Goal: Transaction & Acquisition: Obtain resource

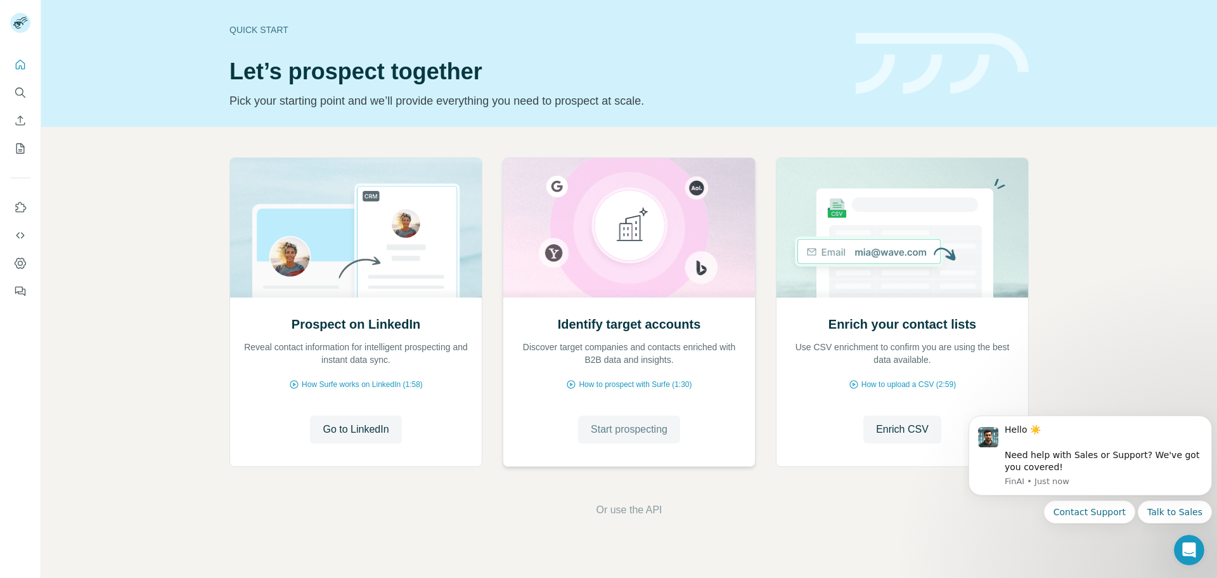
click at [661, 436] on span "Start prospecting" at bounding box center [629, 429] width 77 height 15
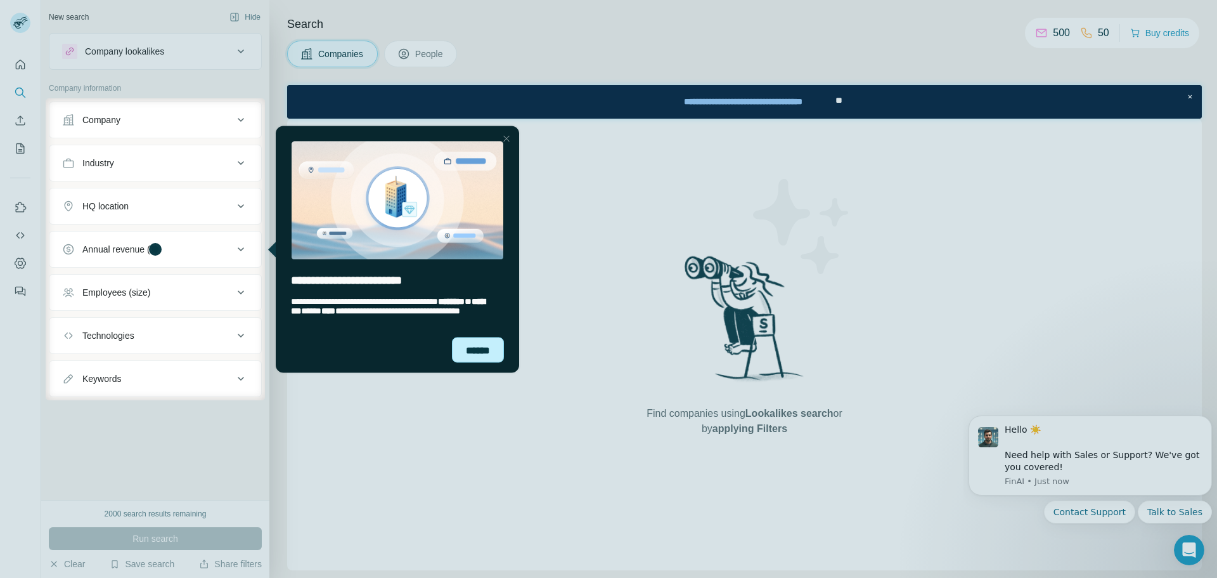
click at [493, 359] on div "******" at bounding box center [478, 349] width 52 height 25
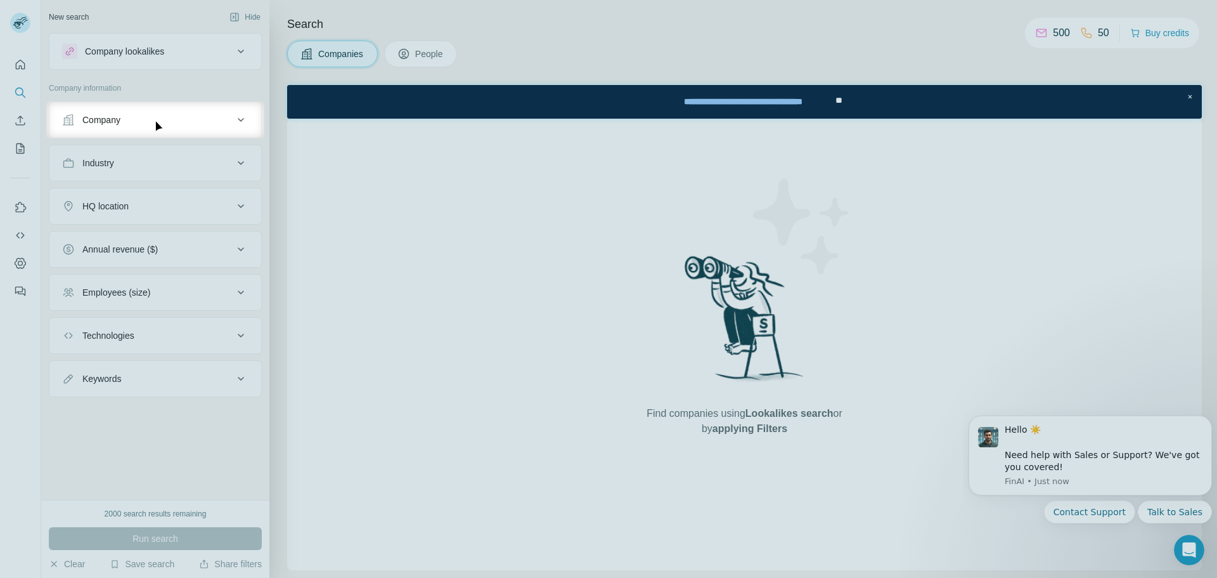
click at [156, 129] on button "Company" at bounding box center [155, 120] width 212 height 30
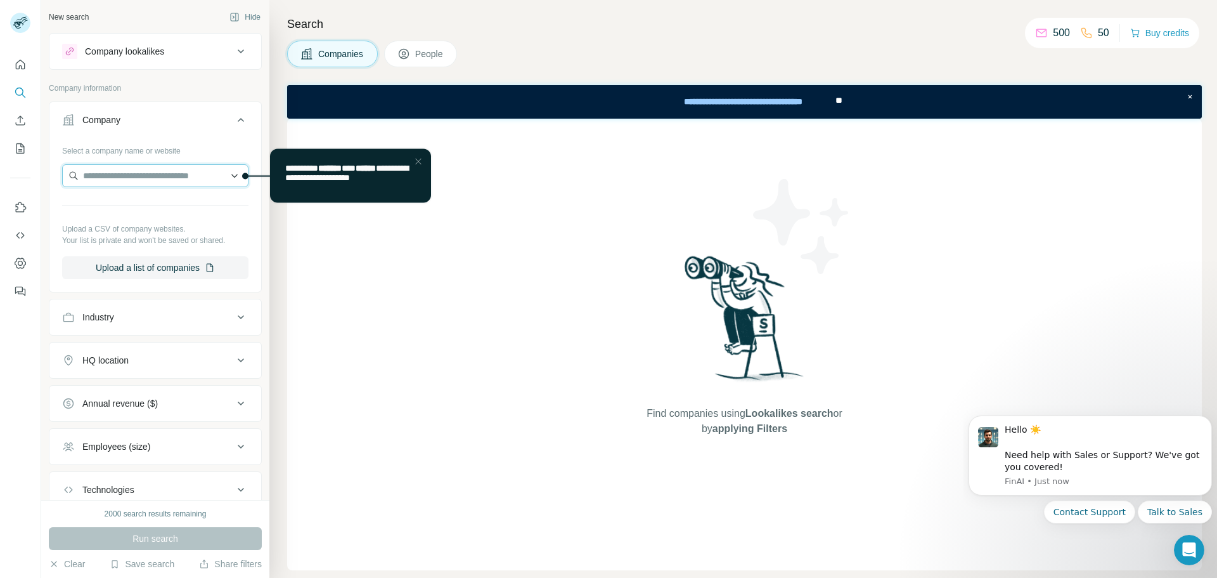
click at [135, 176] on input "text" at bounding box center [155, 175] width 186 height 23
type input "*"
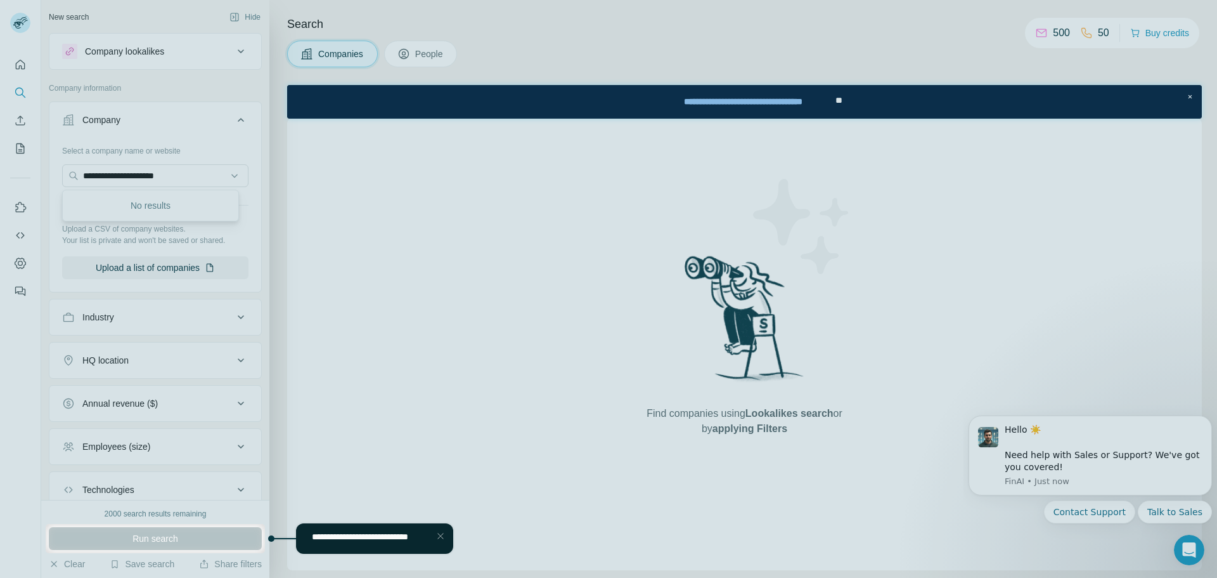
drag, startPoint x: 188, startPoint y: 174, endPoint x: 36, endPoint y: 175, distance: 152.2
click at [36, 175] on div at bounding box center [608, 262] width 1217 height 524
click at [156, 169] on div at bounding box center [608, 262] width 1217 height 524
click at [182, 179] on div at bounding box center [608, 262] width 1217 height 524
click at [533, 212] on div at bounding box center [608, 262] width 1217 height 524
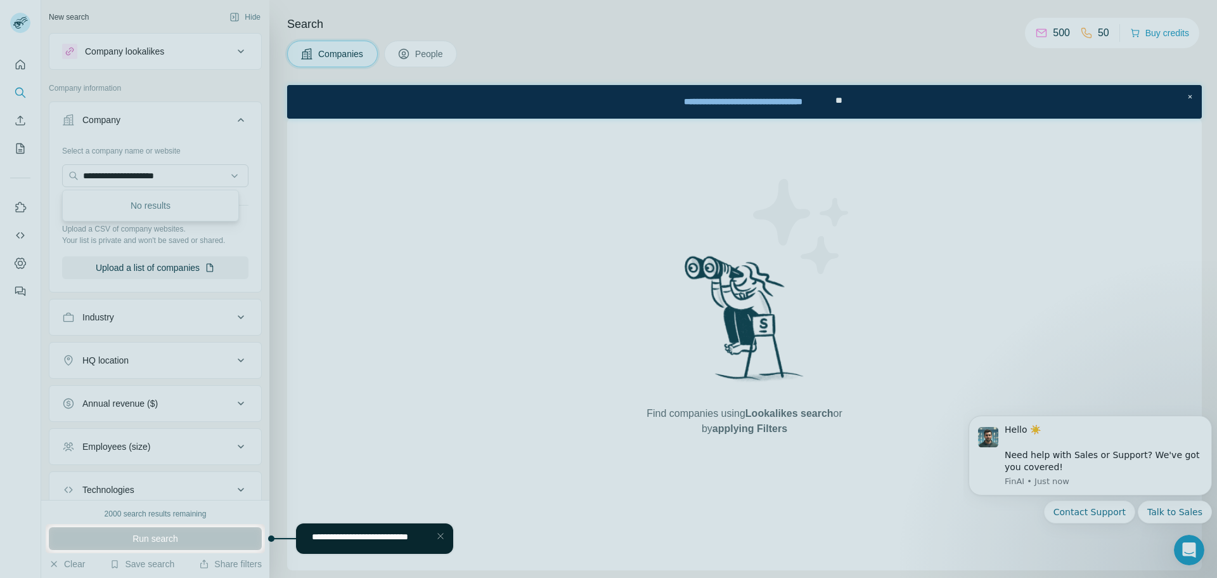
click at [1190, 97] on div at bounding box center [608, 262] width 1217 height 524
click at [1088, 509] on div at bounding box center [608, 262] width 1217 height 524
click at [1165, 505] on div at bounding box center [608, 262] width 1217 height 524
click at [441, 538] on div "Close Step" at bounding box center [440, 535] width 15 height 15
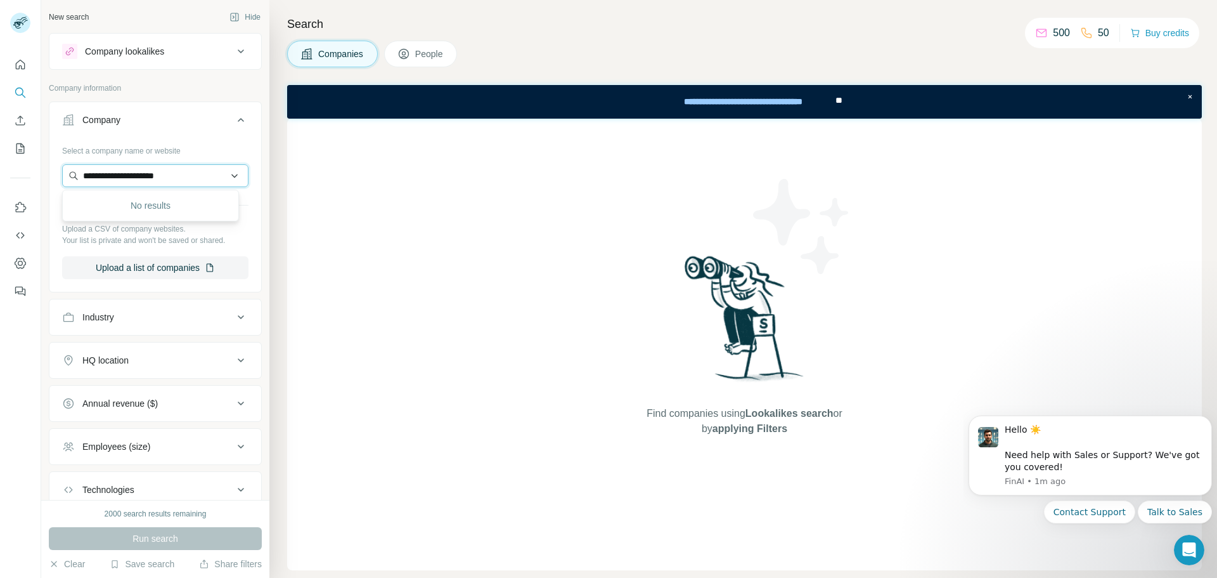
drag, startPoint x: 178, startPoint y: 178, endPoint x: 76, endPoint y: 176, distance: 102.1
click at [76, 176] on input "**********" at bounding box center [155, 175] width 186 height 23
type input "*"
click at [148, 174] on input "text" at bounding box center [155, 175] width 186 height 23
paste input "**********"
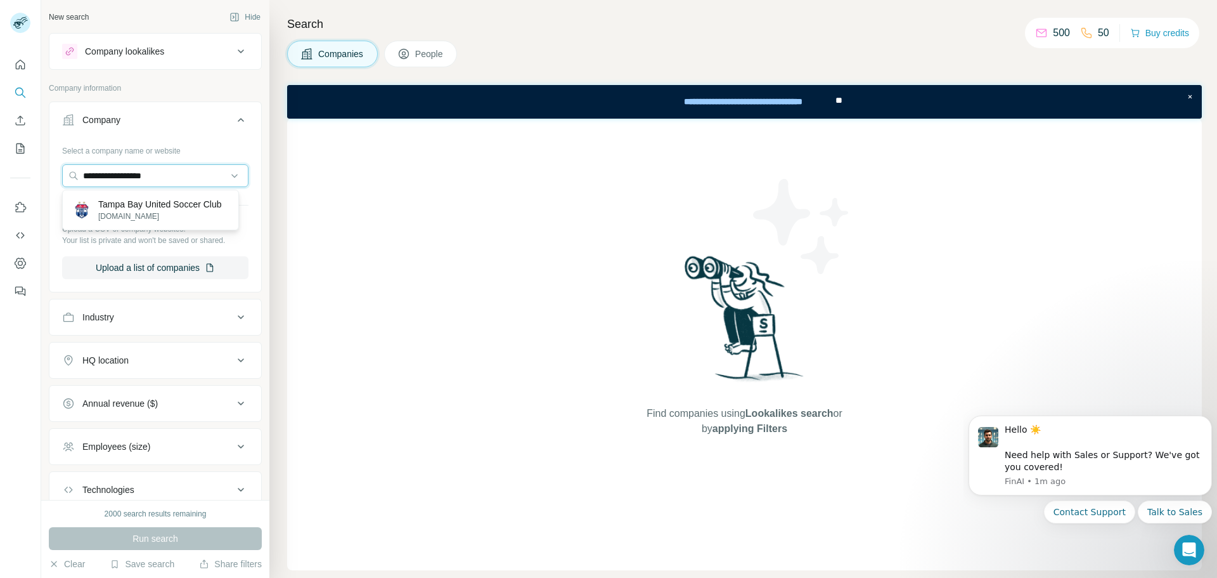
type input "**********"
click at [182, 206] on p "Tampa Bay United Soccer Club" at bounding box center [160, 204] width 124 height 13
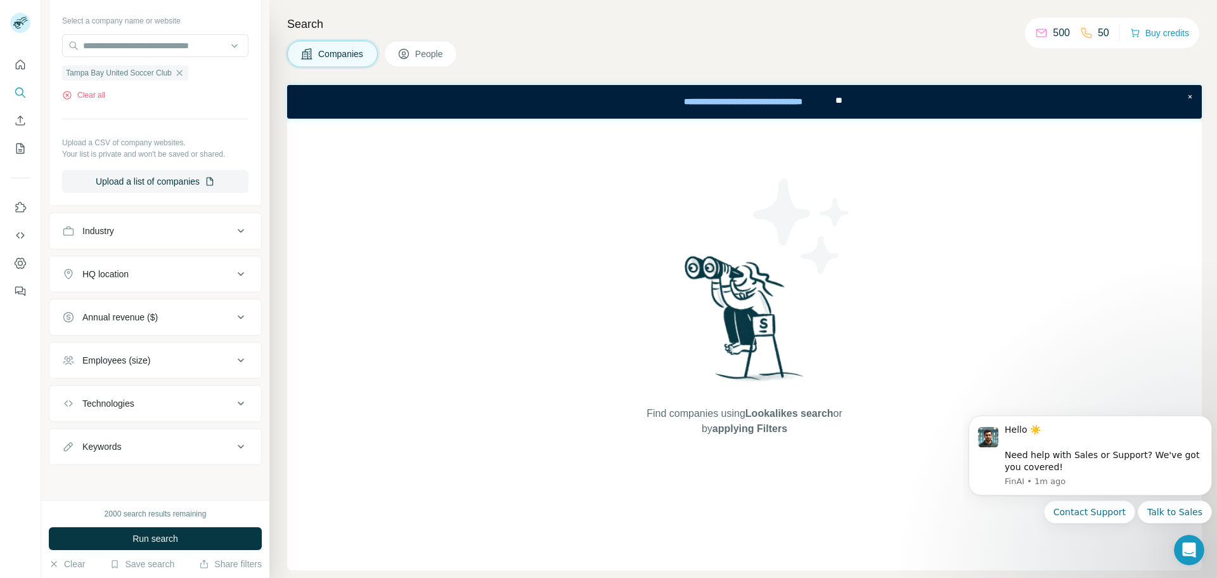
scroll to position [131, 0]
click at [174, 533] on span "Run search" at bounding box center [156, 538] width 46 height 13
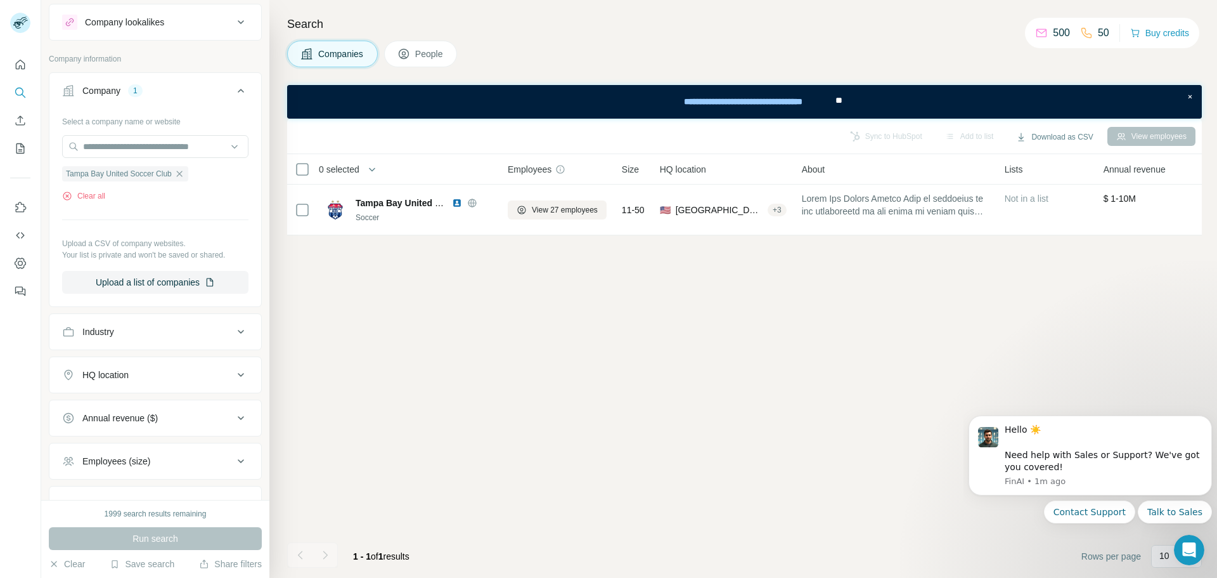
scroll to position [0, 0]
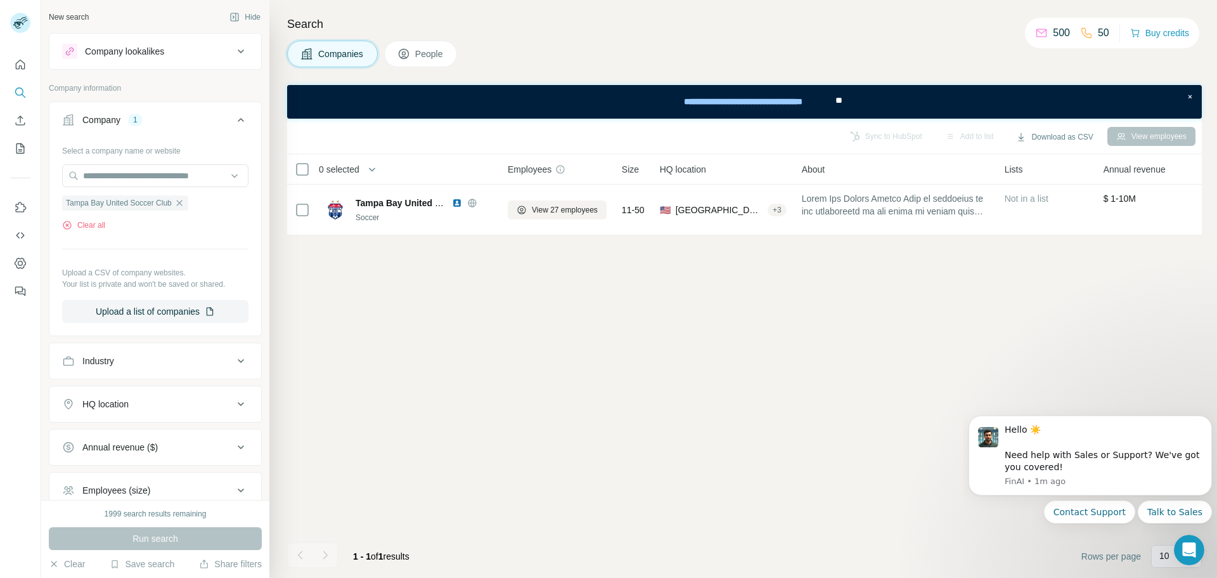
click at [214, 45] on div "Company lookalikes" at bounding box center [147, 51] width 171 height 15
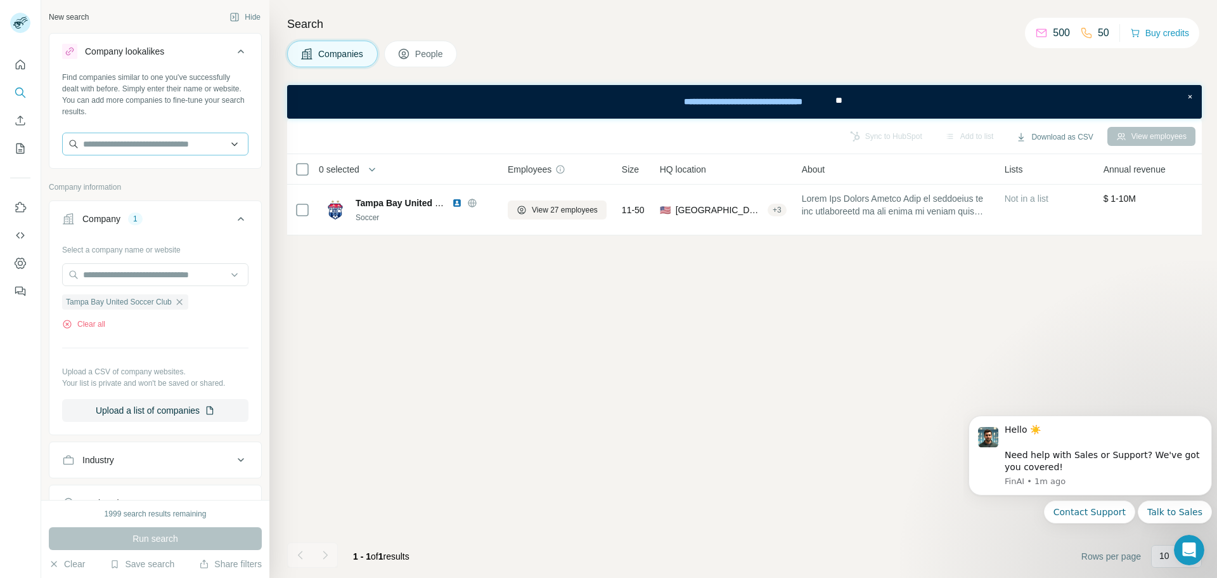
drag, startPoint x: 155, startPoint y: 157, endPoint x: 155, endPoint y: 142, distance: 14.6
click at [155, 156] on div at bounding box center [155, 145] width 186 height 25
click at [155, 140] on input "text" at bounding box center [155, 144] width 186 height 23
paste input "**********"
type input "**********"
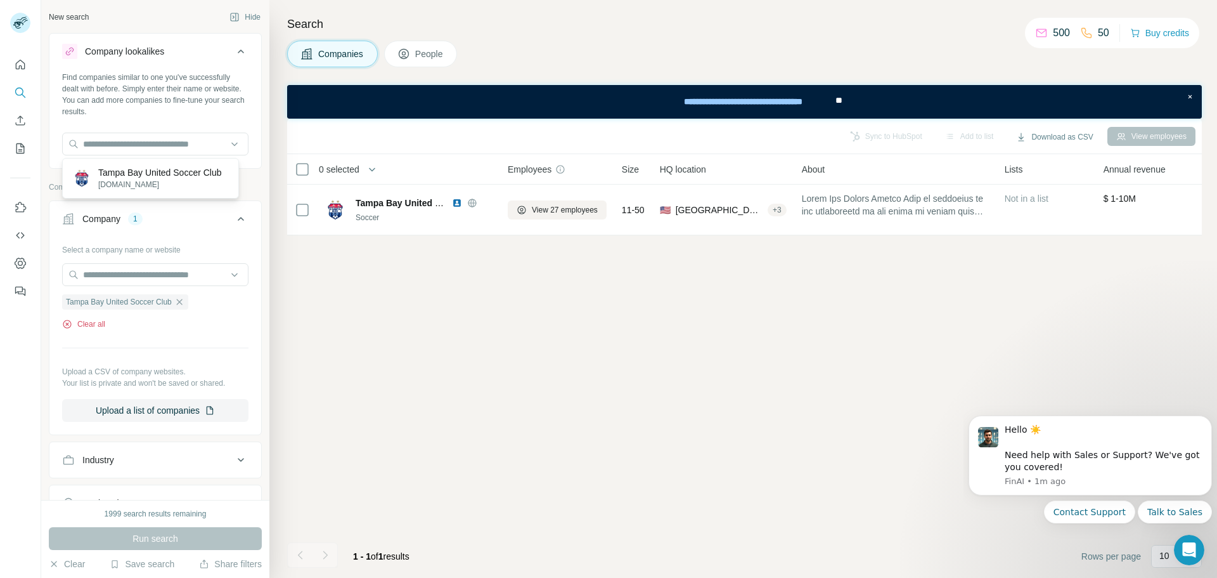
click at [68, 323] on icon "button" at bounding box center [67, 324] width 10 height 10
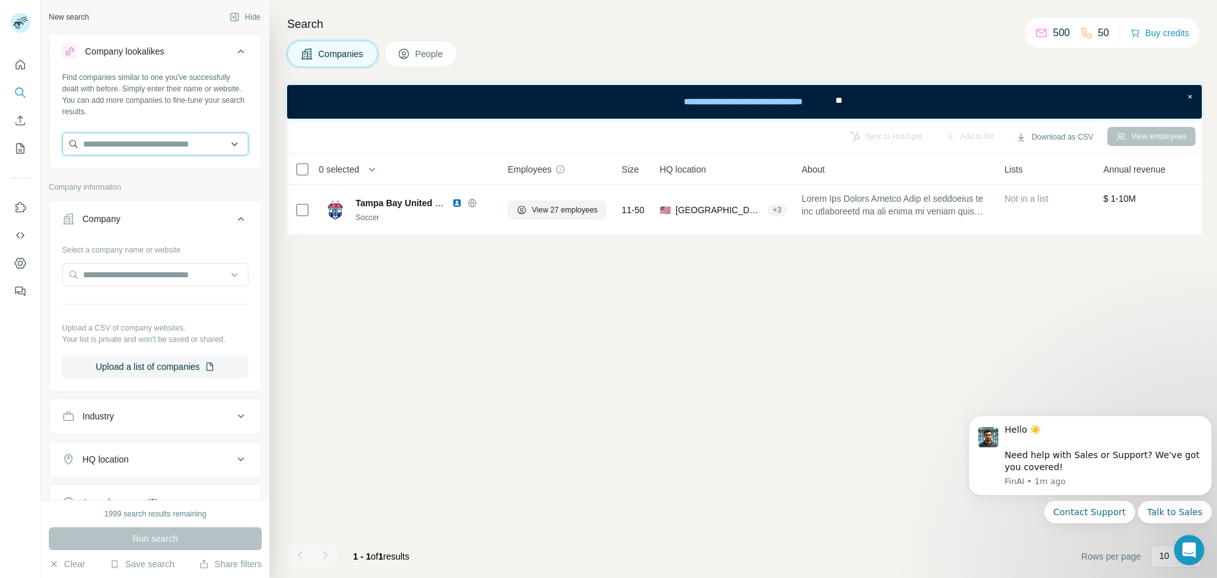
click at [138, 144] on input "text" at bounding box center [155, 144] width 186 height 23
paste input "**********"
type input "**********"
click at [179, 178] on p "Tampa Bay United Soccer Club" at bounding box center [160, 172] width 124 height 13
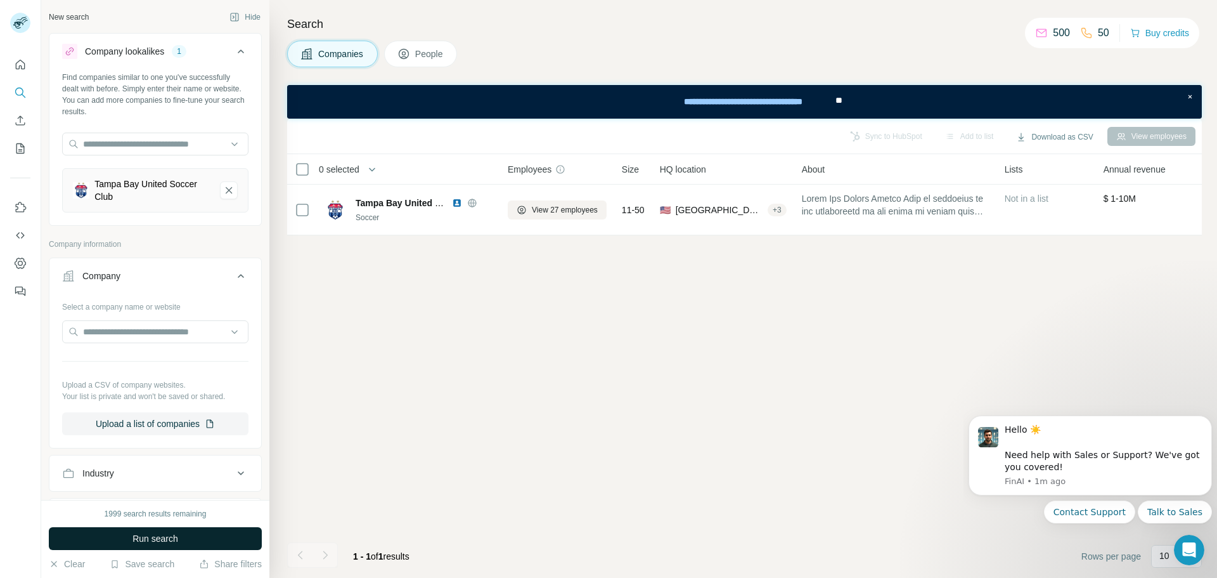
click at [146, 536] on span "Run search" at bounding box center [156, 538] width 46 height 13
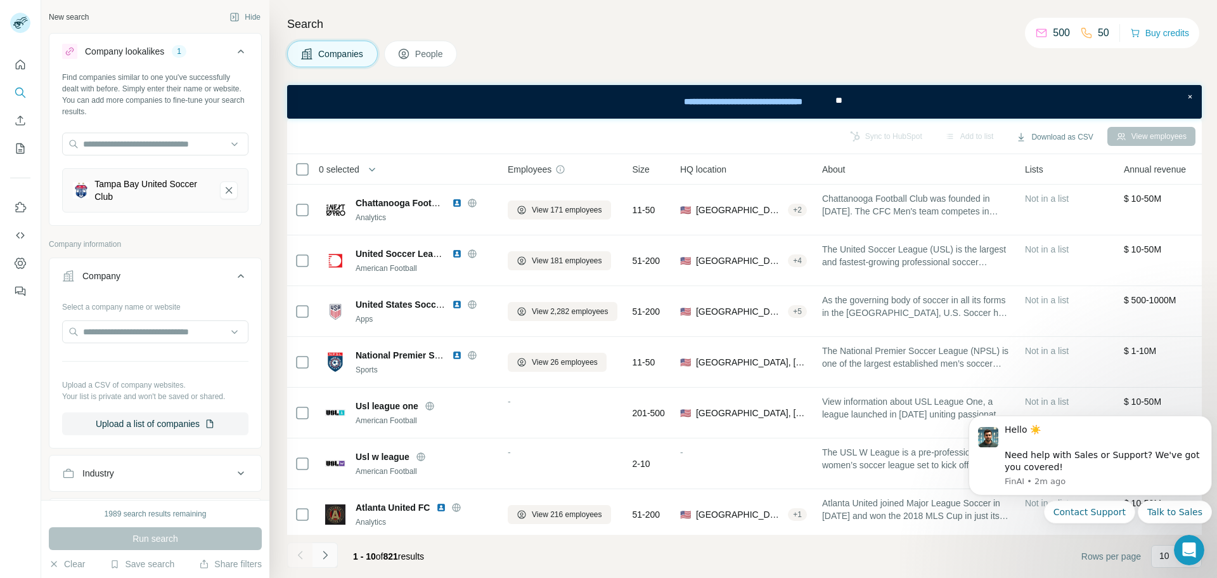
click at [332, 557] on button "Navigate to next page" at bounding box center [325, 554] width 25 height 25
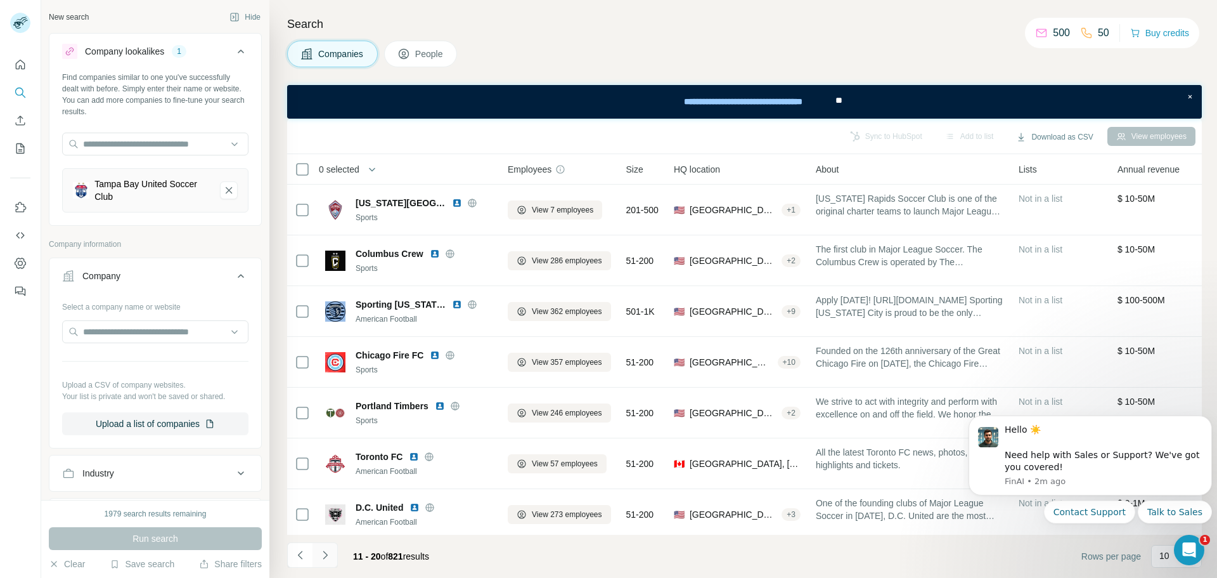
click at [332, 557] on button "Navigate to next page" at bounding box center [325, 554] width 25 height 25
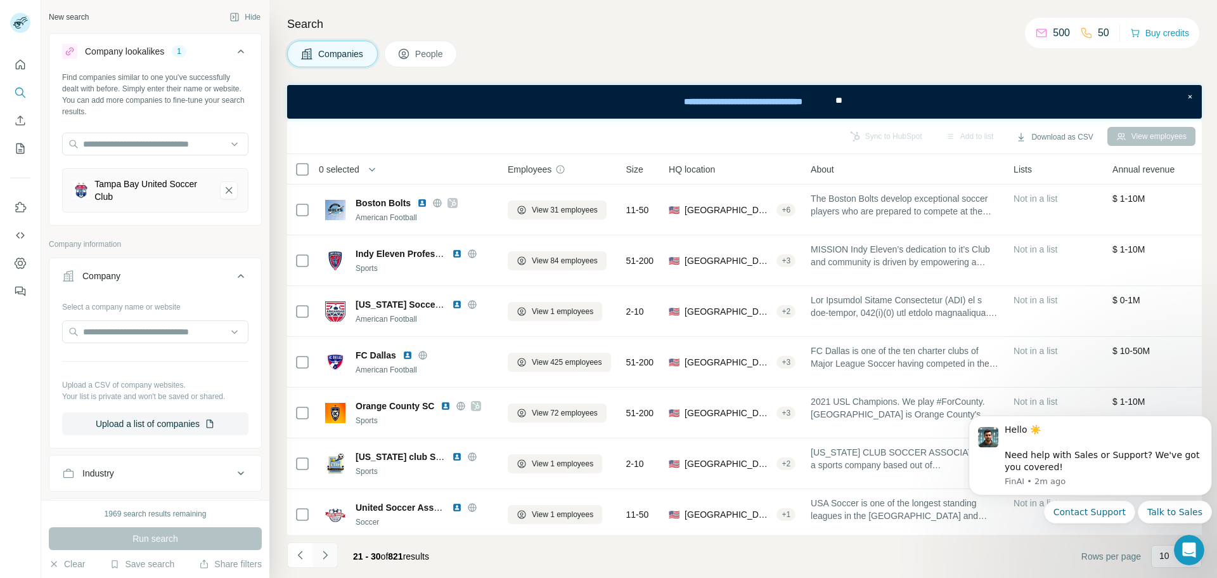
click at [332, 557] on button "Navigate to next page" at bounding box center [325, 554] width 25 height 25
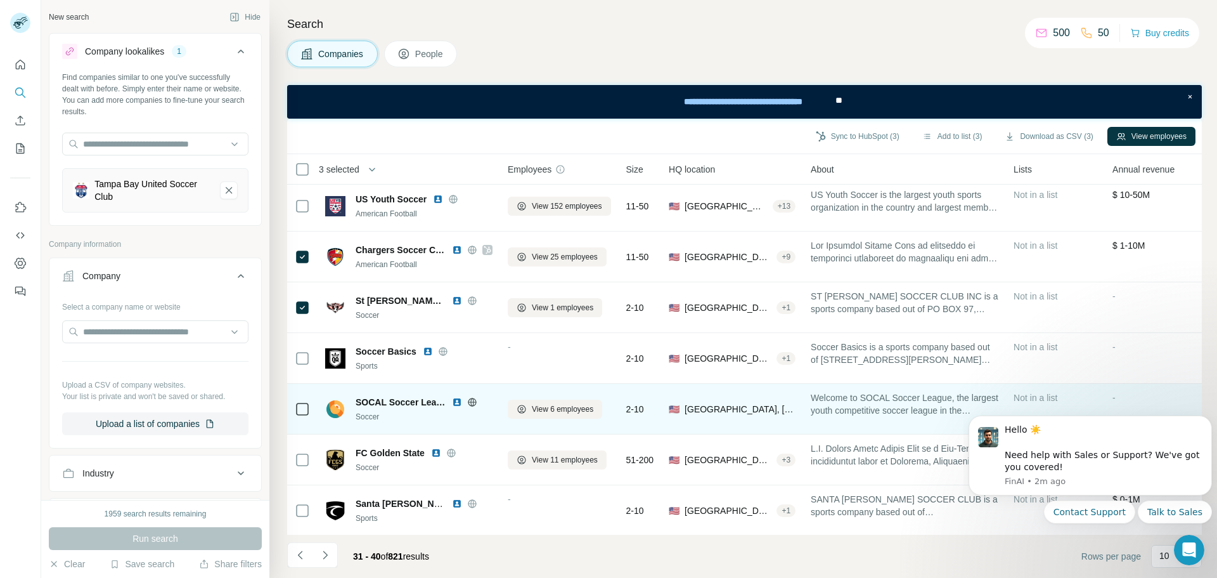
scroll to position [106, 0]
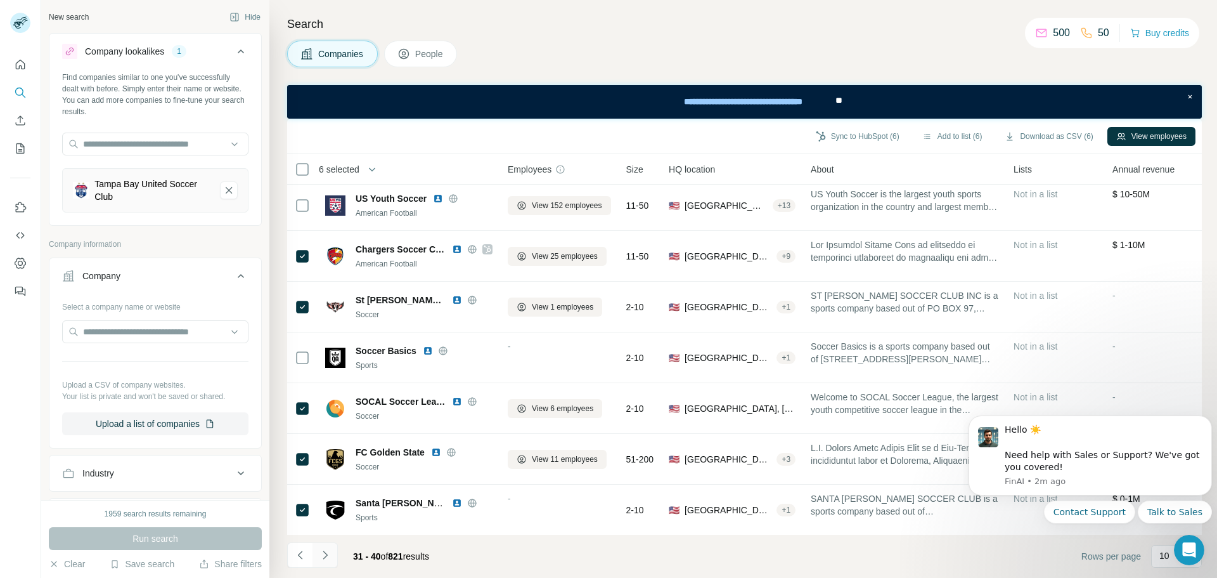
click at [323, 557] on icon "Navigate to next page" at bounding box center [325, 554] width 13 height 13
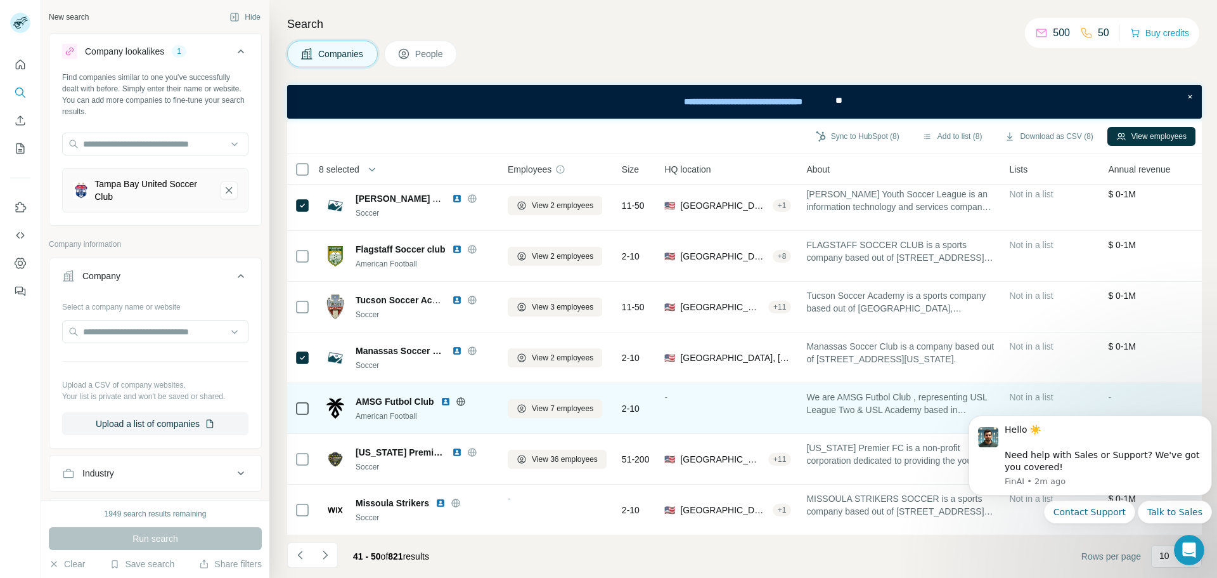
click at [294, 403] on td at bounding box center [302, 408] width 30 height 51
click at [310, 408] on td at bounding box center [302, 408] width 30 height 51
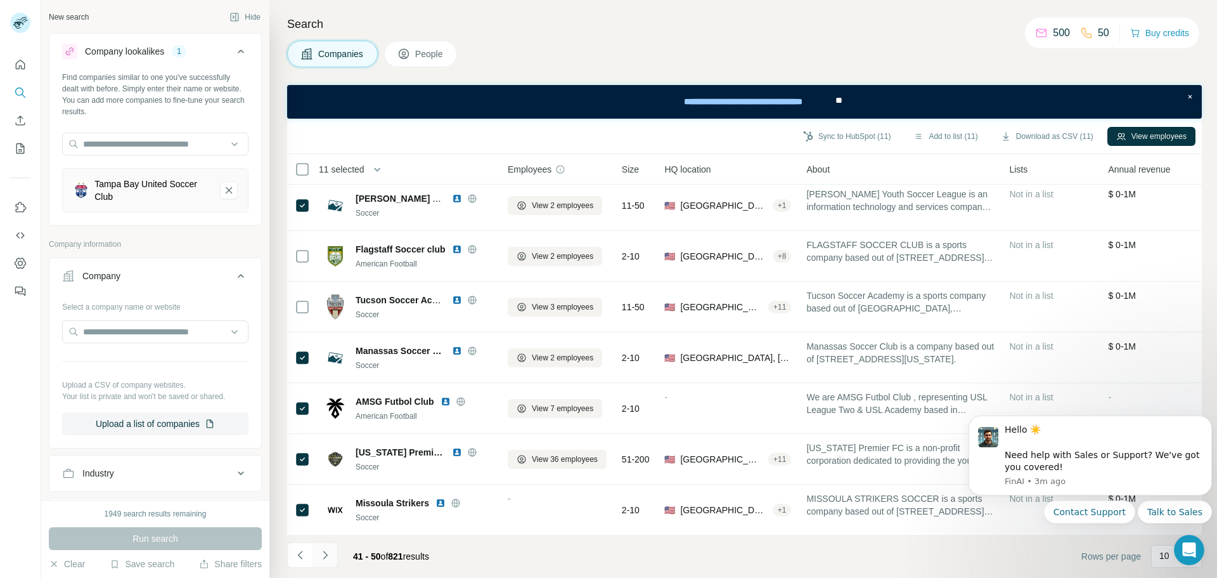
click at [328, 555] on icon "Navigate to next page" at bounding box center [325, 554] width 13 height 13
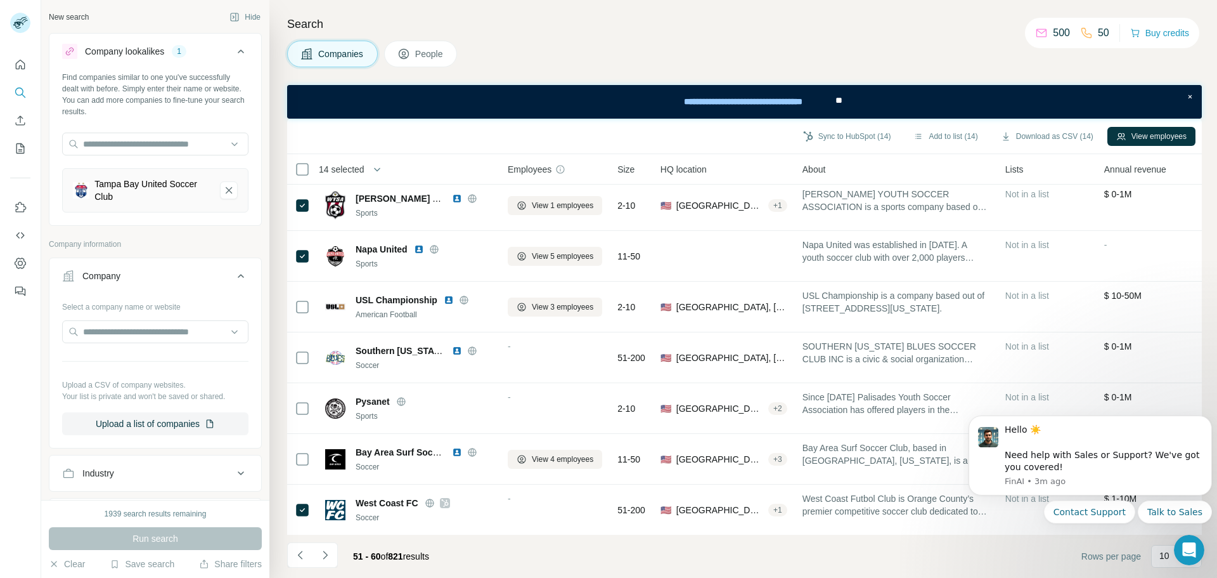
click at [336, 551] on button "Navigate to next page" at bounding box center [325, 554] width 25 height 25
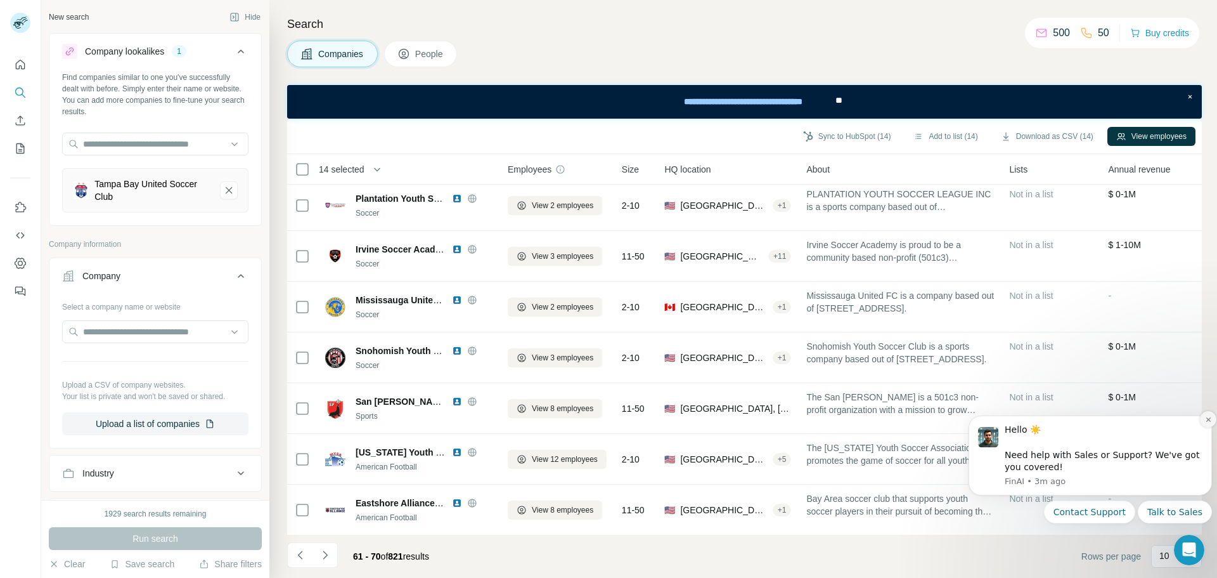
click at [1210, 419] on icon "Dismiss notification" at bounding box center [1208, 419] width 4 height 4
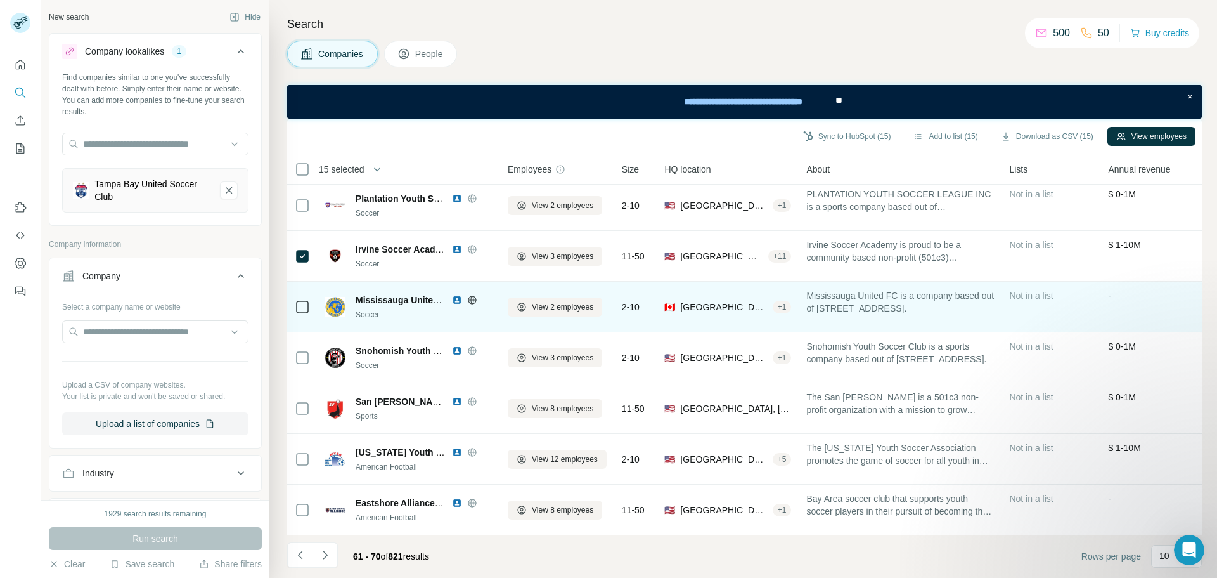
click at [290, 309] on td at bounding box center [302, 307] width 30 height 51
click at [309, 313] on icon at bounding box center [302, 306] width 15 height 15
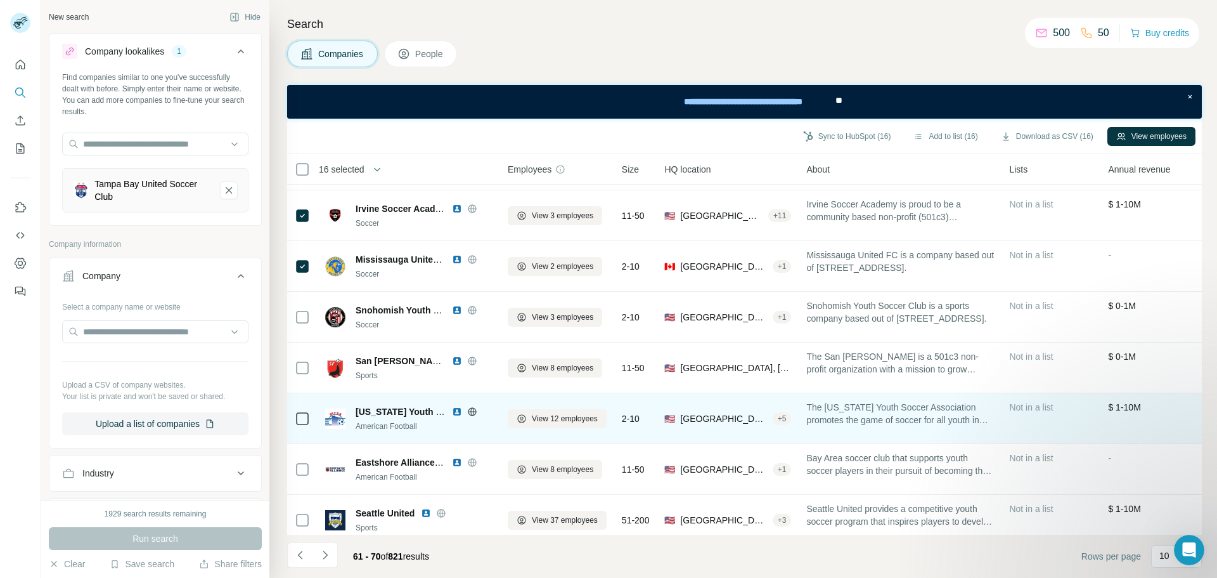
scroll to position [148, 0]
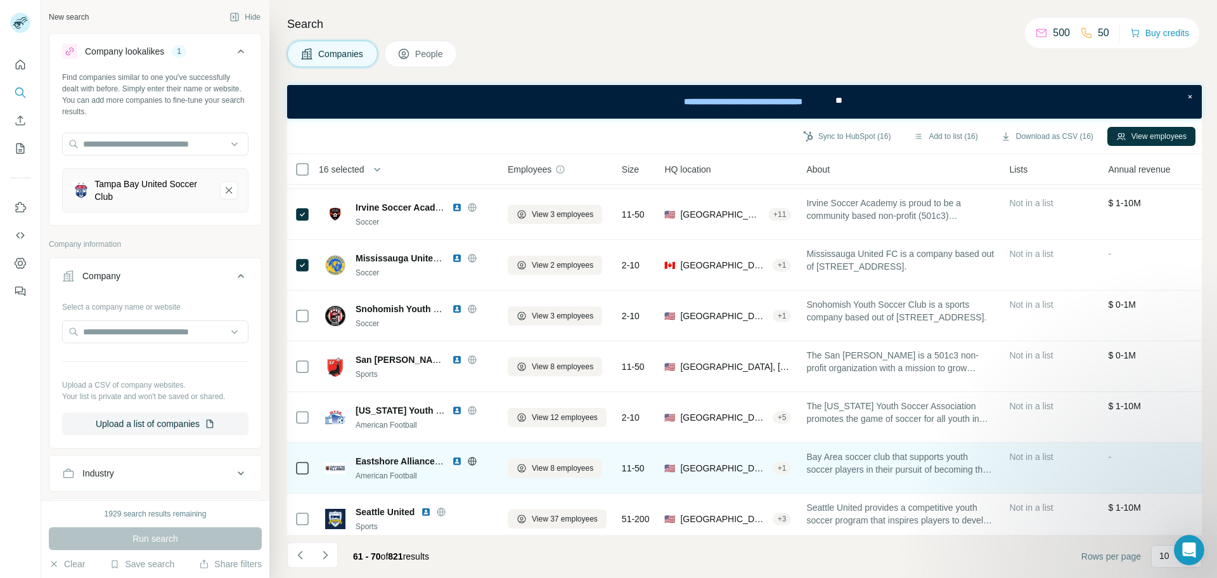
click at [313, 470] on td at bounding box center [302, 468] width 30 height 51
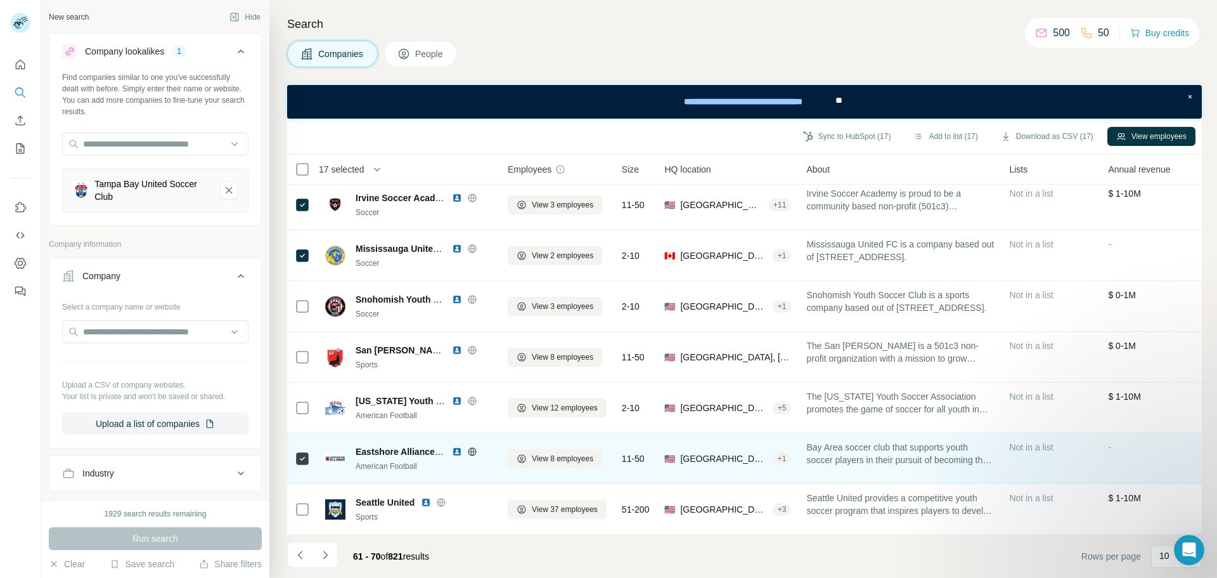
scroll to position [164, 0]
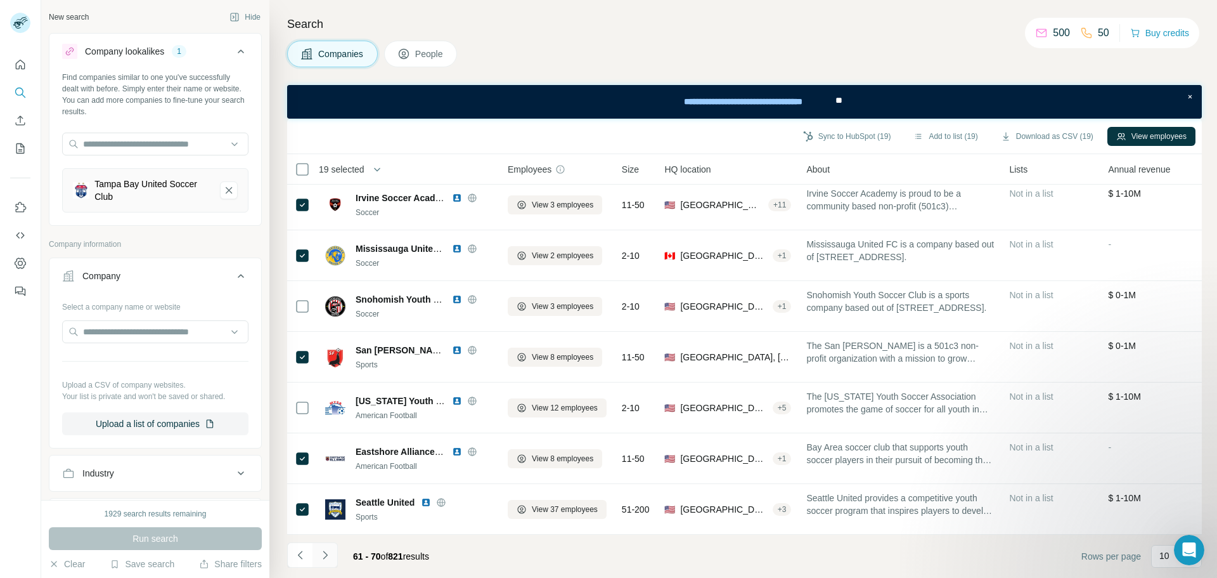
click at [319, 550] on icon "Navigate to next page" at bounding box center [325, 554] width 13 height 13
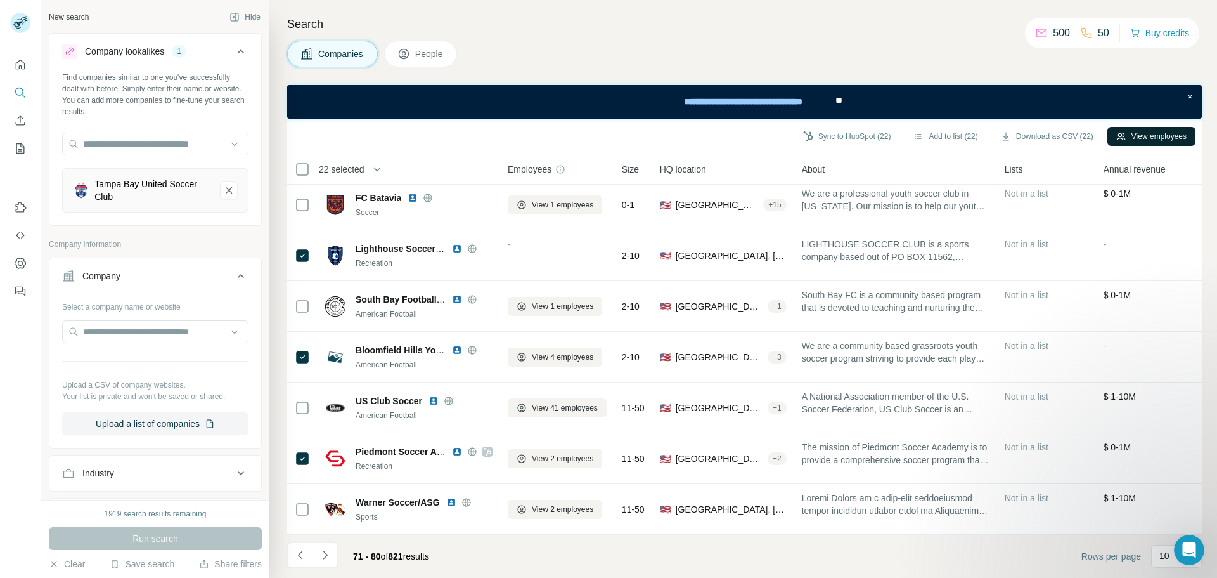
click at [1133, 137] on button "View employees" at bounding box center [1152, 136] width 88 height 19
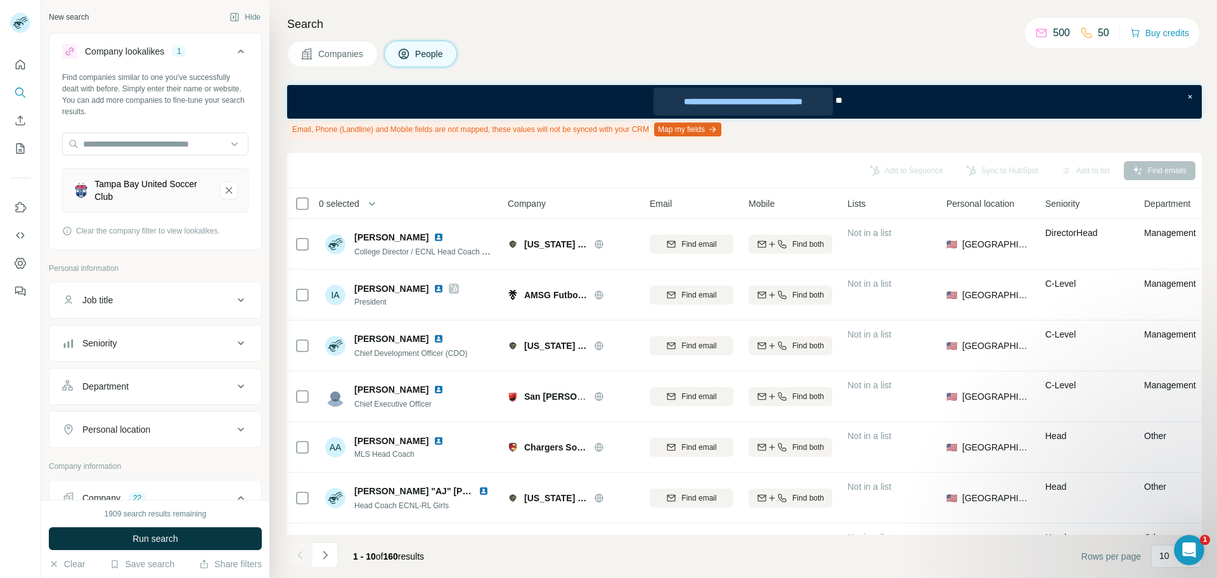
click at [719, 101] on div "**********" at bounding box center [743, 102] width 179 height 28
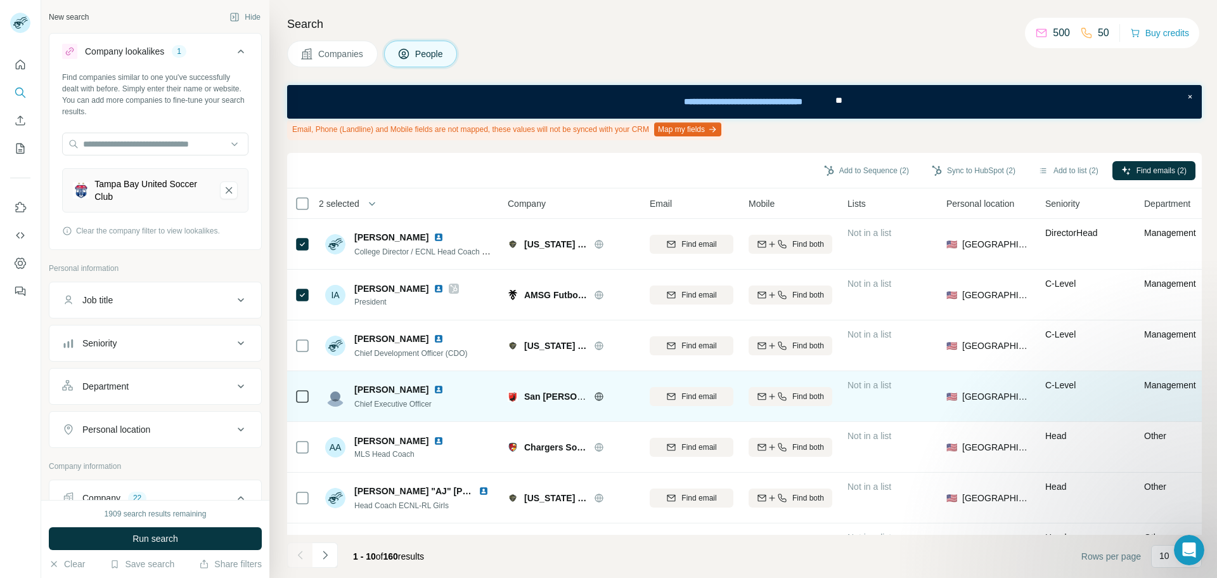
click at [304, 405] on div at bounding box center [302, 396] width 15 height 35
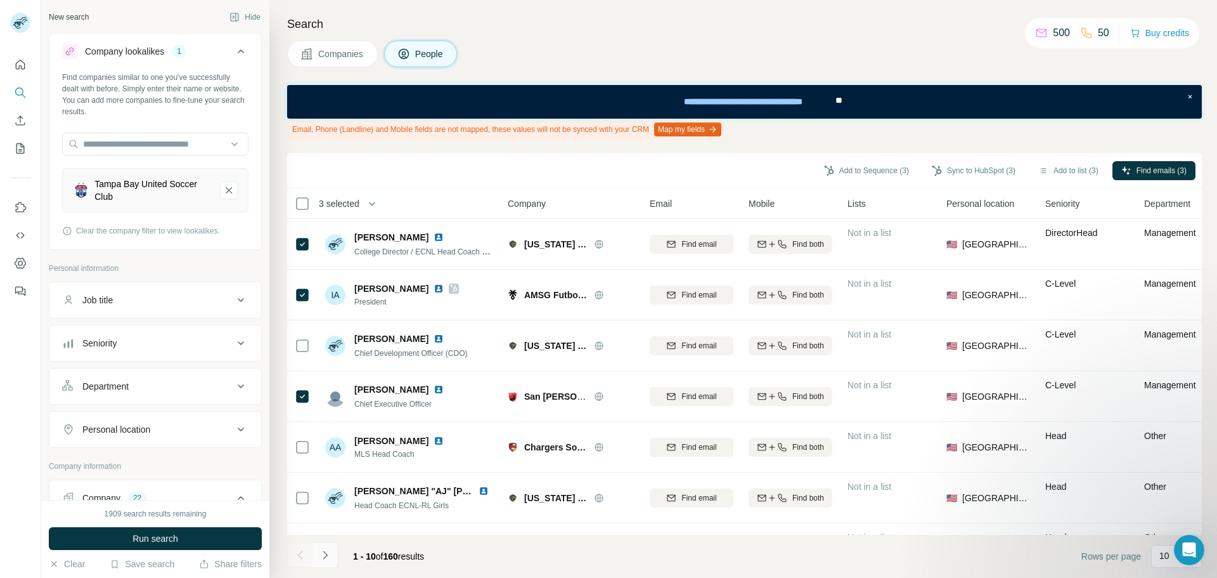
click at [325, 550] on icon "Navigate to next page" at bounding box center [325, 554] width 13 height 13
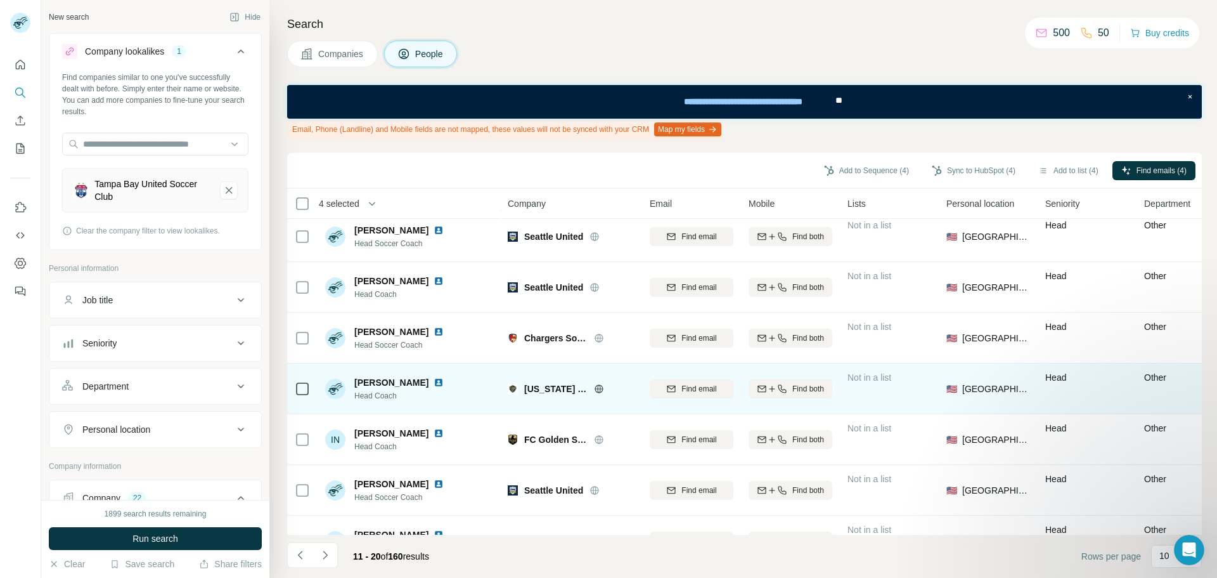
scroll to position [198, 0]
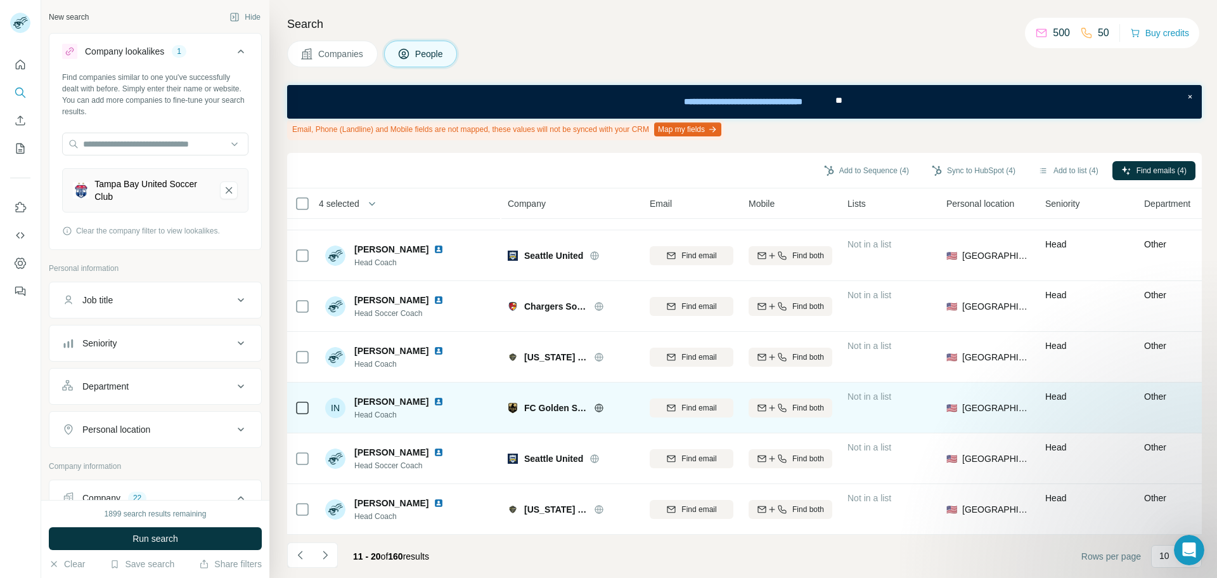
click at [309, 400] on icon at bounding box center [302, 407] width 15 height 15
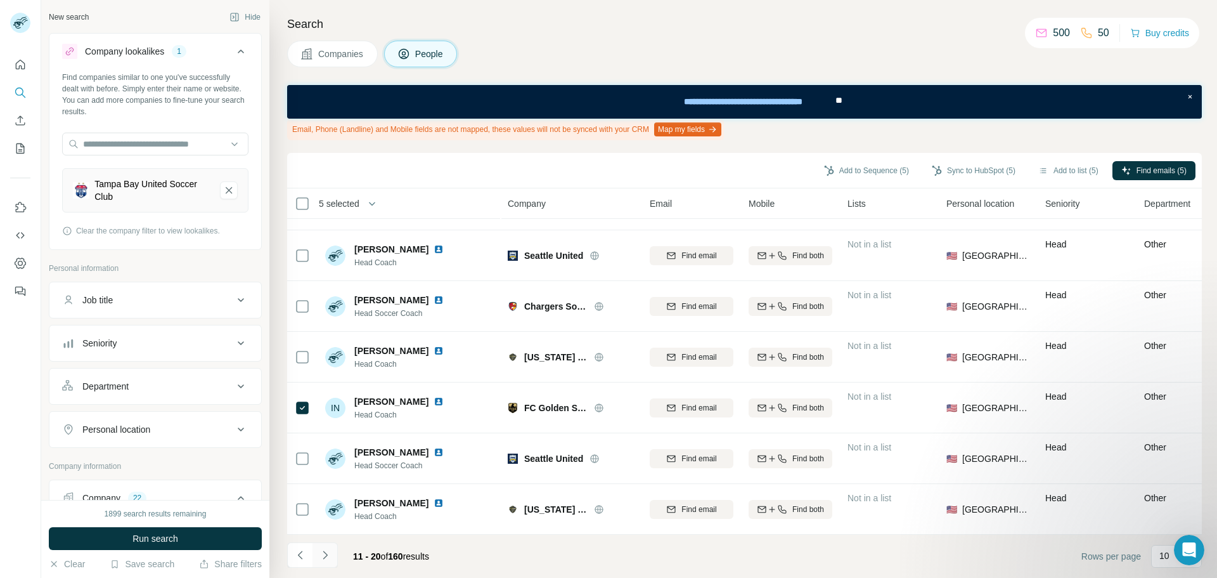
click at [330, 555] on icon "Navigate to next page" at bounding box center [325, 554] width 13 height 13
click at [329, 554] on icon "Navigate to next page" at bounding box center [325, 554] width 13 height 13
click at [329, 552] on icon "Navigate to next page" at bounding box center [325, 554] width 13 height 13
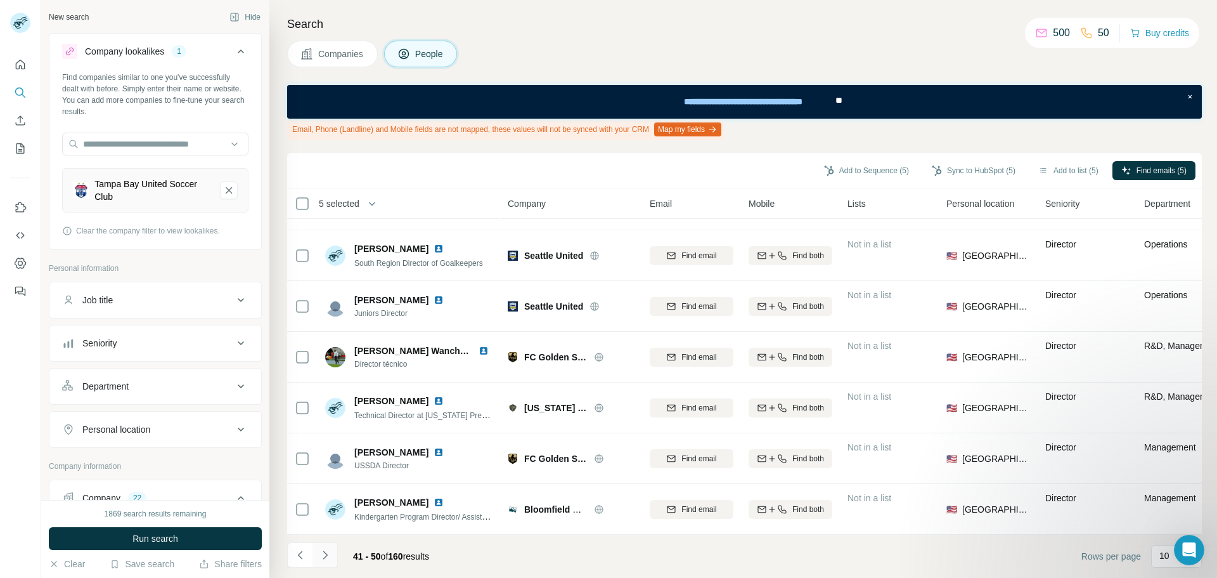
click at [332, 555] on button "Navigate to next page" at bounding box center [325, 554] width 25 height 25
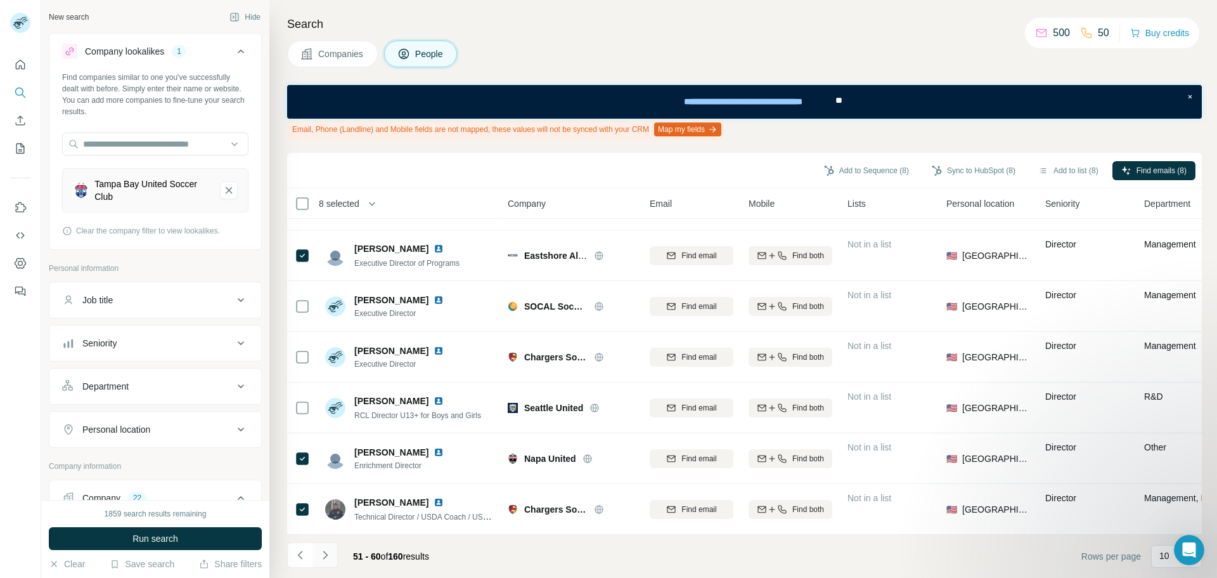
click at [332, 549] on button "Navigate to next page" at bounding box center [325, 554] width 25 height 25
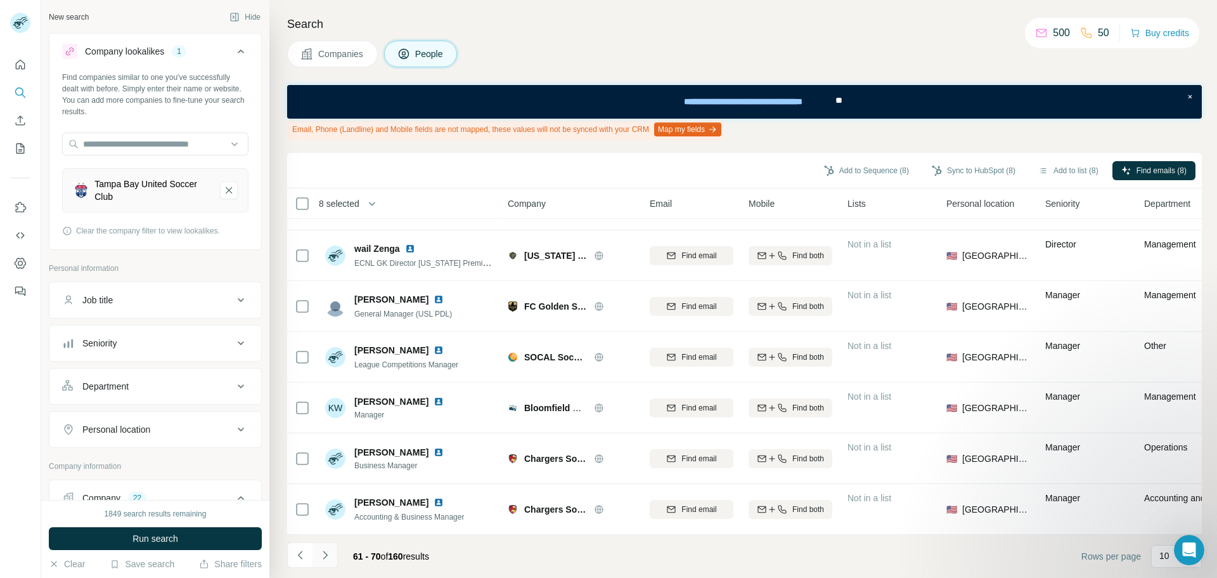
click at [325, 559] on icon "Navigate to next page" at bounding box center [325, 554] width 13 height 13
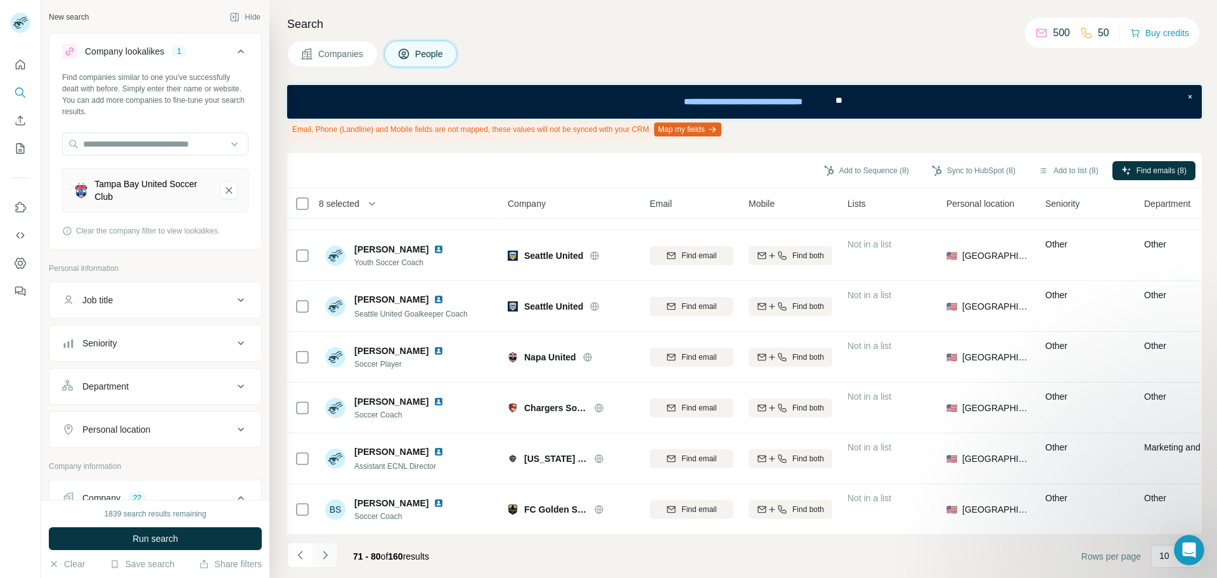
click at [325, 557] on icon "Navigate to next page" at bounding box center [325, 554] width 4 height 8
click at [320, 555] on icon "Navigate to next page" at bounding box center [325, 554] width 13 height 13
click at [299, 552] on icon "Navigate to previous page" at bounding box center [300, 554] width 13 height 13
click at [321, 545] on button "Navigate to next page" at bounding box center [325, 554] width 25 height 25
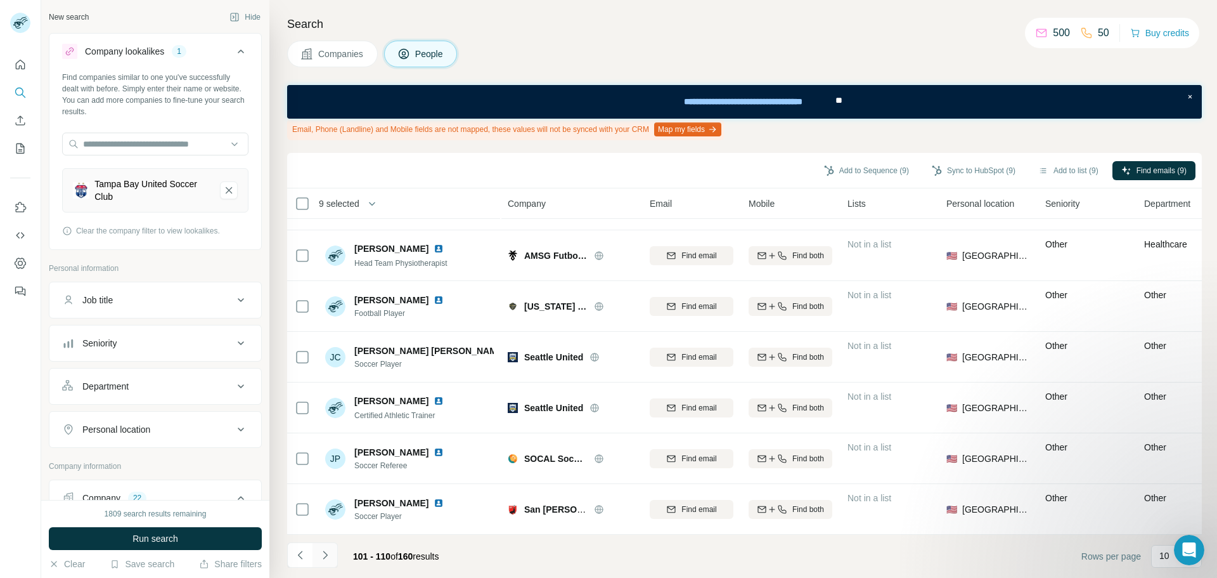
click at [321, 545] on button "Navigate to next page" at bounding box center [325, 554] width 25 height 25
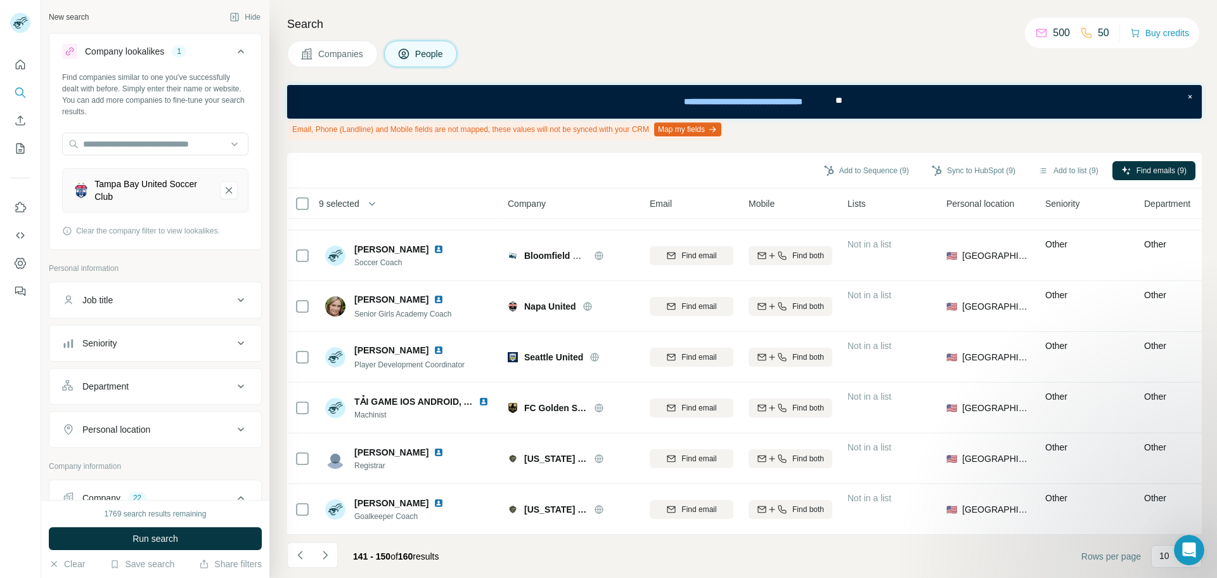
click at [233, 296] on icon at bounding box center [240, 299] width 15 height 15
click at [181, 325] on input "text" at bounding box center [142, 331] width 161 height 23
type input "********"
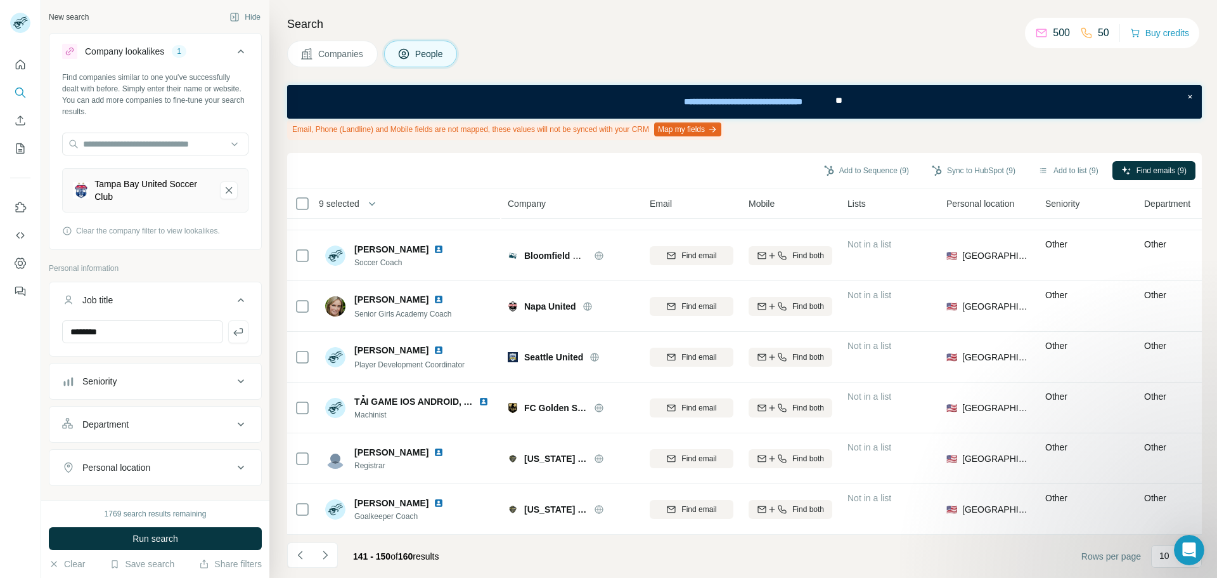
click at [179, 386] on div "Seniority" at bounding box center [147, 381] width 171 height 13
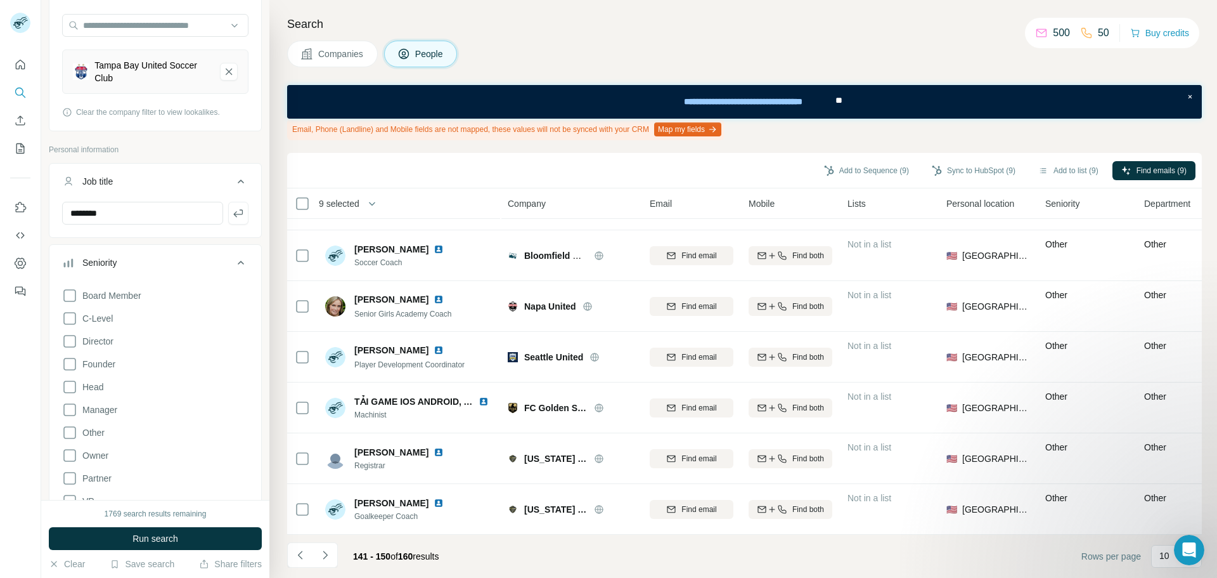
scroll to position [127, 0]
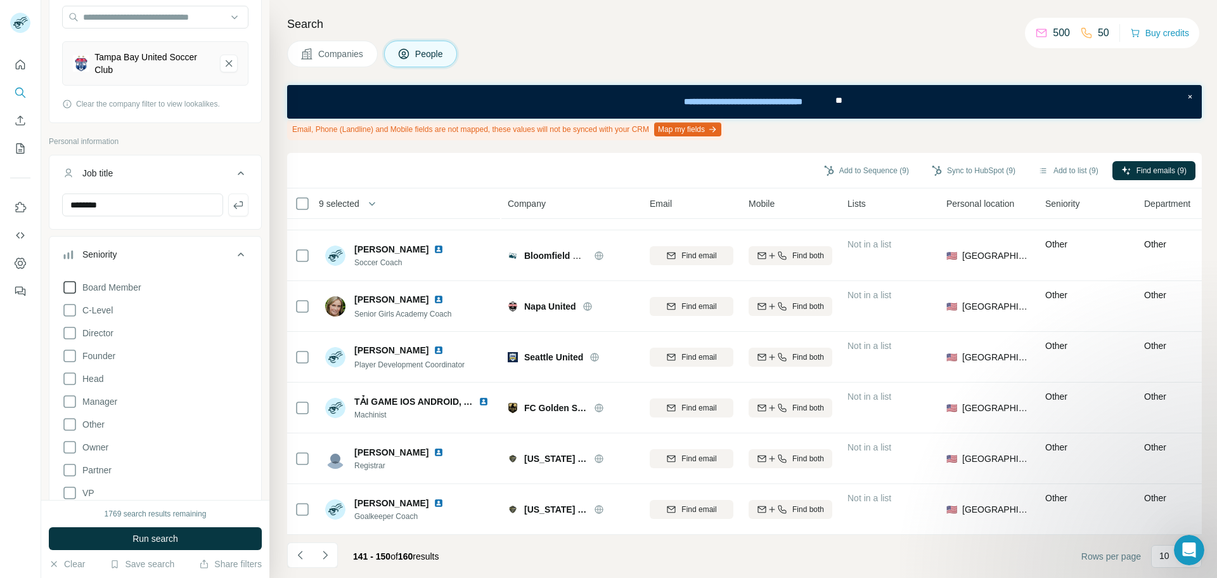
click at [72, 287] on icon at bounding box center [69, 287] width 15 height 15
click at [63, 330] on icon at bounding box center [69, 332] width 15 height 15
click at [63, 349] on icon at bounding box center [69, 355] width 15 height 15
click at [74, 400] on icon at bounding box center [69, 401] width 15 height 15
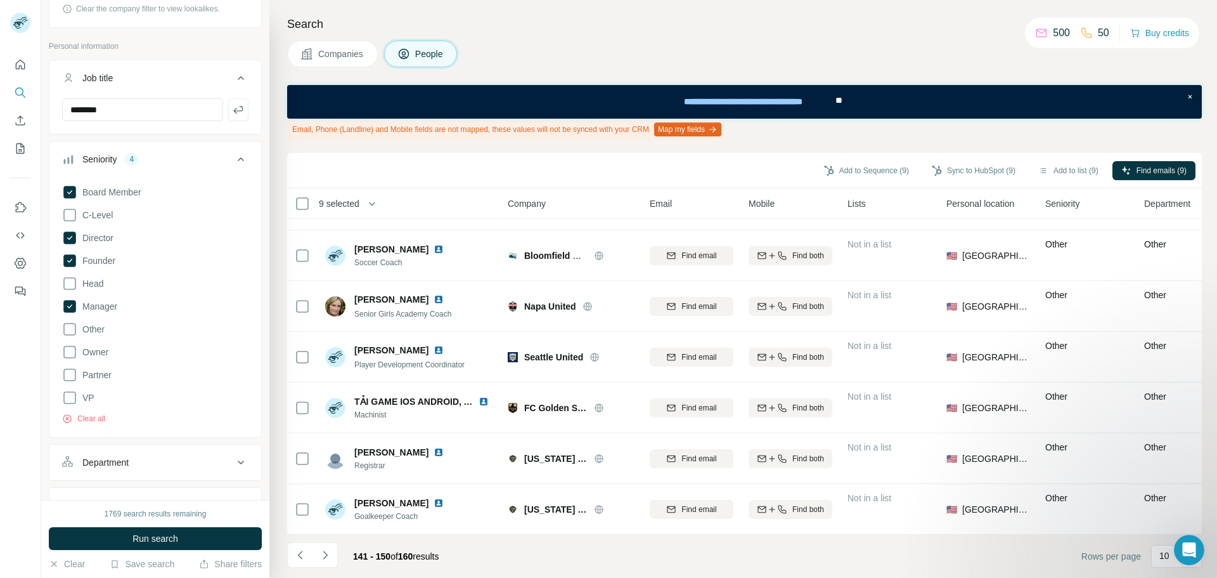
scroll to position [254, 0]
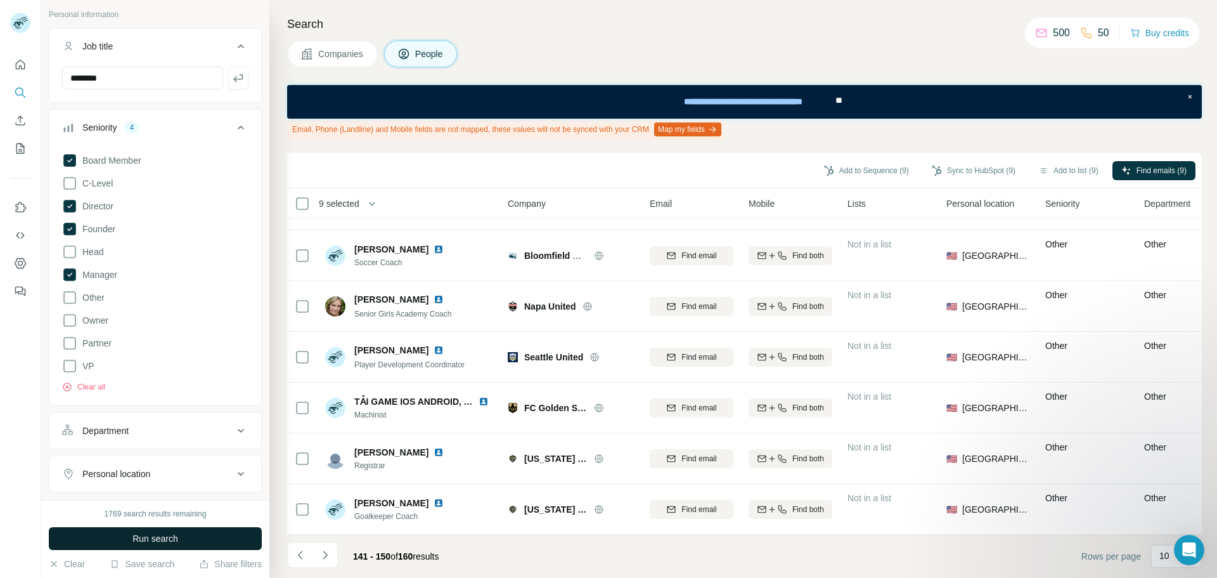
click at [174, 531] on button "Run search" at bounding box center [155, 538] width 213 height 23
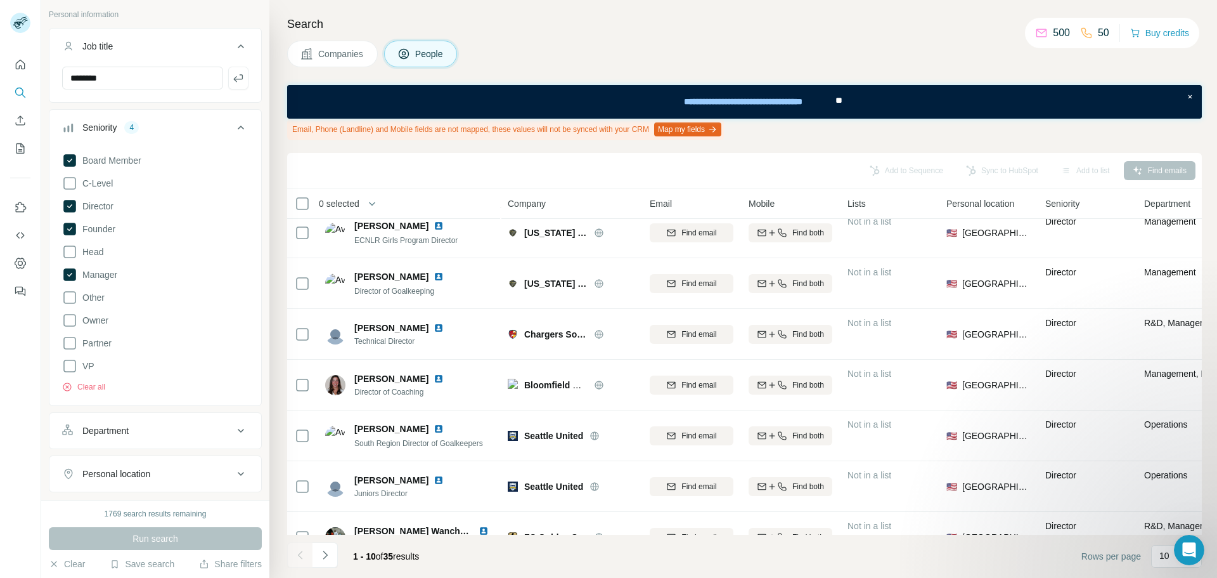
scroll to position [198, 0]
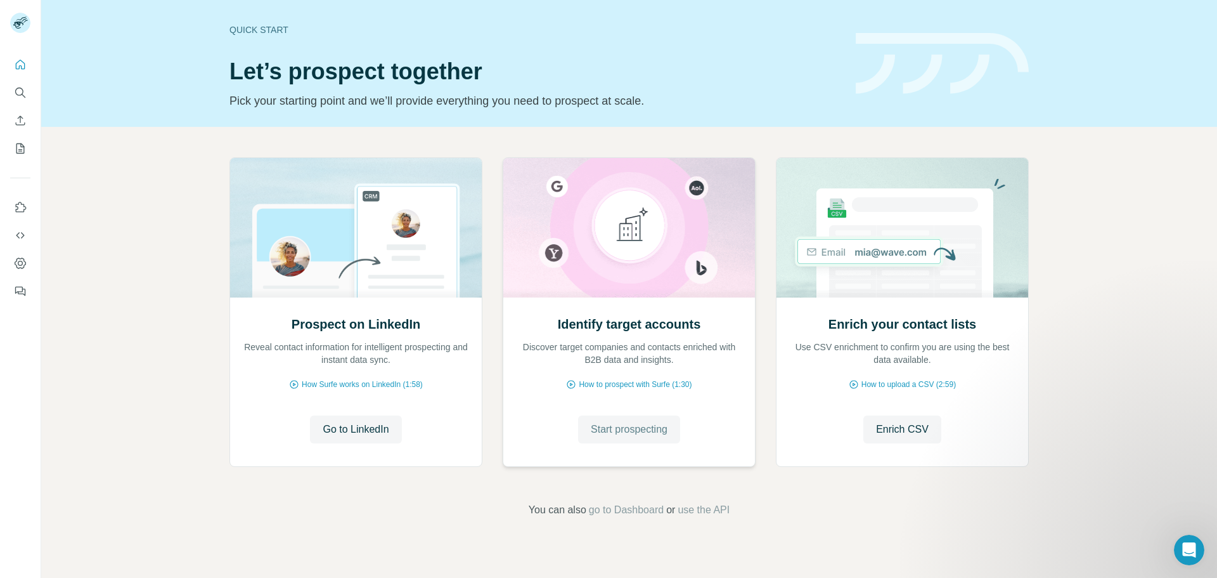
click at [630, 424] on span "Start prospecting" at bounding box center [629, 429] width 77 height 15
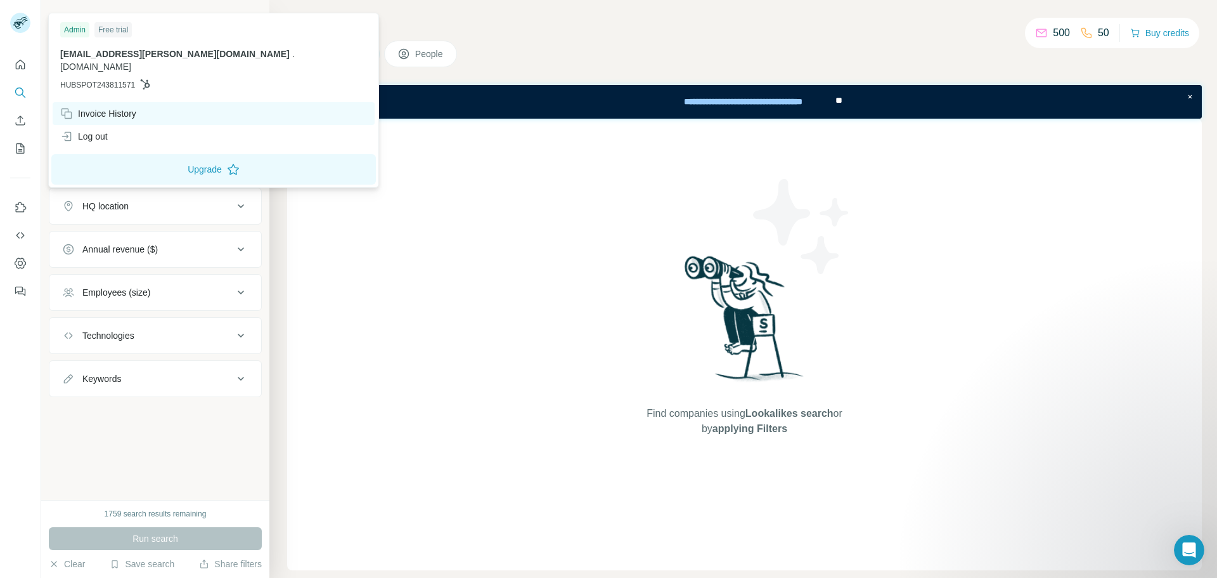
click at [205, 108] on div "Invoice History" at bounding box center [214, 113] width 322 height 23
click at [70, 28] on div "Admin" at bounding box center [74, 29] width 29 height 15
click at [16, 26] on rect at bounding box center [20, 23] width 20 height 20
click at [131, 62] on span "[DOMAIN_NAME]" at bounding box center [95, 67] width 71 height 10
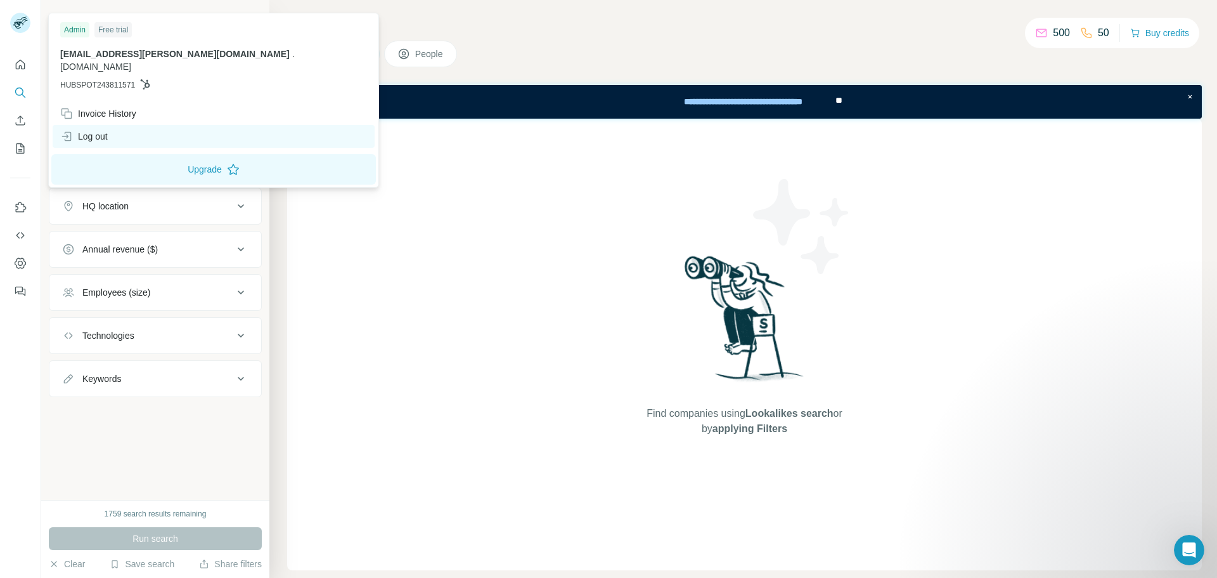
click at [98, 130] on div "Log out" at bounding box center [84, 136] width 48 height 13
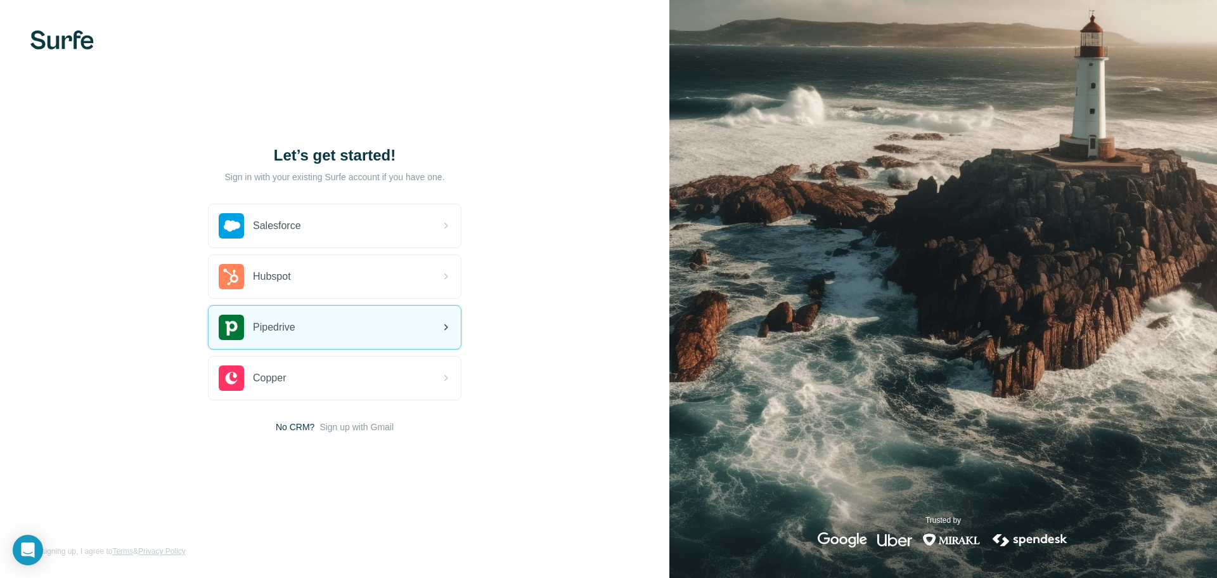
click at [315, 310] on div "Pipedrive" at bounding box center [335, 327] width 252 height 43
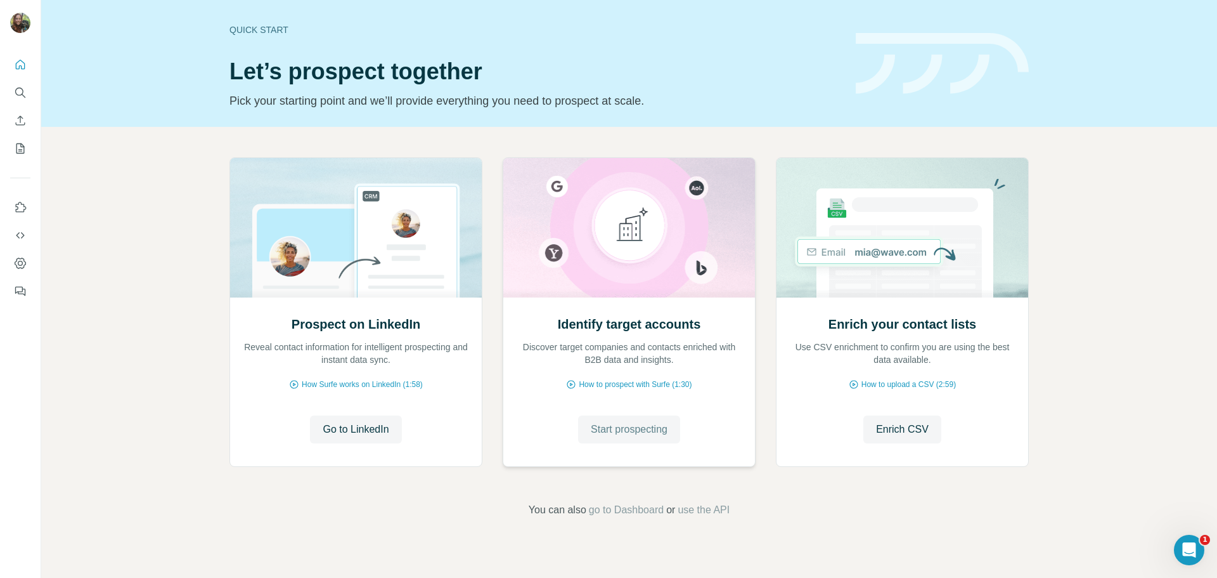
click at [640, 418] on button "Start prospecting" at bounding box center [629, 429] width 102 height 28
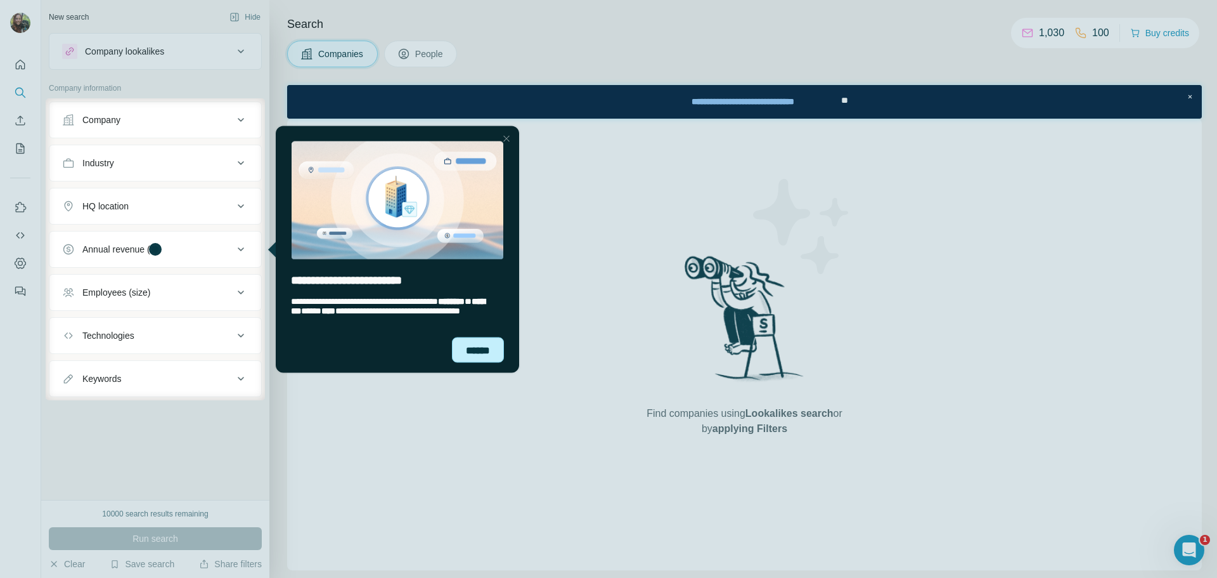
click at [467, 348] on div "******" at bounding box center [478, 349] width 52 height 25
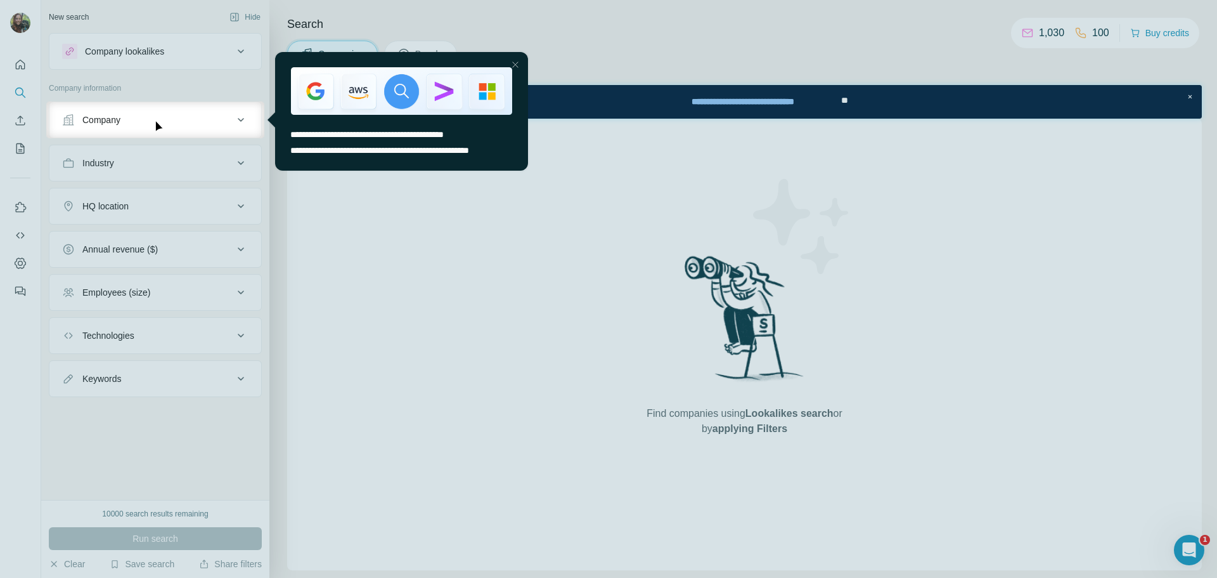
click at [10, 19] on div at bounding box center [608, 50] width 1217 height 101
click at [516, 63] on div "Close Step" at bounding box center [515, 64] width 15 height 15
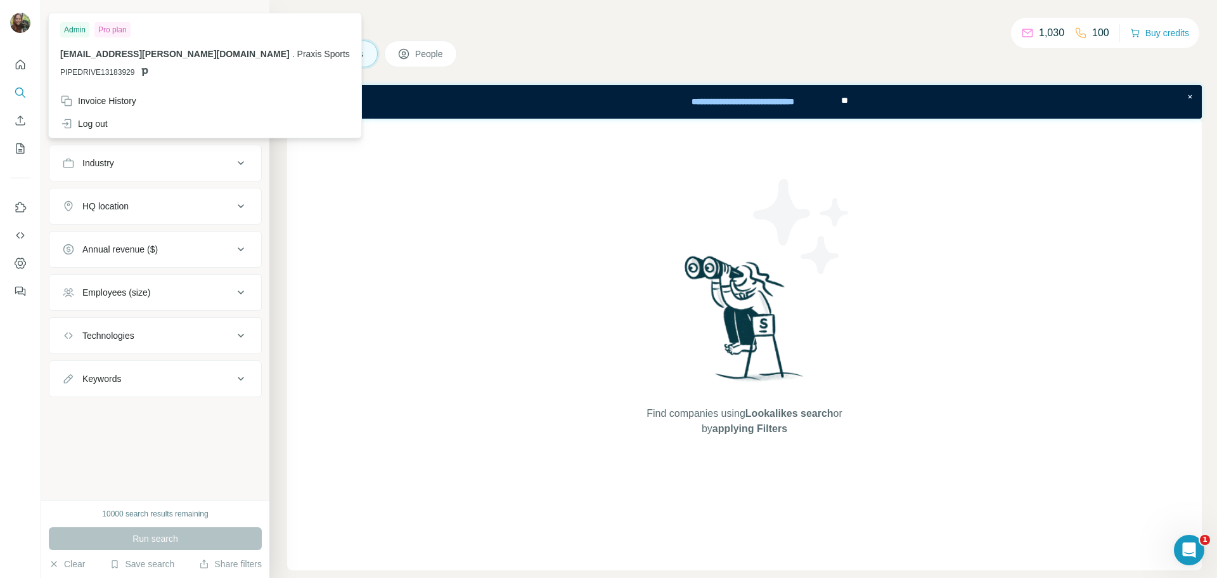
click at [18, 26] on img at bounding box center [20, 23] width 20 height 20
click at [132, 72] on span "PIPEDRIVE13183929" at bounding box center [97, 72] width 74 height 11
click at [145, 72] on icon at bounding box center [145, 72] width 10 height 10
click at [125, 36] on div "Pro plan" at bounding box center [112, 29] width 36 height 15
click at [18, 264] on icon "Dashboard" at bounding box center [20, 263] width 13 height 13
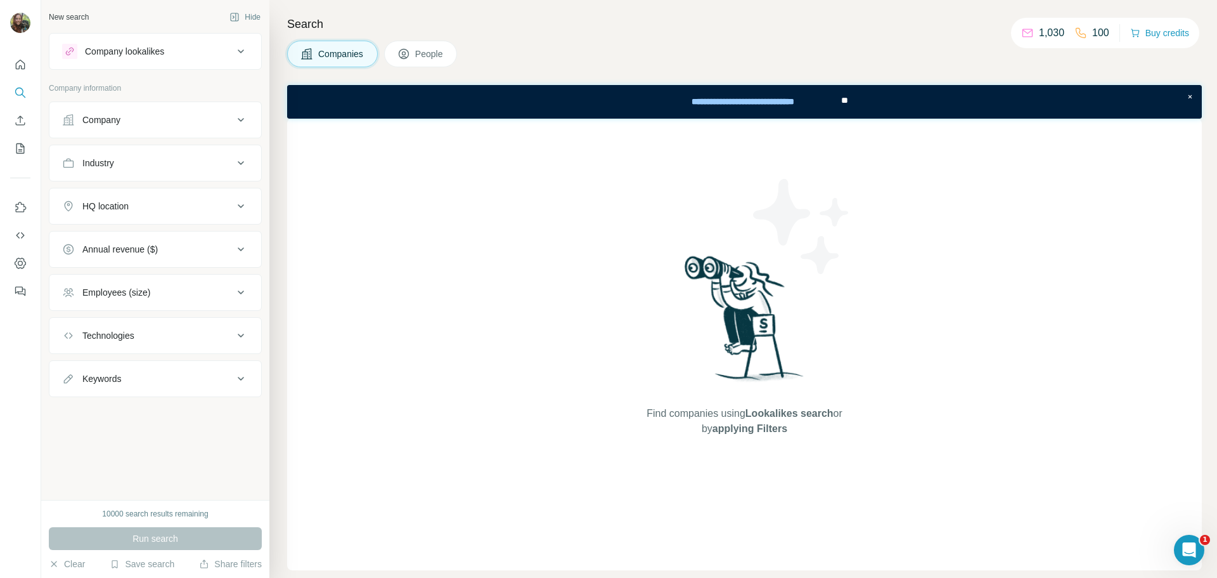
click at [143, 44] on div "Company lookalikes" at bounding box center [147, 51] width 171 height 15
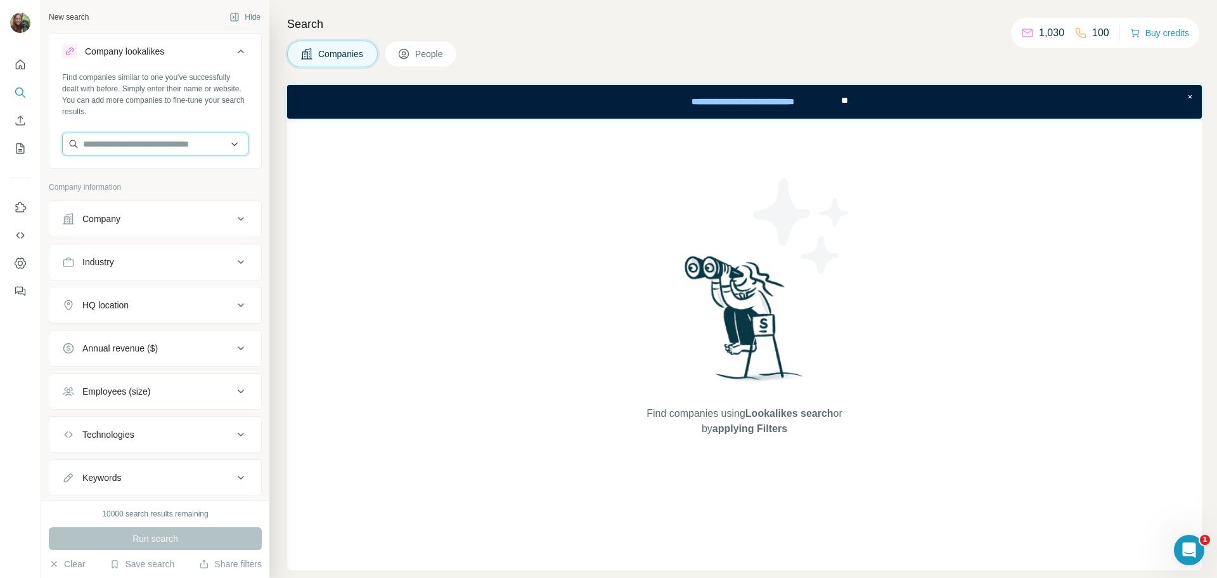
click at [133, 141] on input "text" at bounding box center [155, 144] width 186 height 23
click at [159, 140] on input "text" at bounding box center [155, 144] width 186 height 23
paste input "**********"
type input "**********"
click at [180, 183] on div "Type to search" at bounding box center [150, 173] width 171 height 25
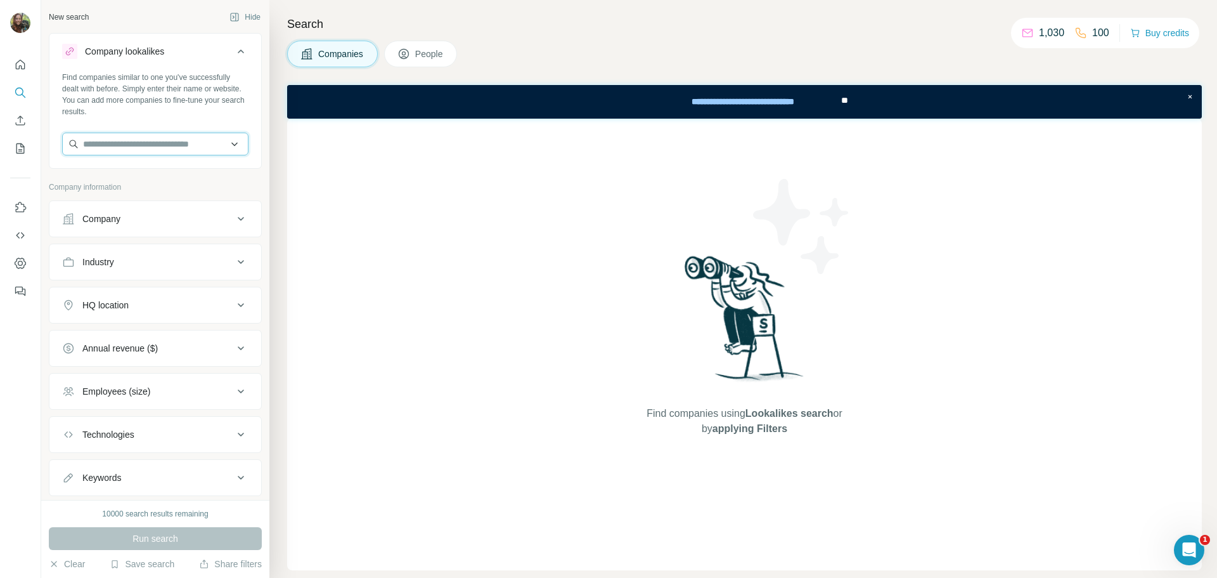
click at [179, 145] on input "text" at bounding box center [155, 144] width 186 height 23
paste input "**********"
type input "**********"
click at [157, 172] on p "Jacksonville FC" at bounding box center [129, 172] width 62 height 13
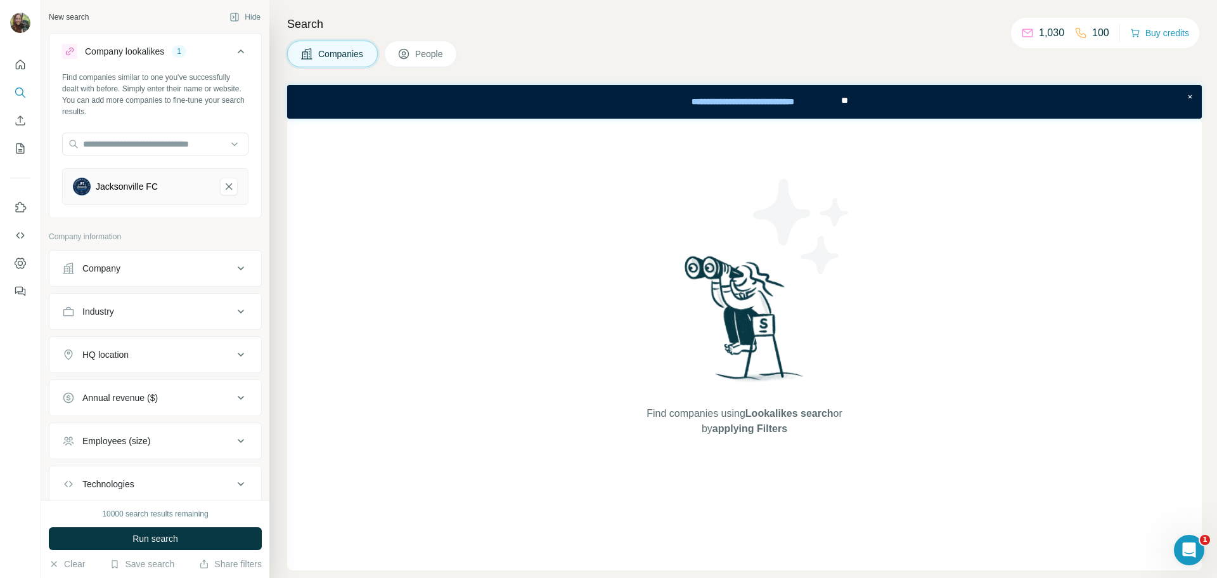
click at [163, 533] on span "Run search" at bounding box center [156, 538] width 46 height 13
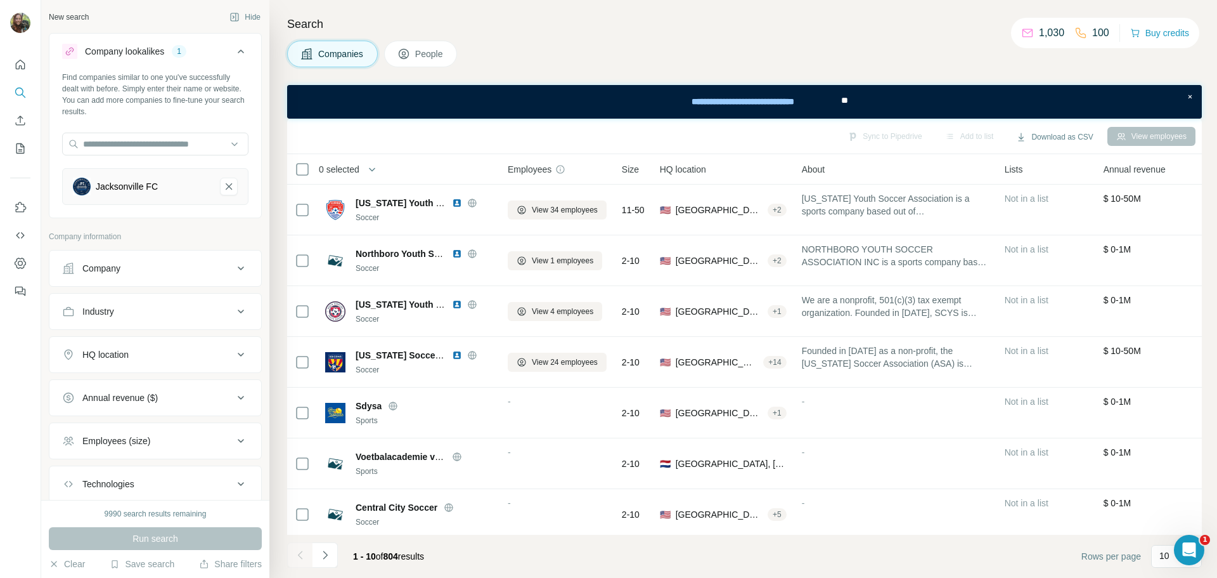
click at [1165, 136] on div "View employees" at bounding box center [1152, 136] width 88 height 19
click at [1162, 114] on div "**********" at bounding box center [744, 102] width 915 height 34
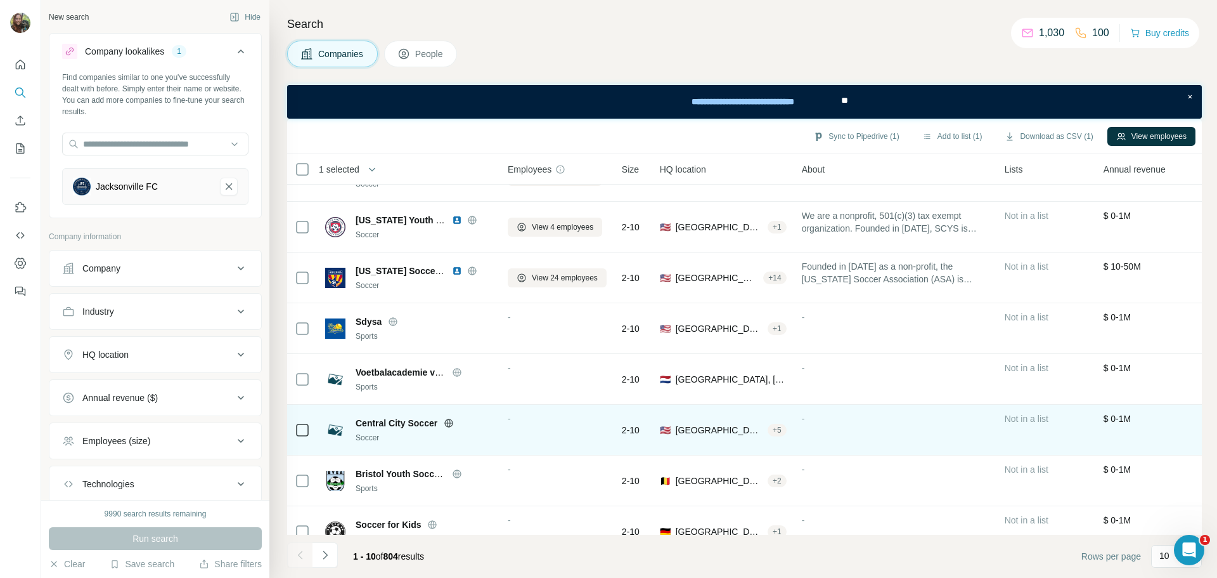
scroll to position [127, 0]
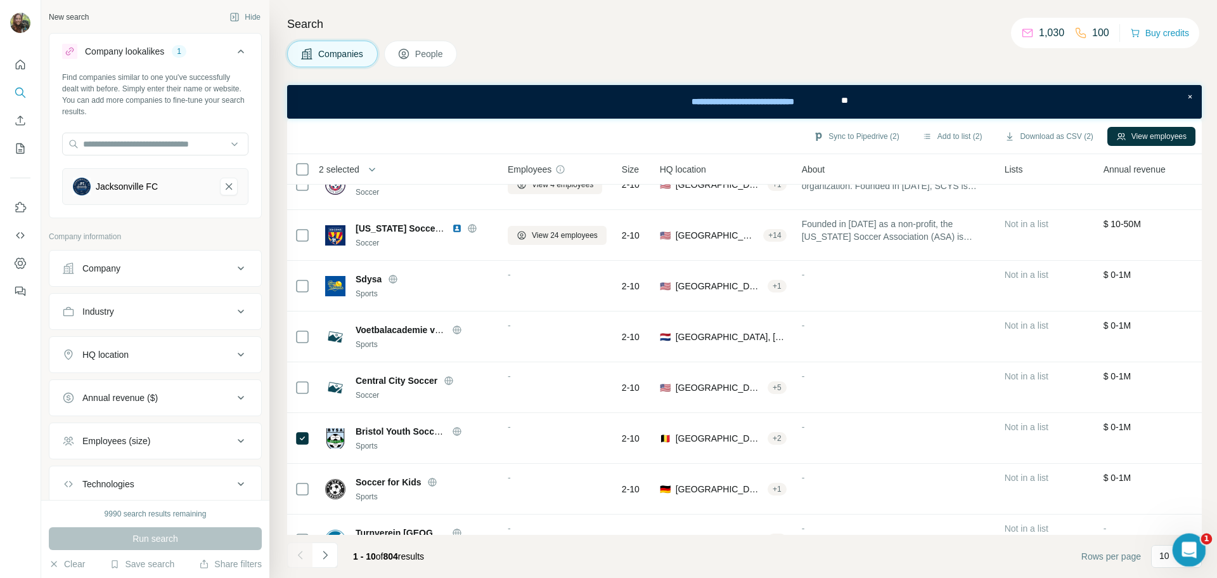
click at [1193, 547] on icon "Open Intercom Messenger" at bounding box center [1188, 548] width 21 height 21
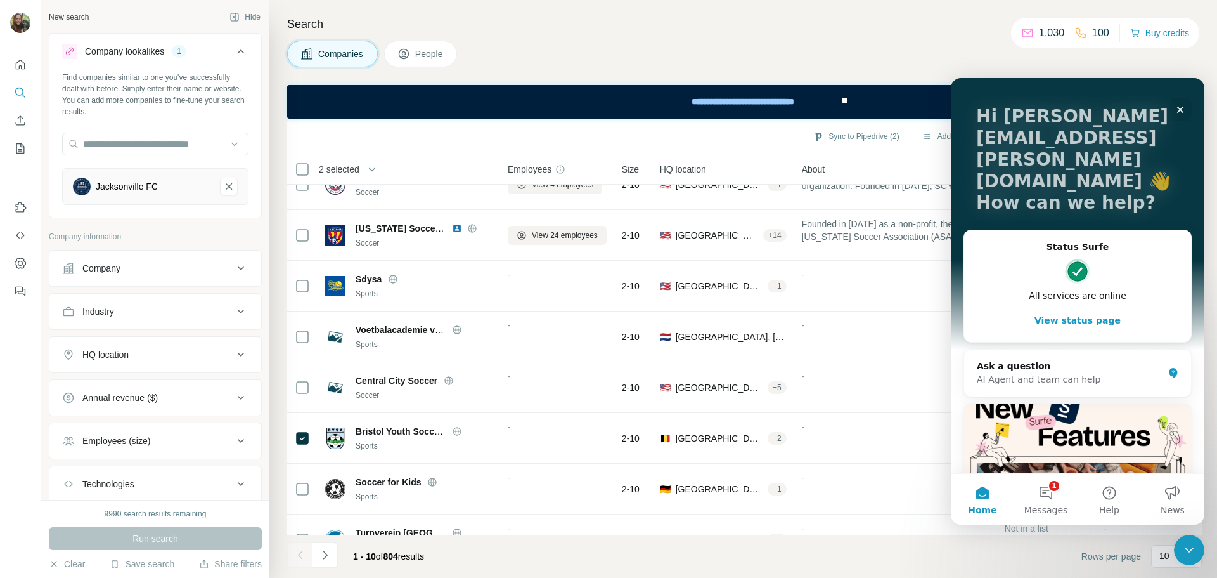
scroll to position [63, 0]
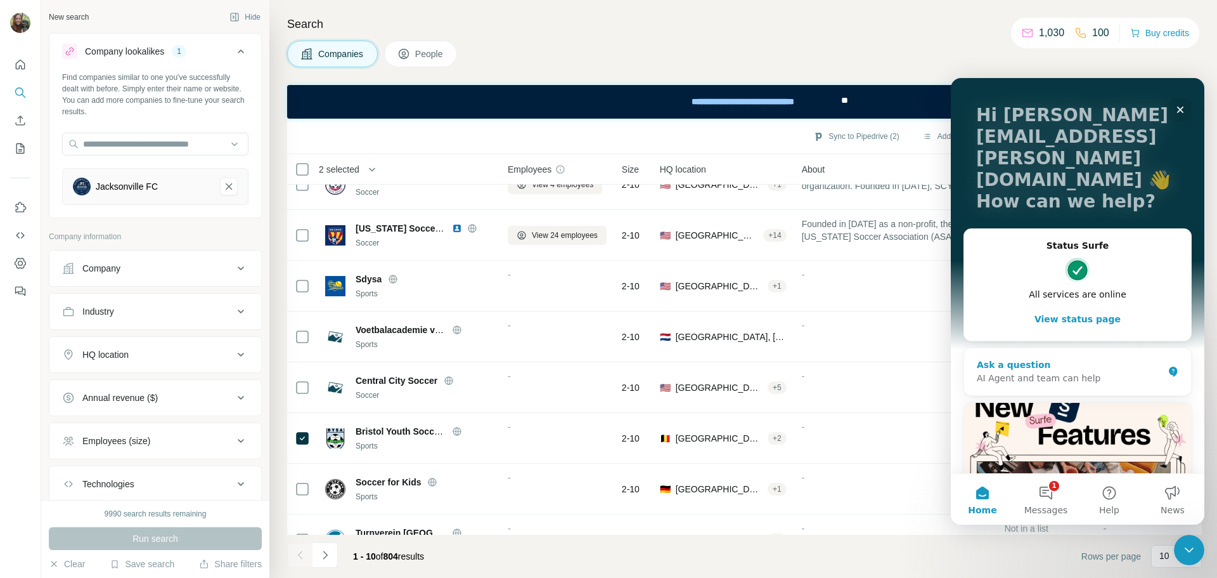
click at [1035, 372] on div "AI Agent and team can help" at bounding box center [1070, 378] width 186 height 13
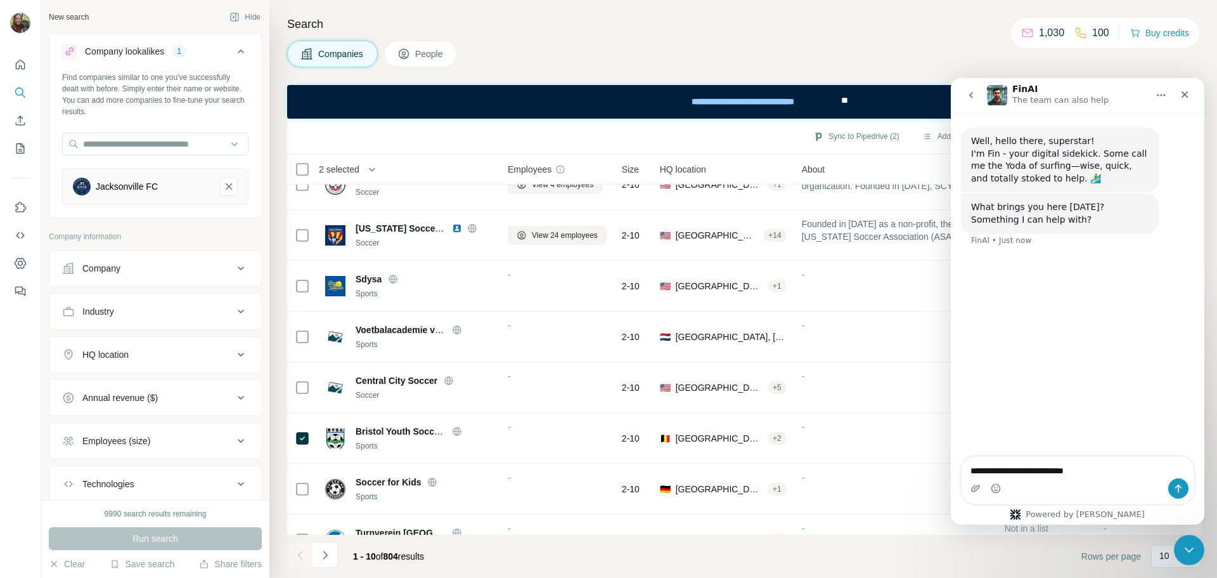
type textarea "**********"
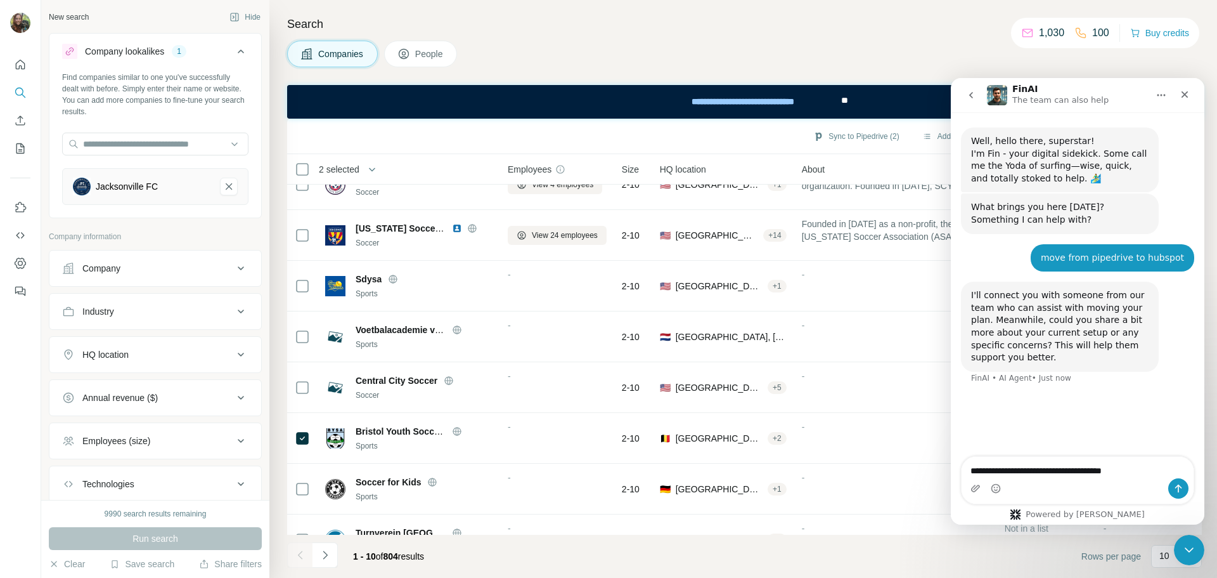
type textarea "**********"
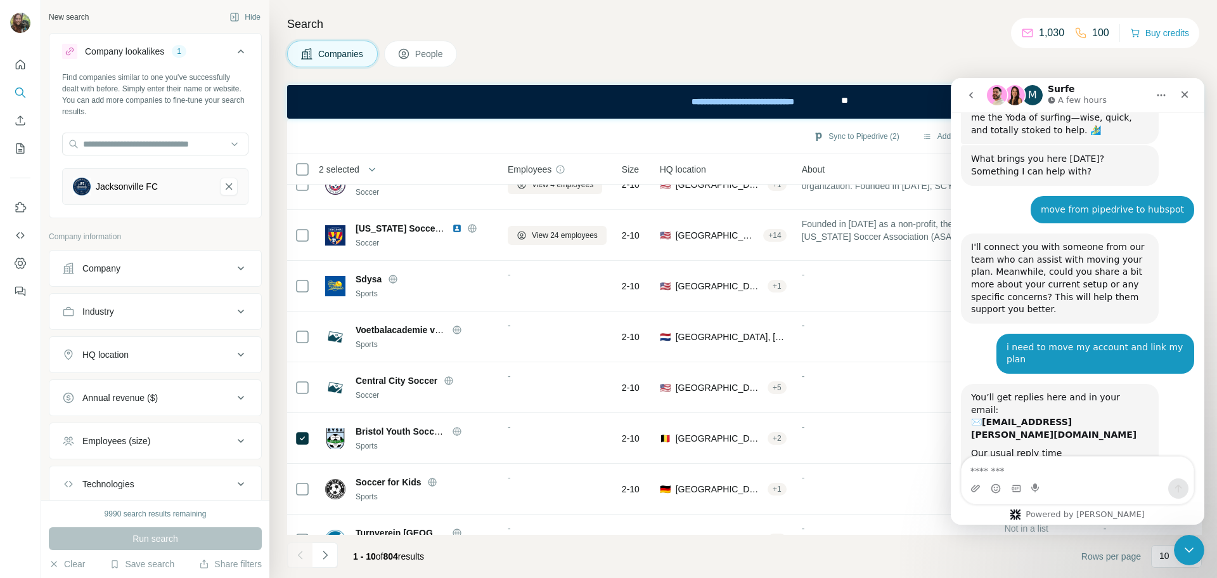
scroll to position [84, 0]
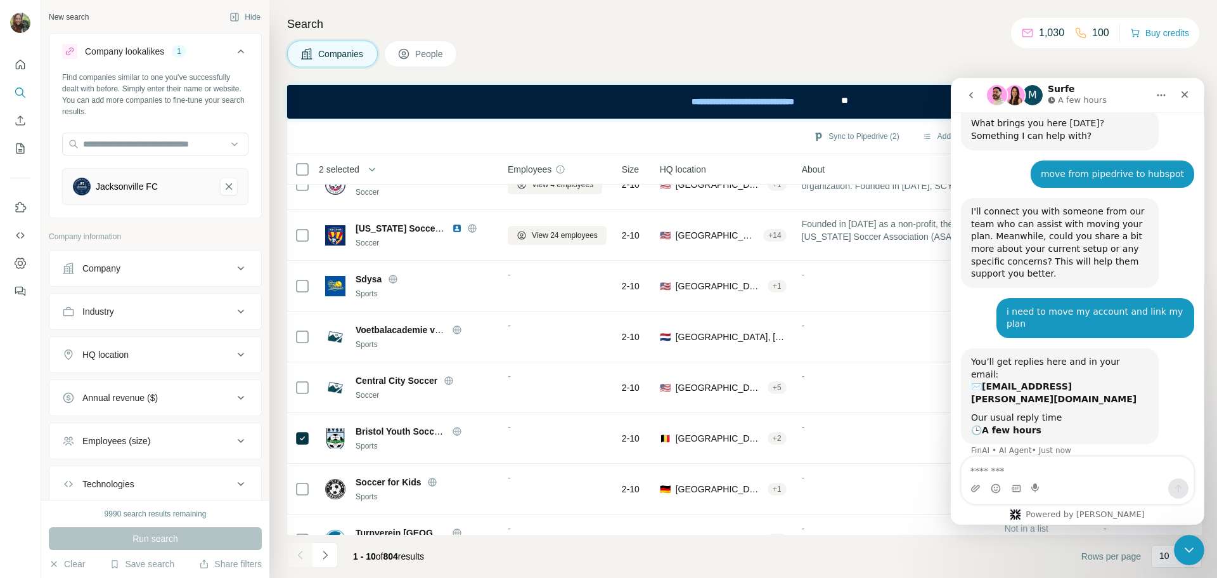
click at [1160, 100] on icon "Home" at bounding box center [1162, 95] width 10 height 10
click at [1122, 89] on div "M Surfe A few hours" at bounding box center [1067, 95] width 161 height 22
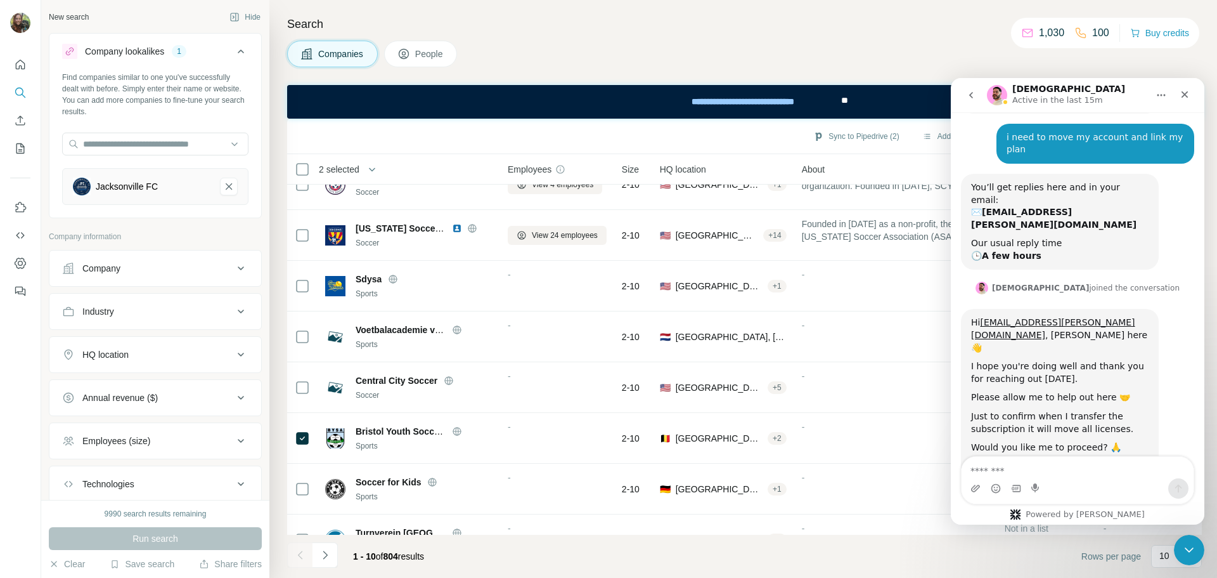
scroll to position [259, 0]
click at [1009, 472] on textarea "Message…" at bounding box center [1078, 468] width 232 height 22
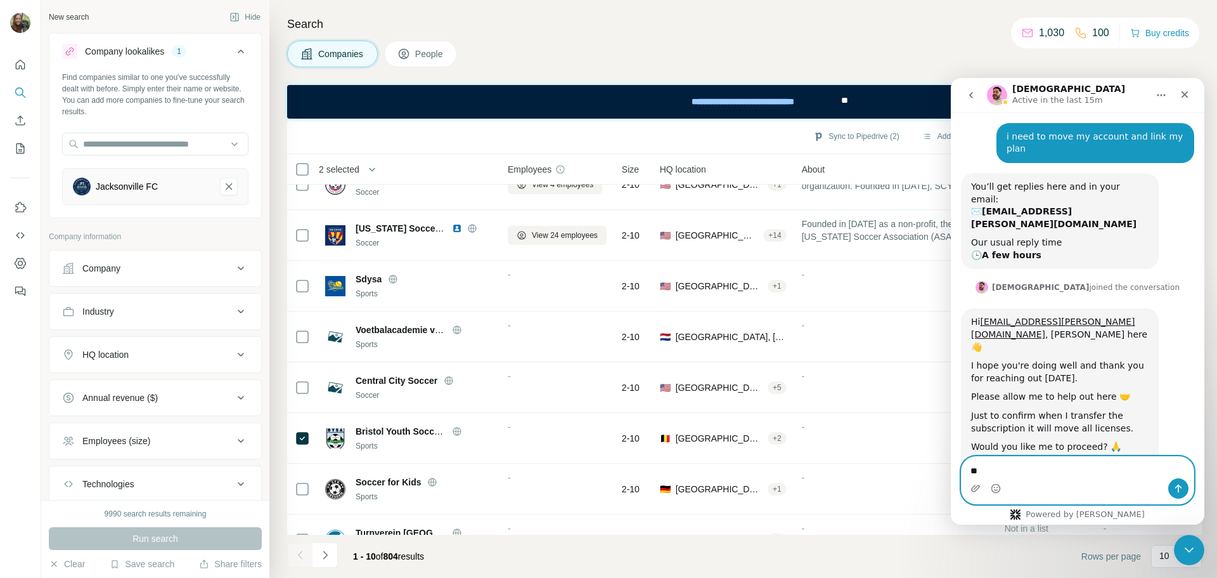
type textarea "***"
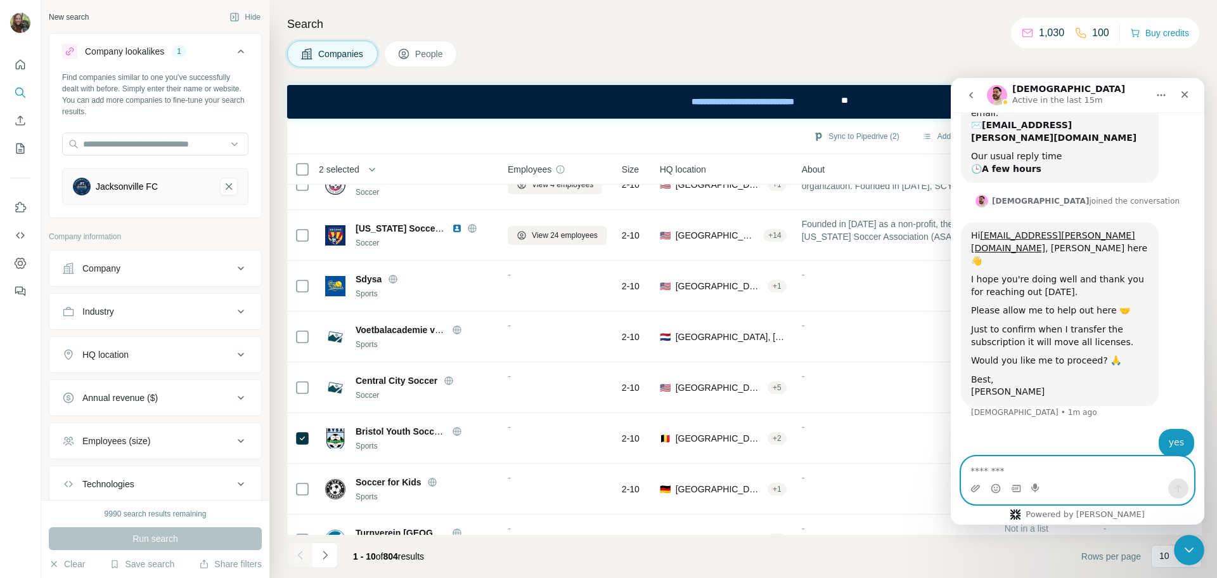
scroll to position [346, 0]
click at [1063, 470] on textarea "**********" at bounding box center [1078, 468] width 232 height 22
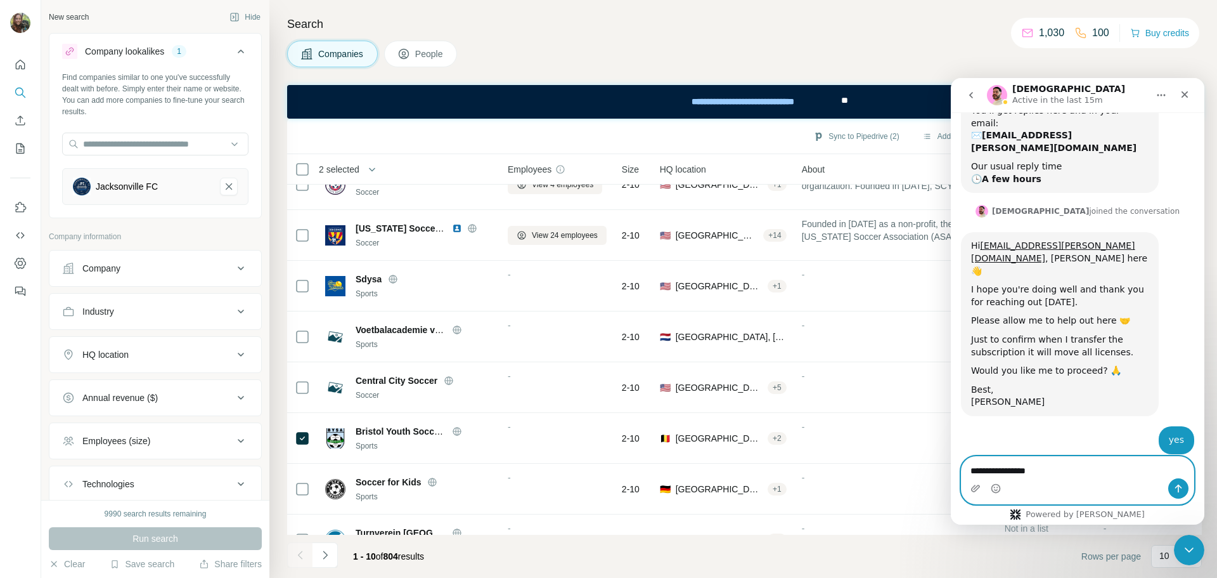
scroll to position [334, 0]
type textarea "**********"
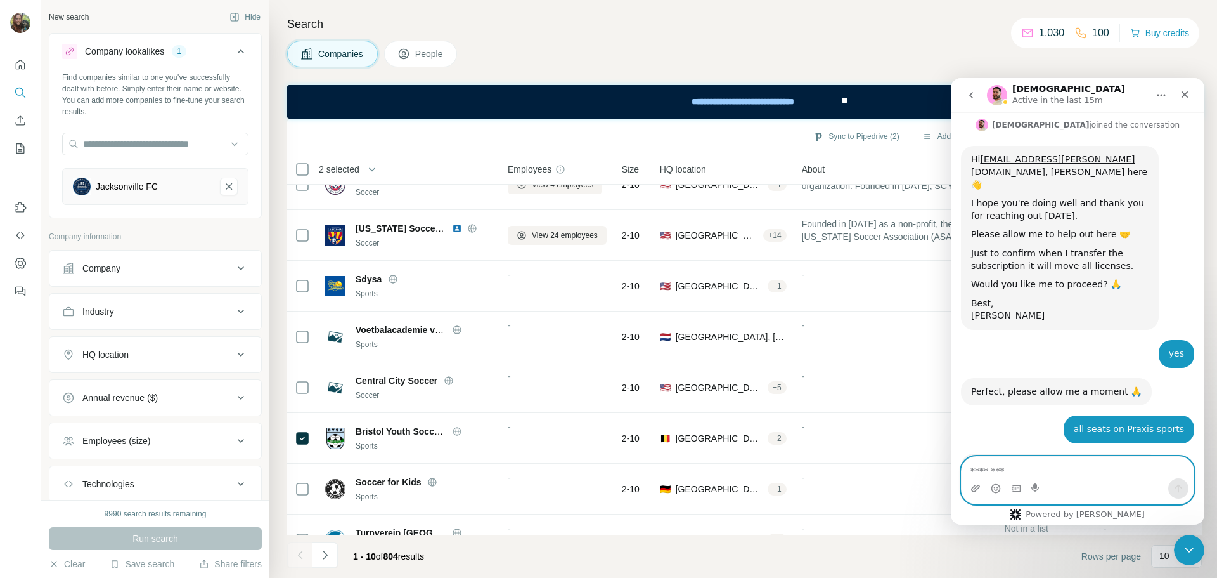
scroll to position [447, 0]
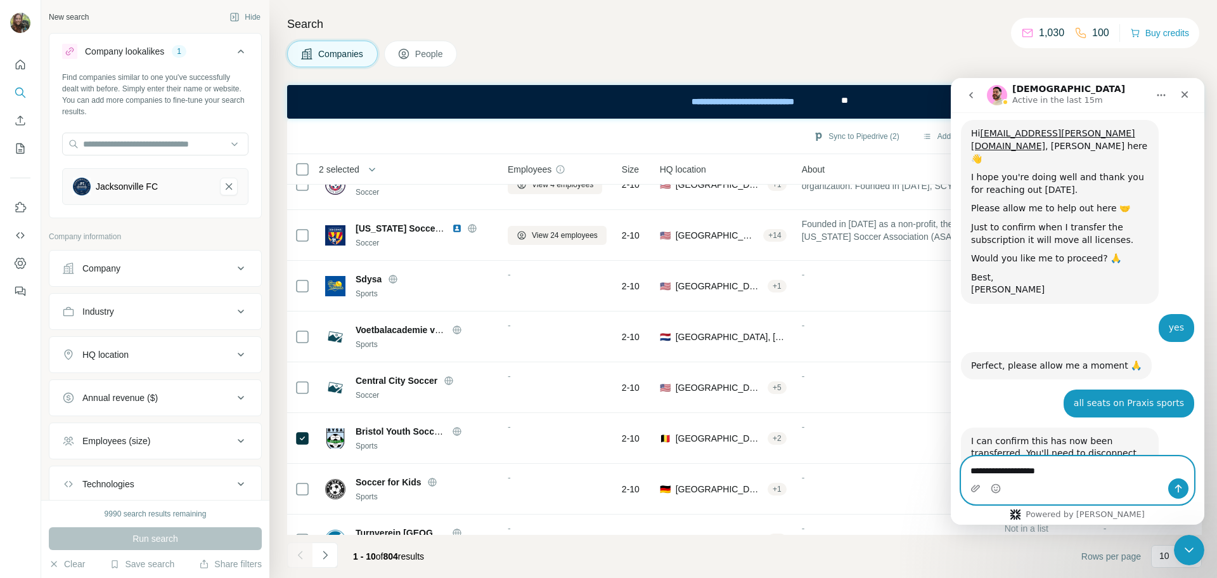
type textarea "**********"
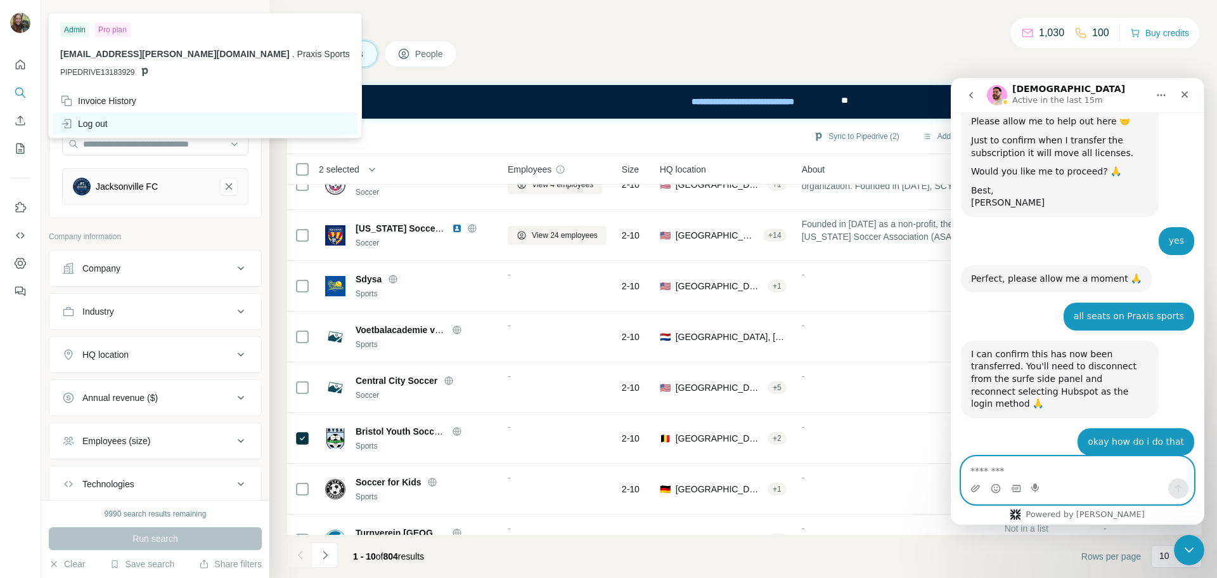
scroll to position [548, 0]
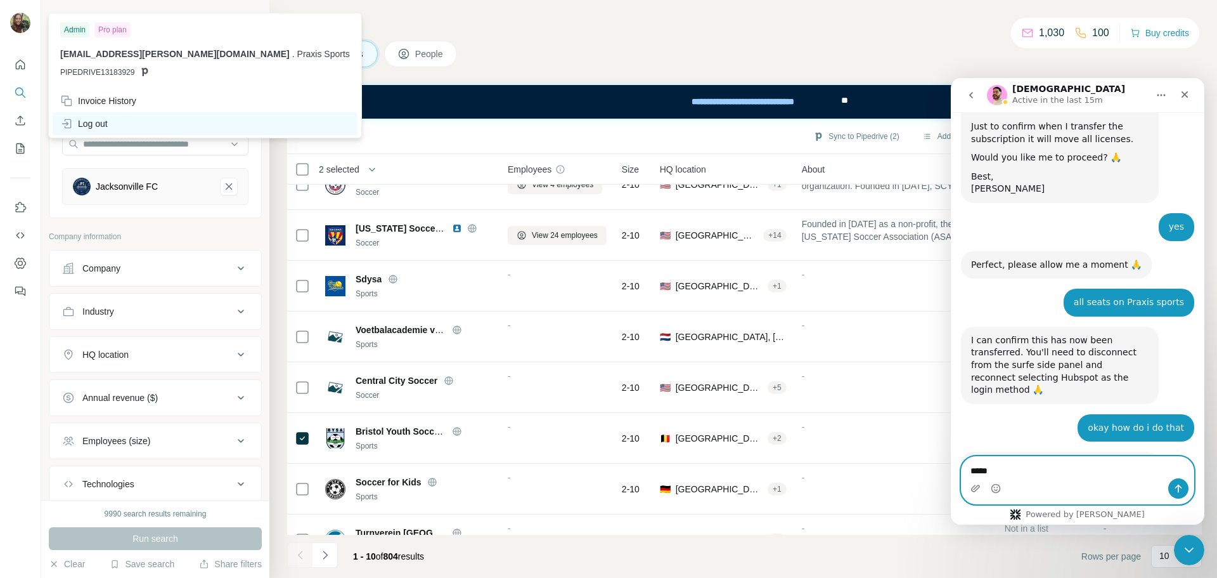
type textarea "******"
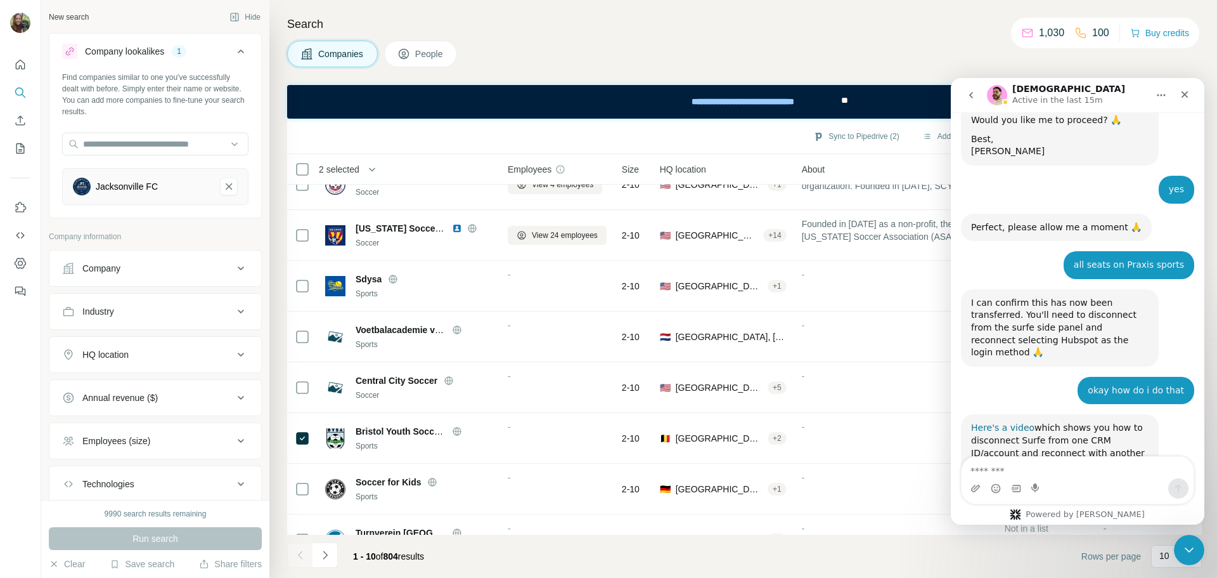
click at [1007, 422] on link "Here's a video" at bounding box center [1002, 427] width 63 height 10
click at [88, 14] on div "New search" at bounding box center [69, 16] width 40 height 11
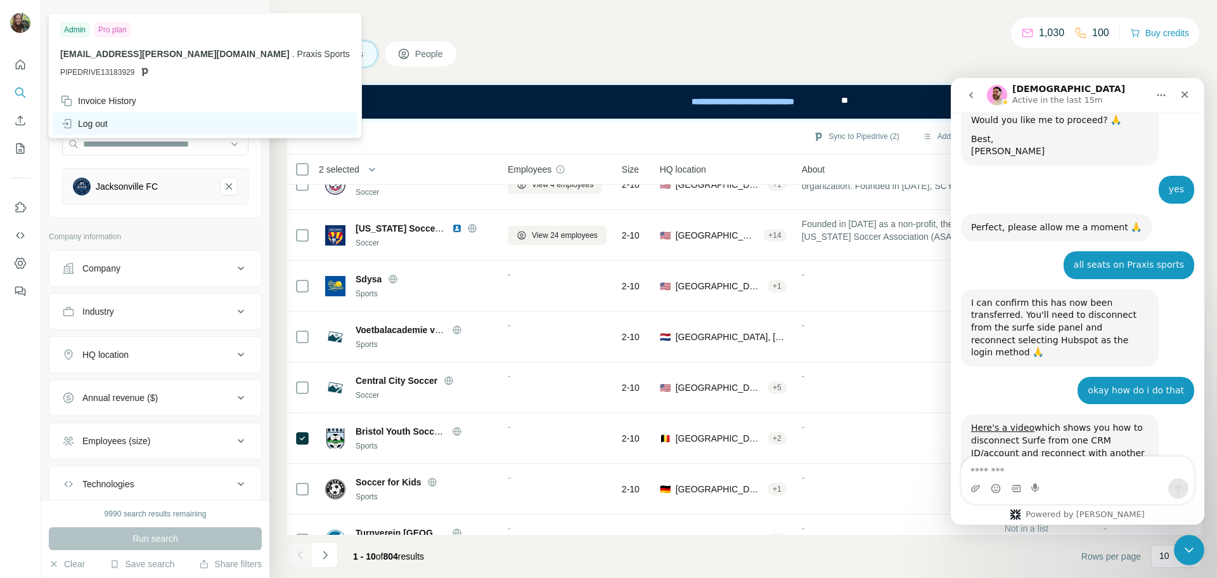
scroll to position [634, 0]
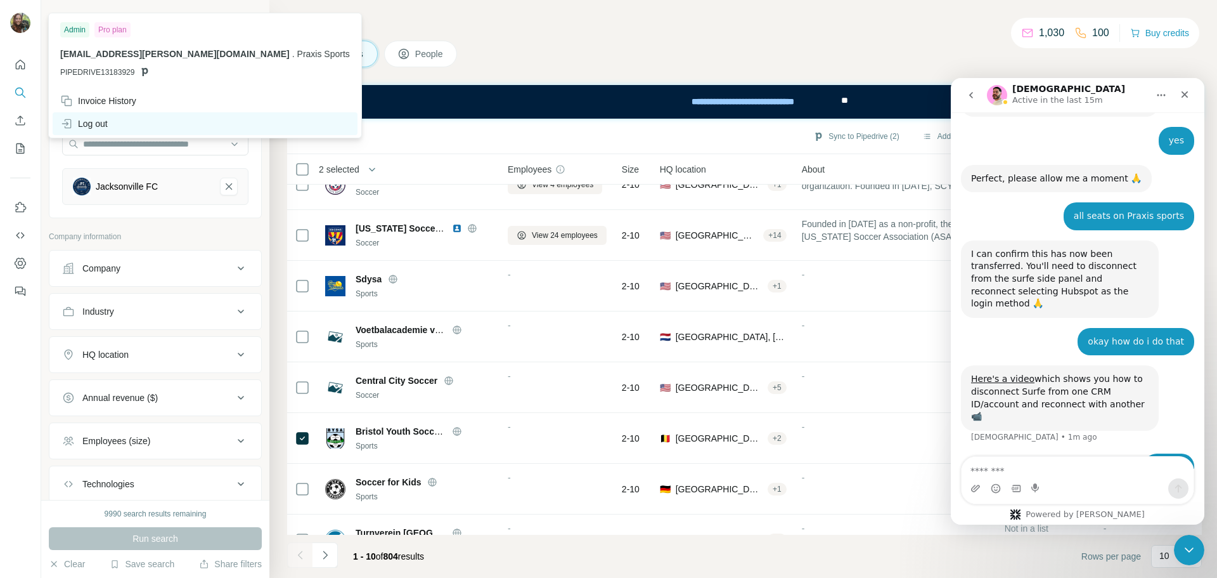
click at [118, 117] on div "Log out" at bounding box center [205, 123] width 305 height 23
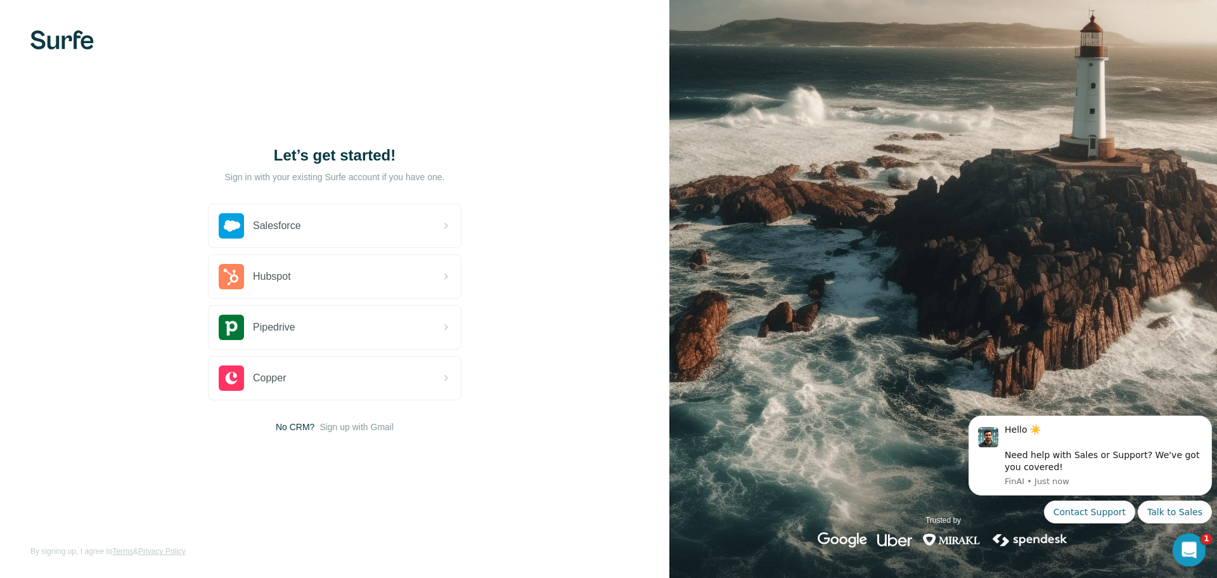
click at [1203, 549] on html at bounding box center [1187, 548] width 30 height 30
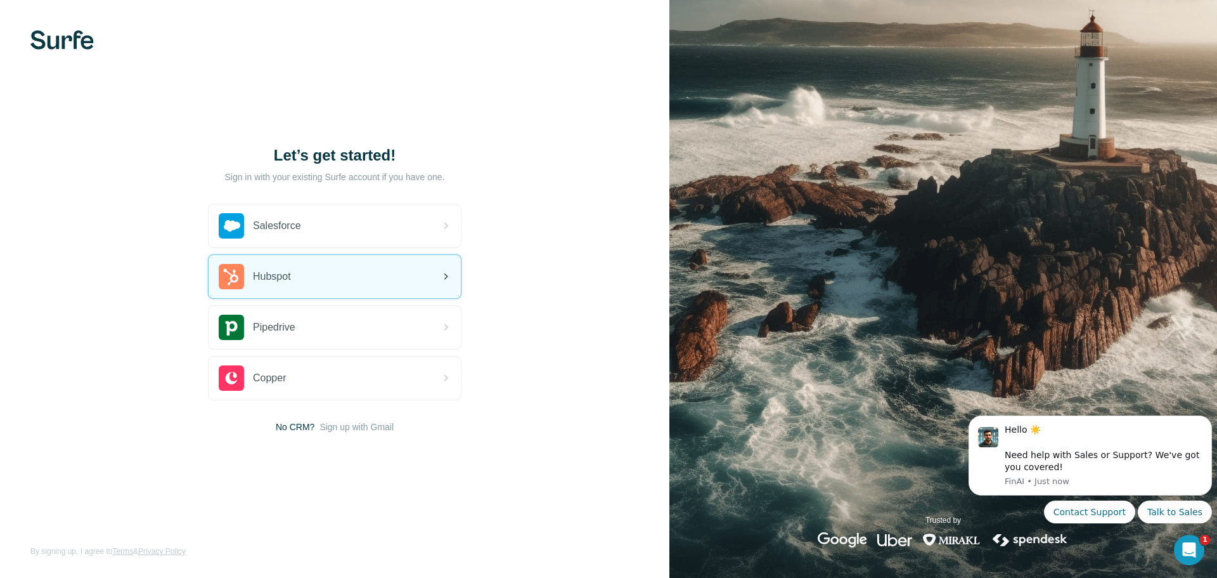
click at [264, 283] on span "Hubspot" at bounding box center [272, 276] width 38 height 15
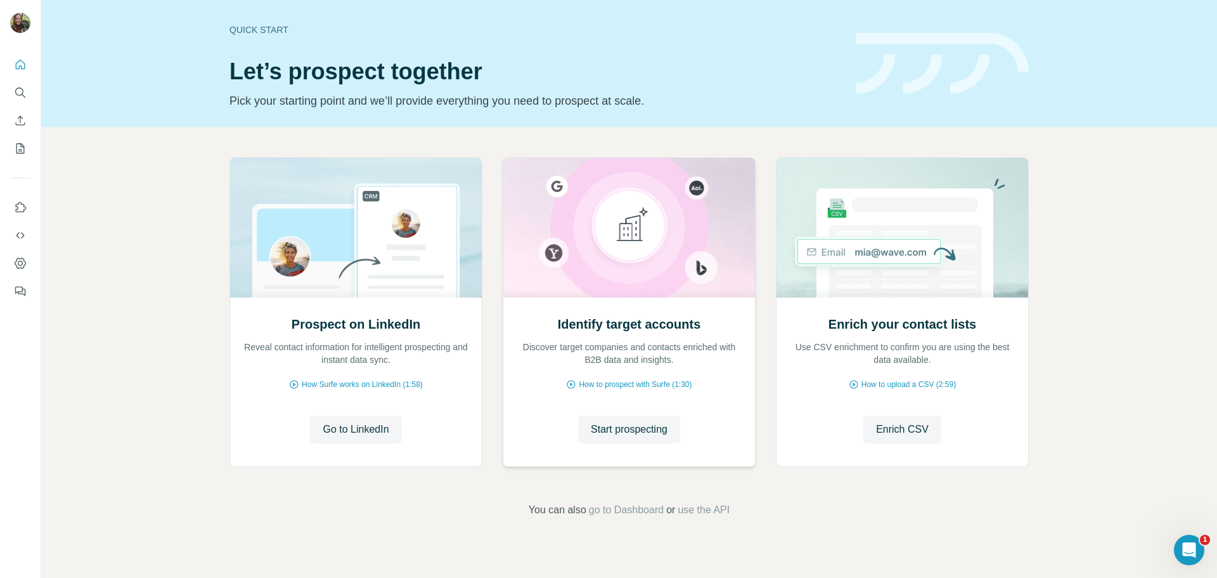
click at [594, 315] on div "Identify target accounts Discover target companies and contacts enriched with B…" at bounding box center [629, 381] width 252 height 169
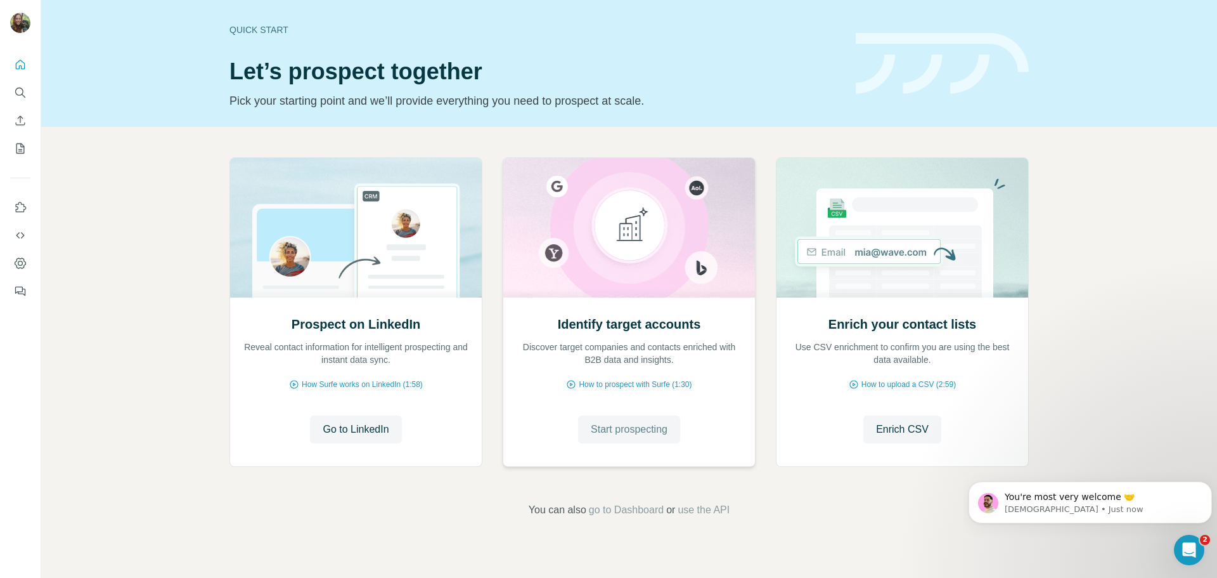
click at [619, 428] on span "Start prospecting" at bounding box center [629, 429] width 77 height 15
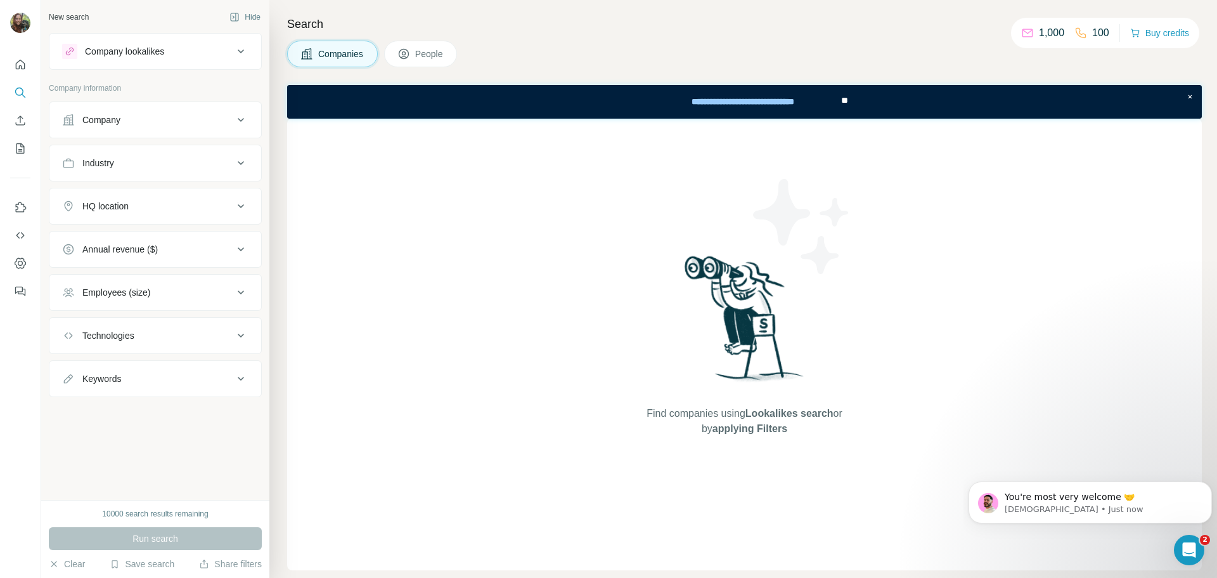
click at [249, 60] on button "Company lookalikes" at bounding box center [155, 51] width 212 height 30
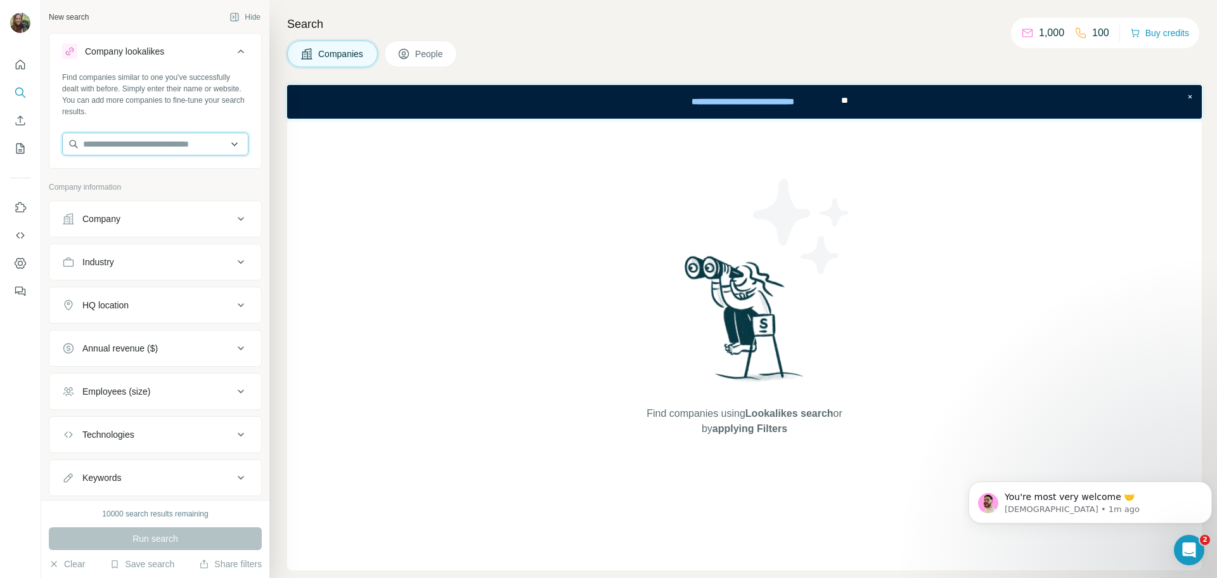
click at [112, 136] on input "text" at bounding box center [155, 144] width 186 height 23
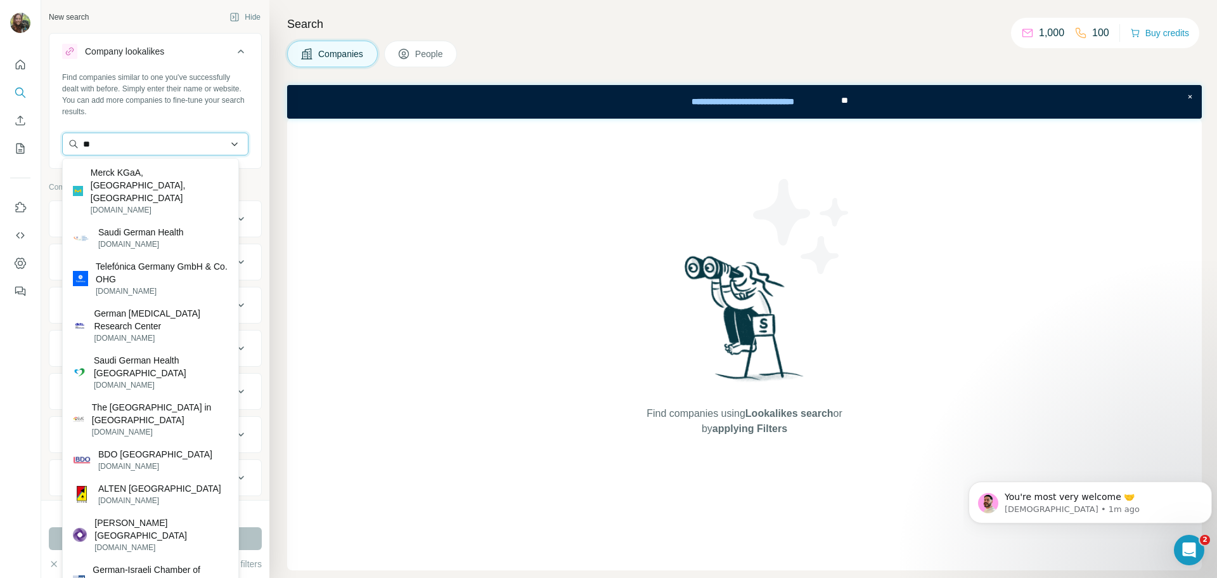
type input "*"
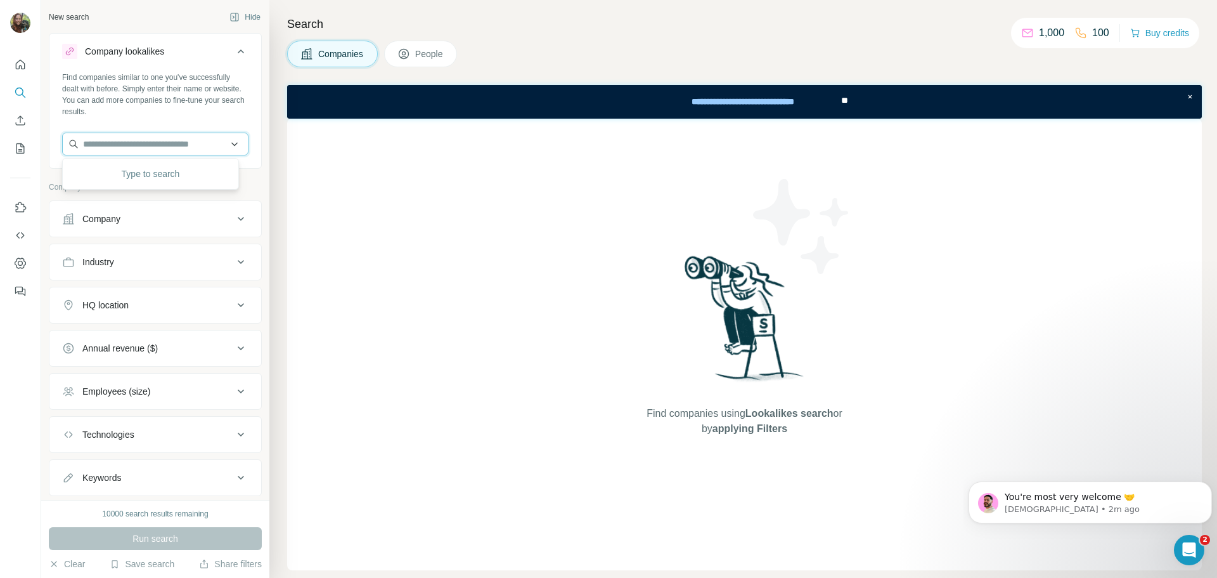
paste input "**********"
type input "**********"
click at [166, 175] on div "Type to search" at bounding box center [150, 173] width 171 height 25
click at [176, 147] on input "text" at bounding box center [155, 144] width 186 height 23
paste input "**********"
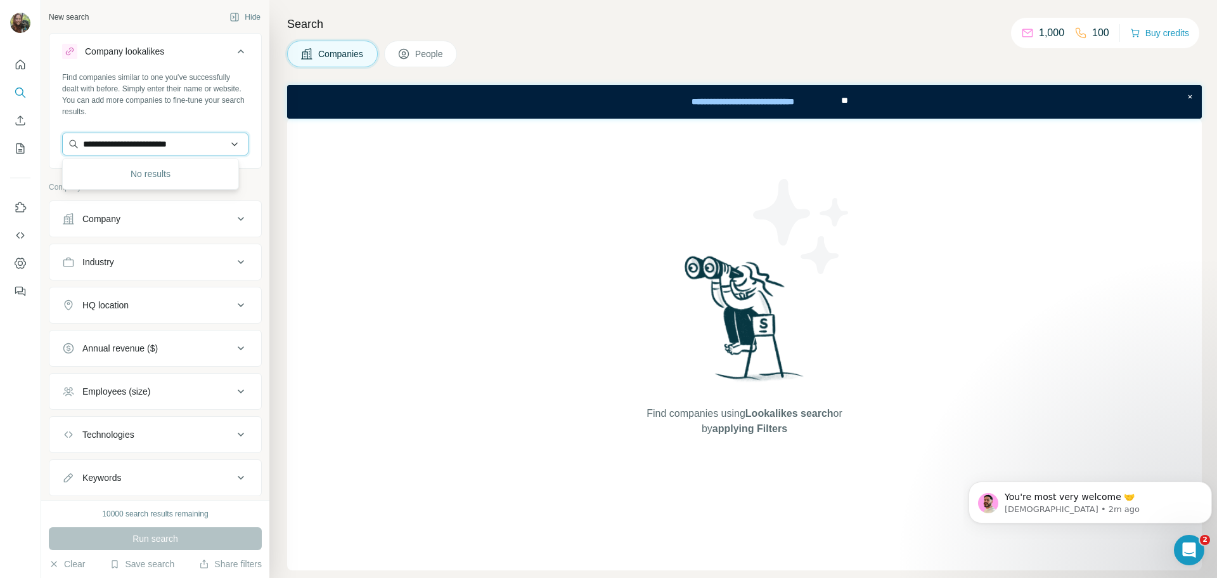
click at [119, 143] on input "**********" at bounding box center [155, 144] width 186 height 23
drag, startPoint x: 115, startPoint y: 143, endPoint x: 45, endPoint y: 137, distance: 70.7
click at [45, 137] on div "**********" at bounding box center [155, 250] width 228 height 500
click at [176, 145] on input "**********" at bounding box center [155, 144] width 186 height 23
drag, startPoint x: 175, startPoint y: 142, endPoint x: 83, endPoint y: 131, distance: 92.6
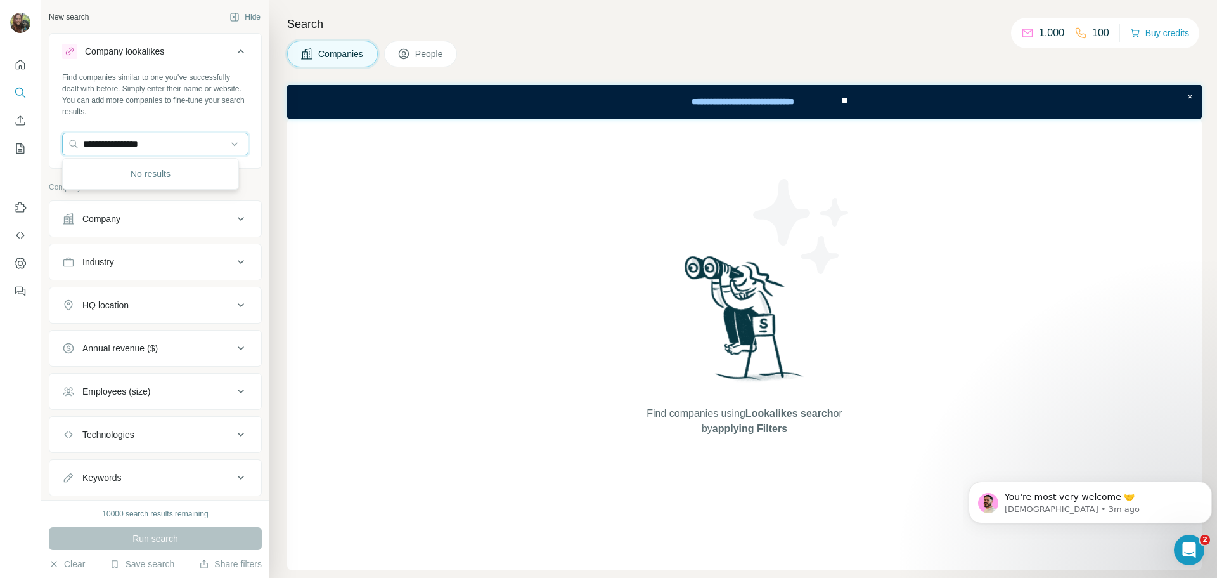
click at [83, 131] on div "**********" at bounding box center [155, 119] width 212 height 94
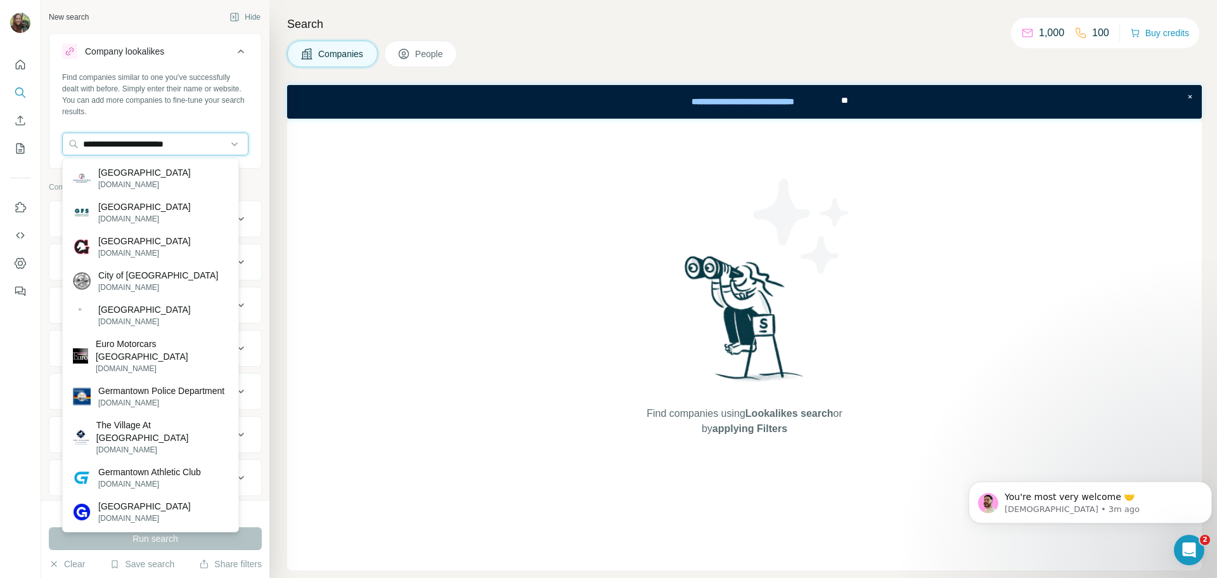
type input "**********"
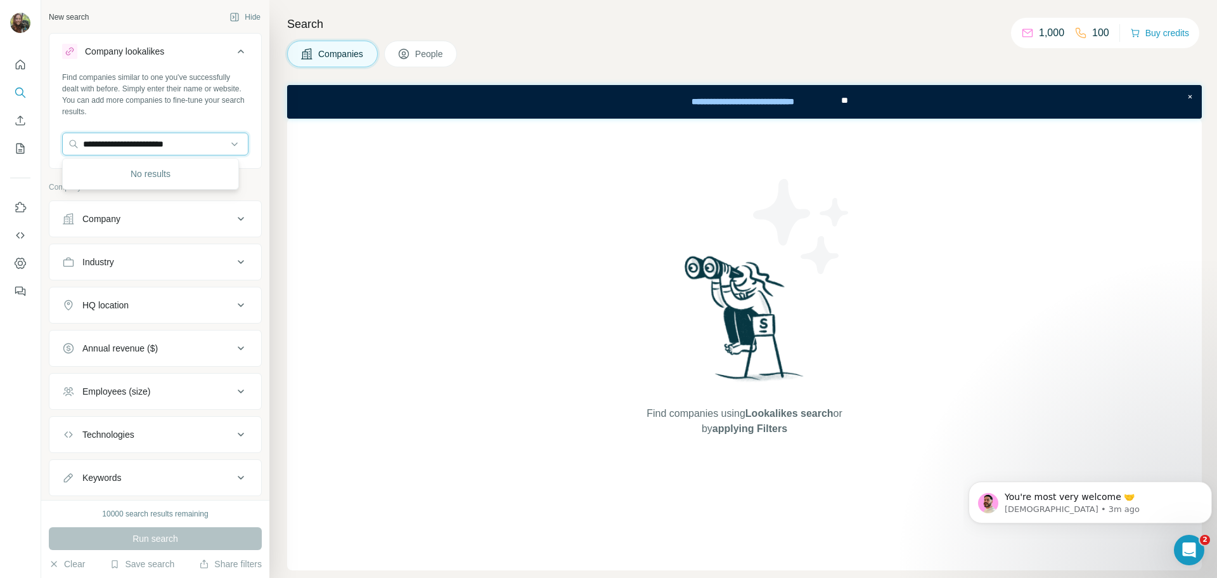
drag, startPoint x: 207, startPoint y: 143, endPoint x: 55, endPoint y: 139, distance: 151.6
click at [55, 139] on div "**********" at bounding box center [155, 119] width 212 height 94
click at [119, 136] on input "text" at bounding box center [155, 144] width 186 height 23
paste input "**********"
type input "**********"
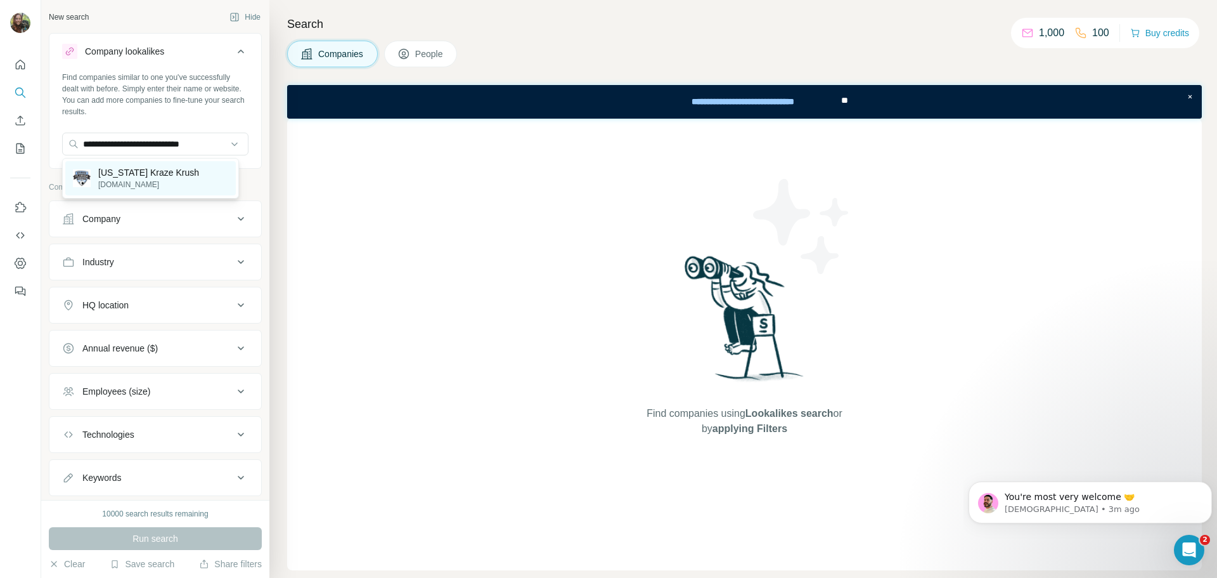
click at [143, 171] on p "Florida Kraze Krush" at bounding box center [148, 172] width 101 height 13
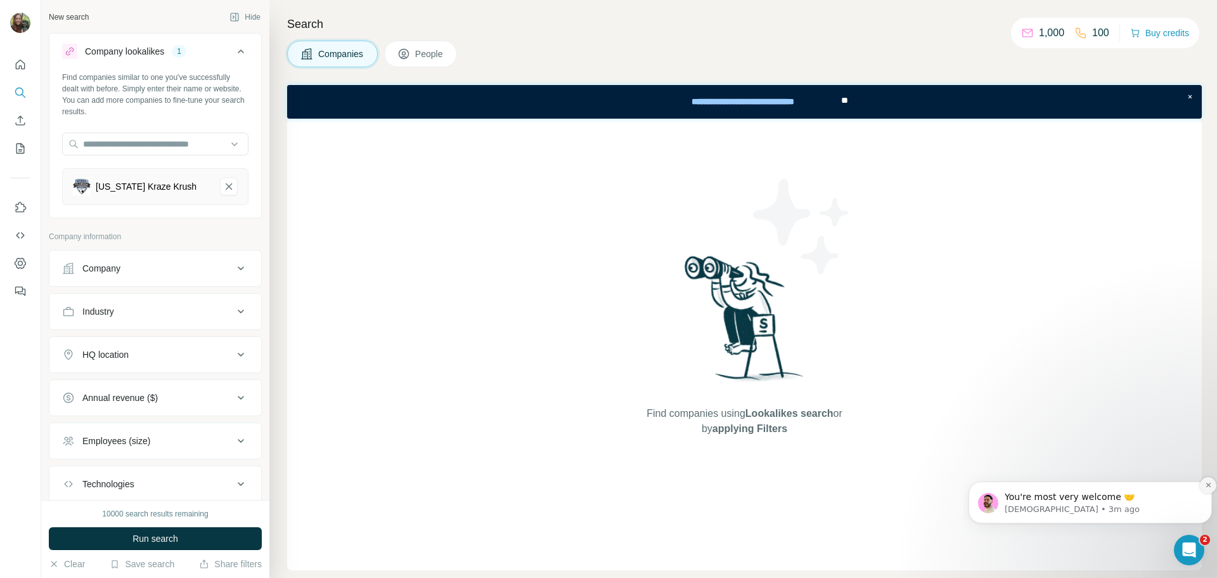
click at [1209, 481] on button "Dismiss notification" at bounding box center [1208, 485] width 16 height 16
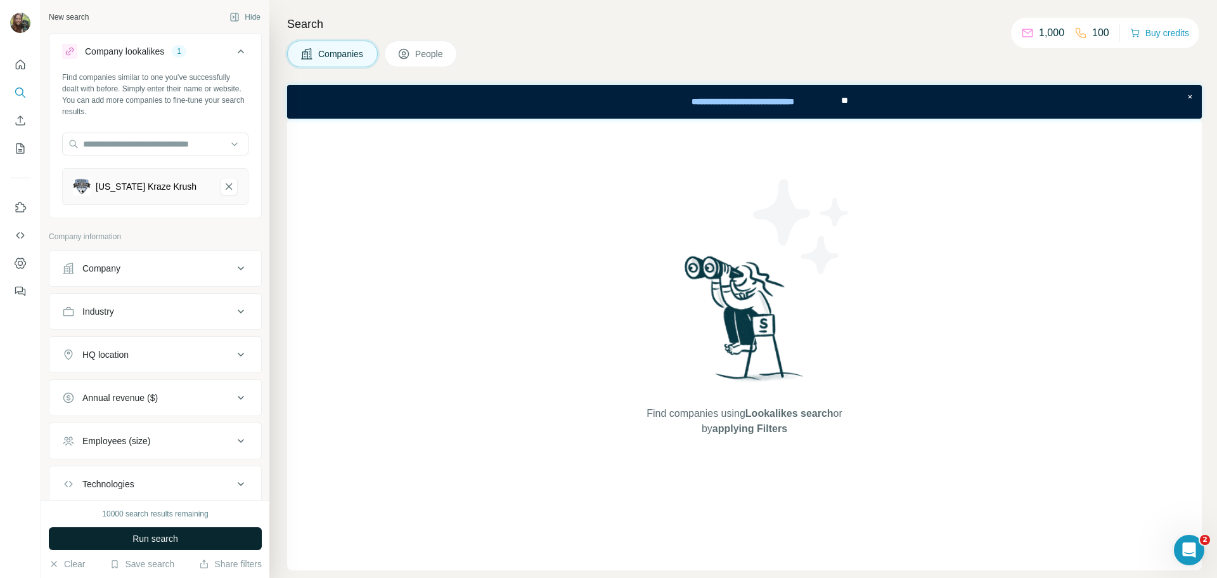
click at [152, 538] on span "Run search" at bounding box center [156, 538] width 46 height 13
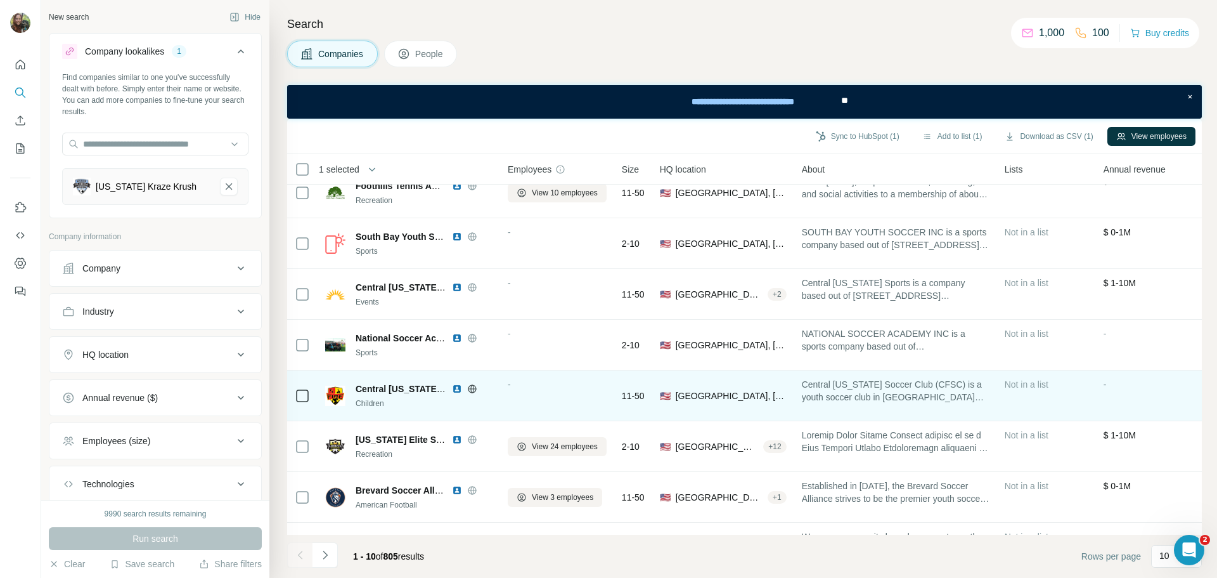
scroll to position [127, 0]
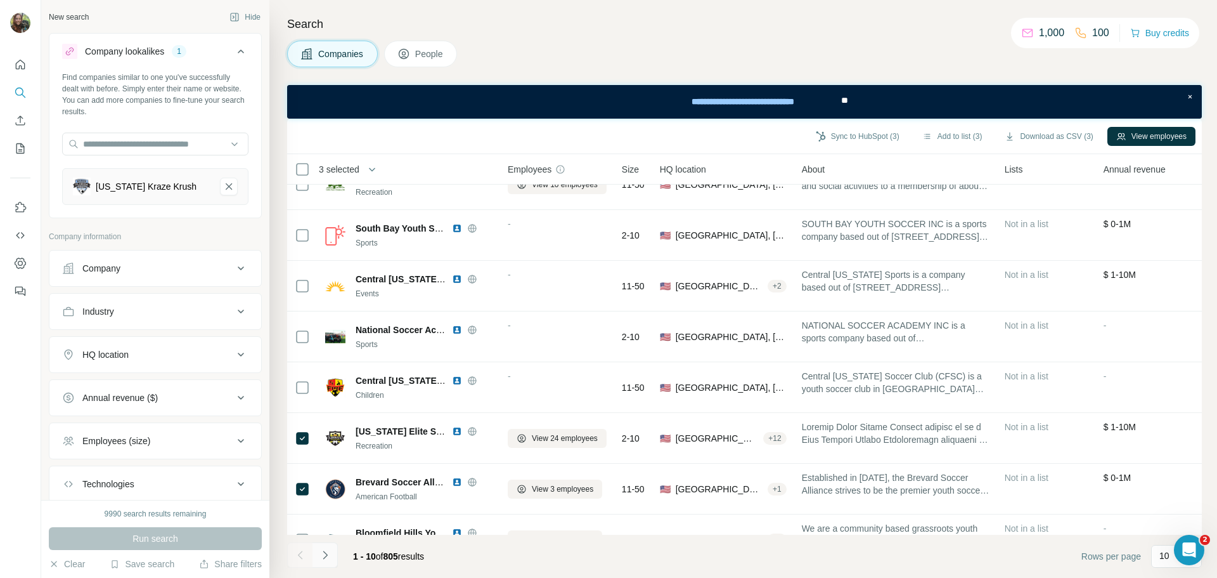
click at [333, 551] on button "Navigate to next page" at bounding box center [325, 554] width 25 height 25
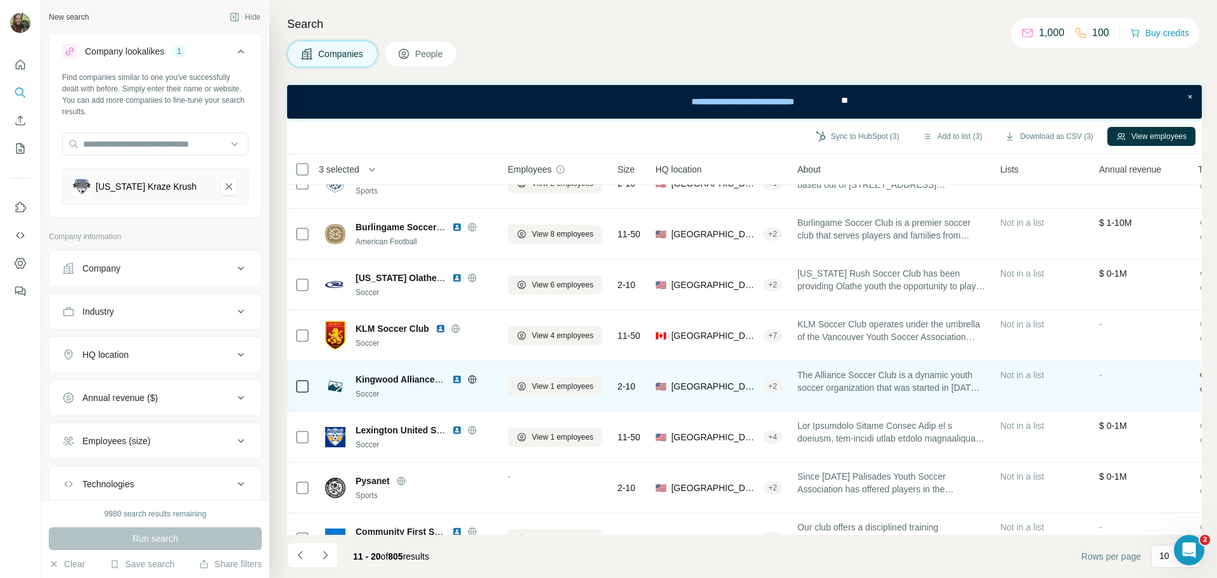
scroll to position [0, 0]
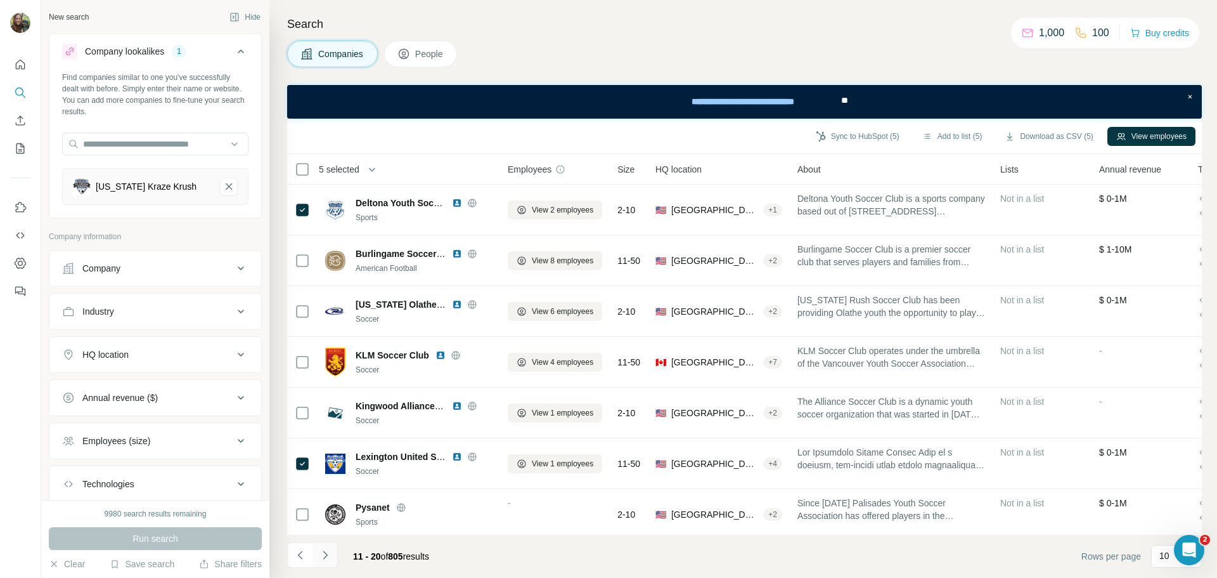
click at [323, 554] on icon "Navigate to next page" at bounding box center [325, 554] width 13 height 13
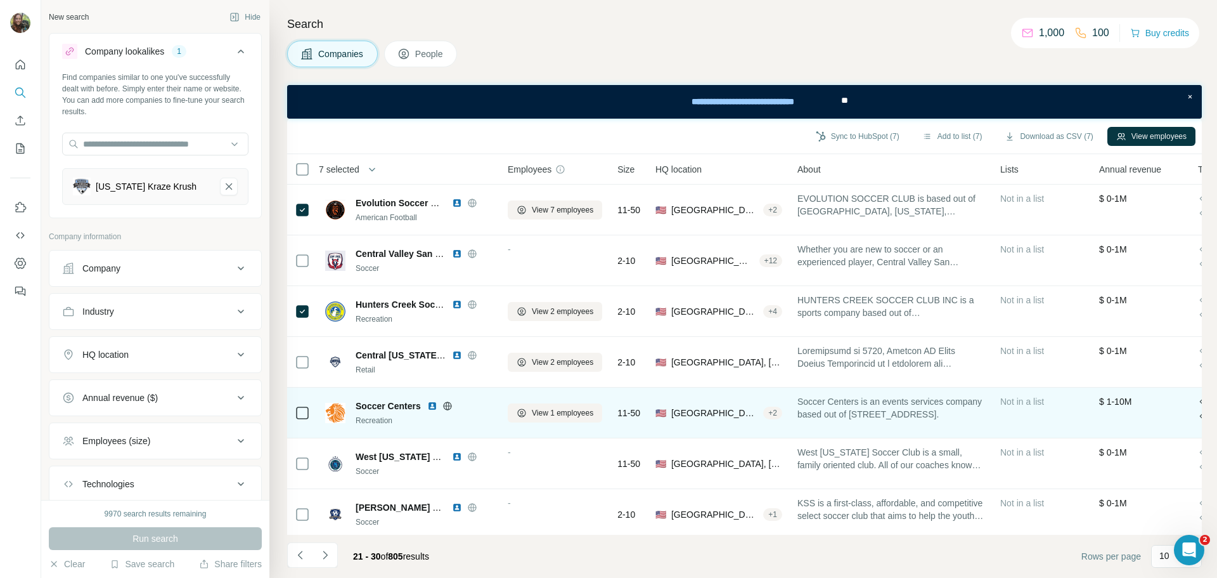
click at [295, 405] on icon at bounding box center [302, 412] width 15 height 15
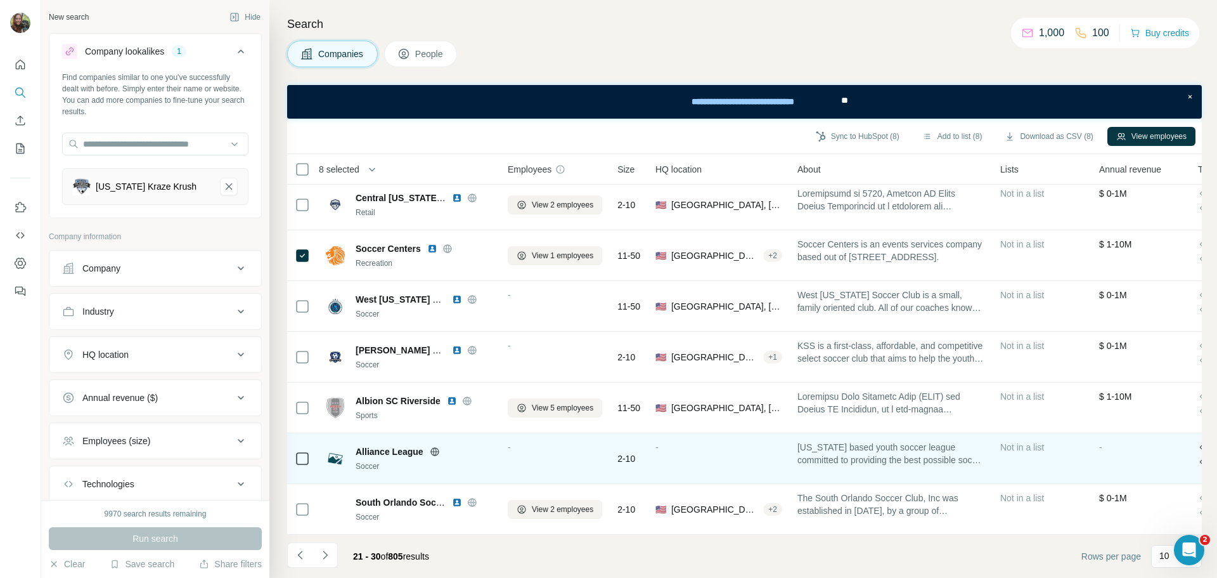
scroll to position [164, 0]
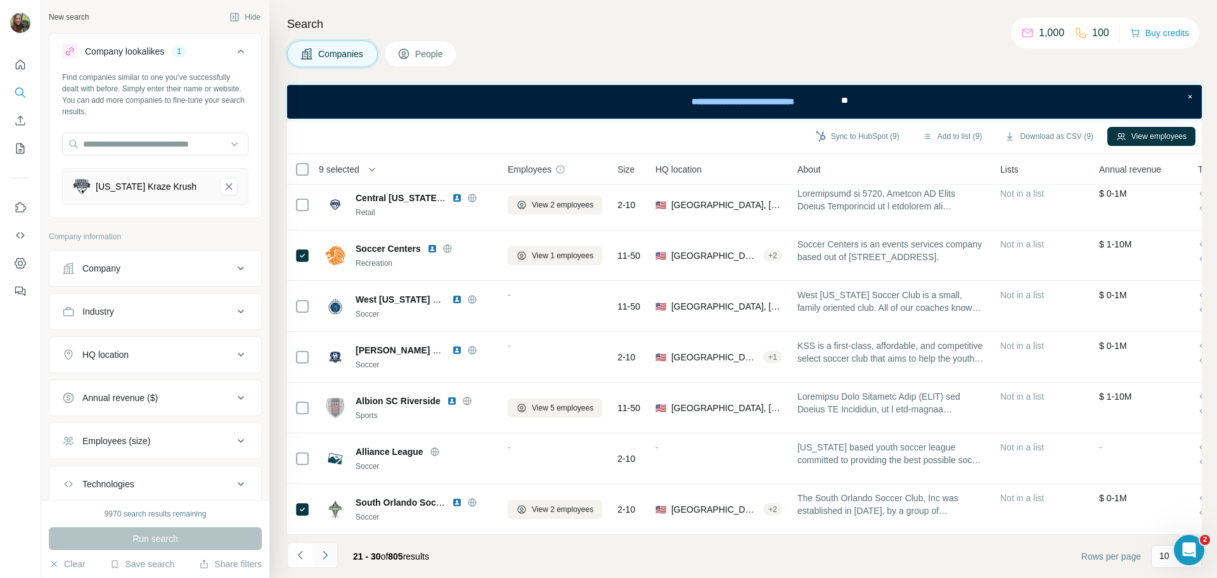
click at [333, 555] on button "Navigate to next page" at bounding box center [325, 554] width 25 height 25
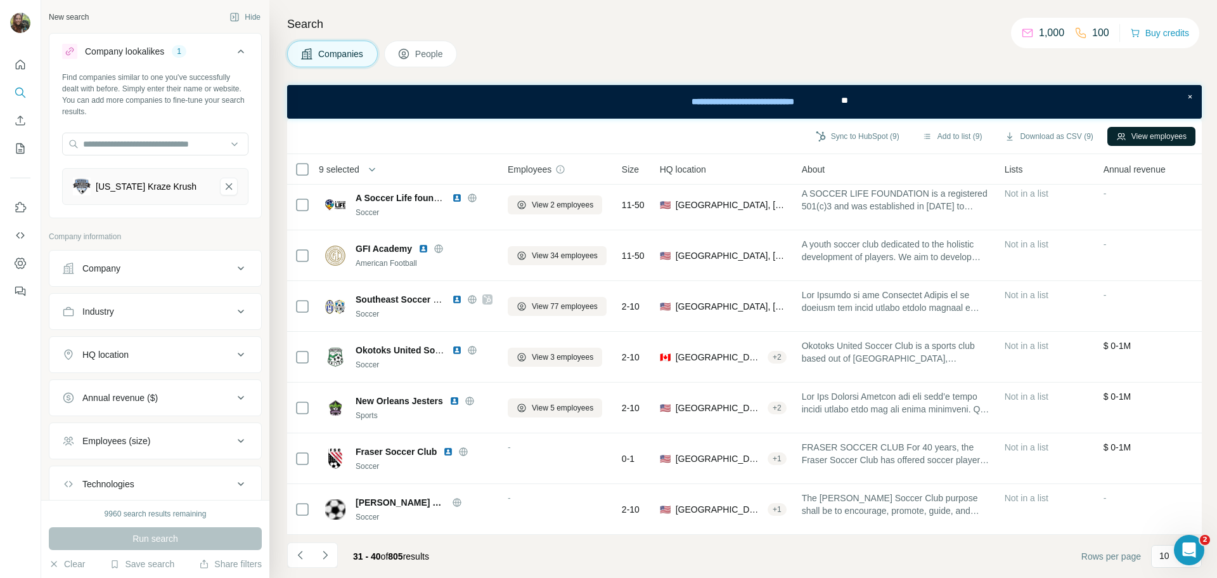
click at [1159, 132] on button "View employees" at bounding box center [1152, 136] width 88 height 19
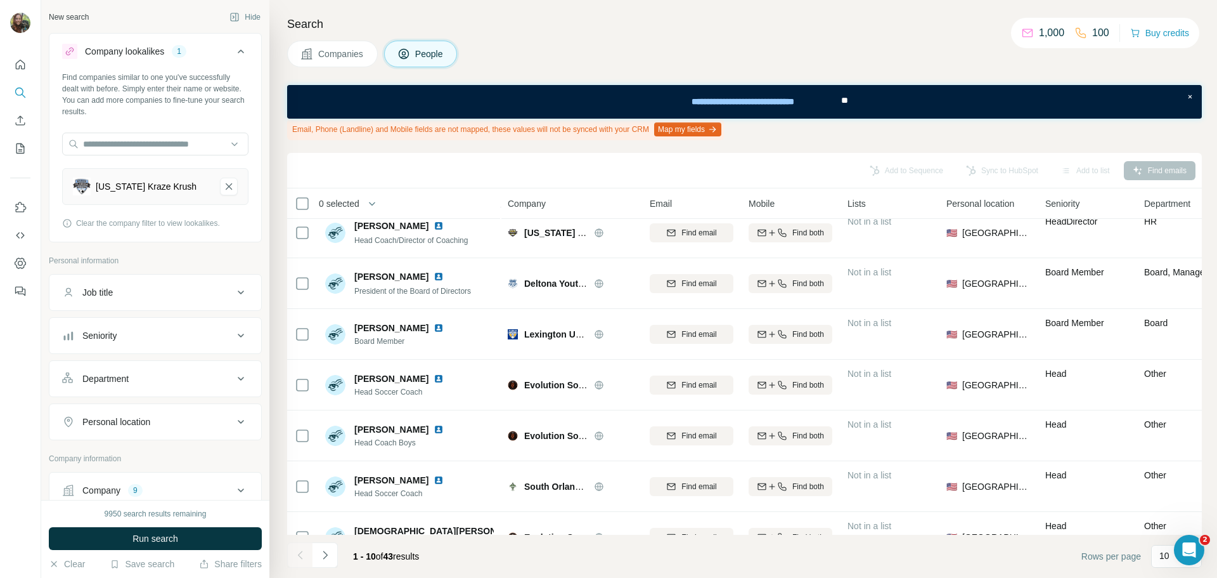
click at [721, 122] on button "Map my fields" at bounding box center [687, 129] width 67 height 14
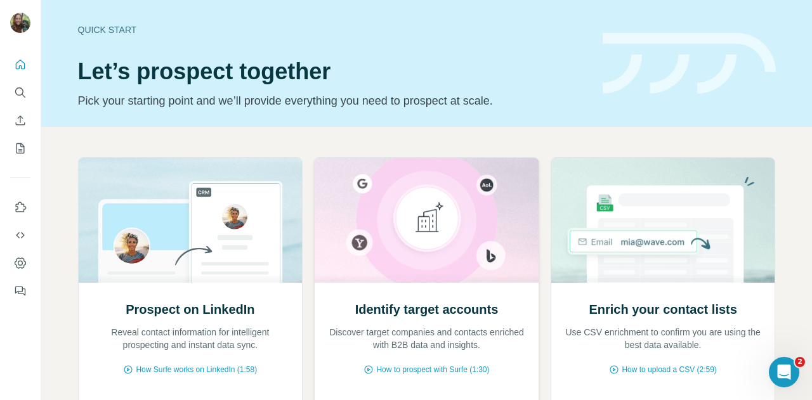
click at [407, 324] on div "Identify target accounts Discover target companies and contacts enriched with B…" at bounding box center [426, 326] width 198 height 51
click at [389, 367] on span "How to prospect with Surfe (1:30)" at bounding box center [432, 369] width 113 height 11
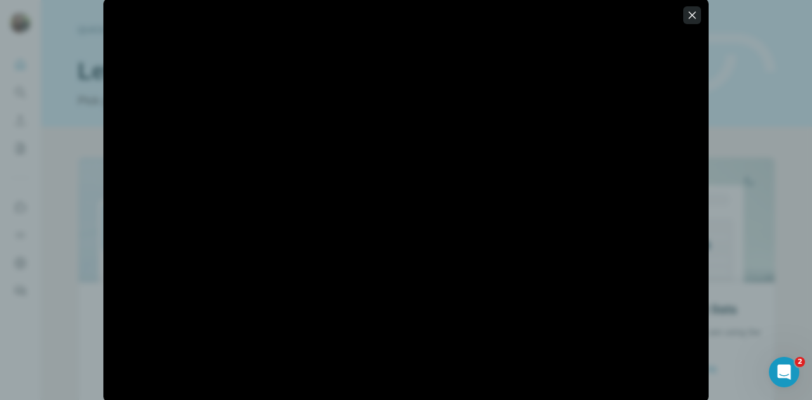
click at [691, 22] on button "button" at bounding box center [692, 15] width 18 height 18
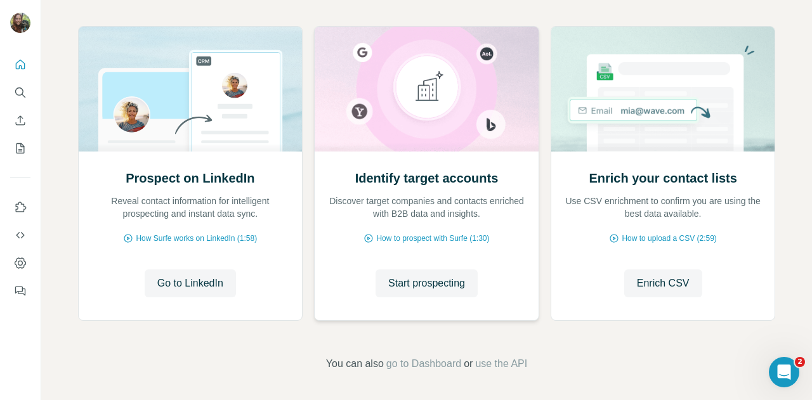
scroll to position [133, 0]
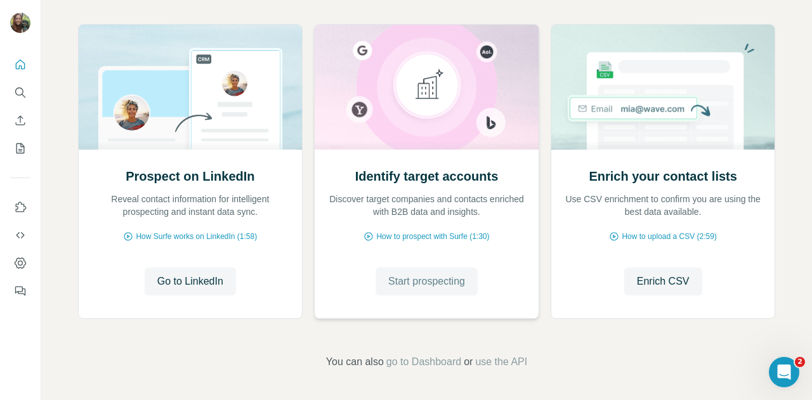
click at [455, 272] on button "Start prospecting" at bounding box center [426, 282] width 102 height 28
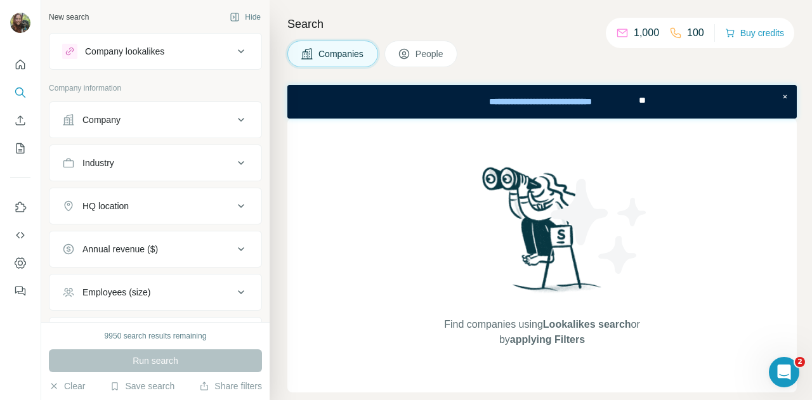
click at [178, 55] on div "Company lookalikes" at bounding box center [147, 51] width 171 height 15
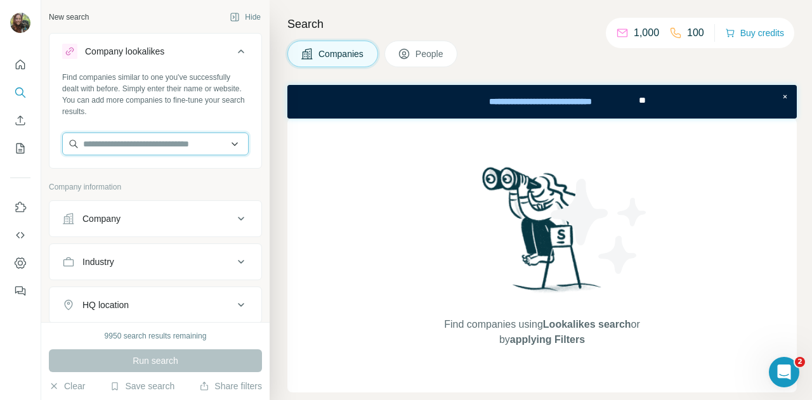
click at [139, 145] on input "text" at bounding box center [155, 144] width 186 height 23
type input "**********"
click at [224, 146] on input "**********" at bounding box center [155, 144] width 186 height 23
drag, startPoint x: 207, startPoint y: 139, endPoint x: 67, endPoint y: 146, distance: 140.3
click at [67, 146] on input "**********" at bounding box center [155, 144] width 186 height 23
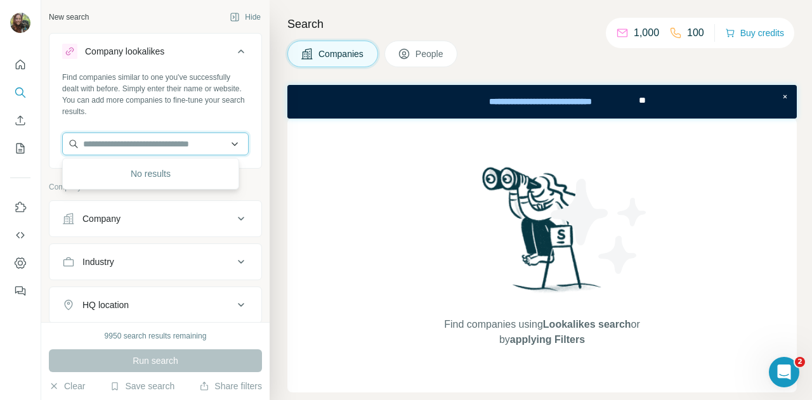
type input "*"
type input "**********"
drag, startPoint x: 184, startPoint y: 145, endPoint x: 0, endPoint y: 151, distance: 184.0
click at [0, 151] on div "**********" at bounding box center [406, 200] width 812 height 400
type input "*"
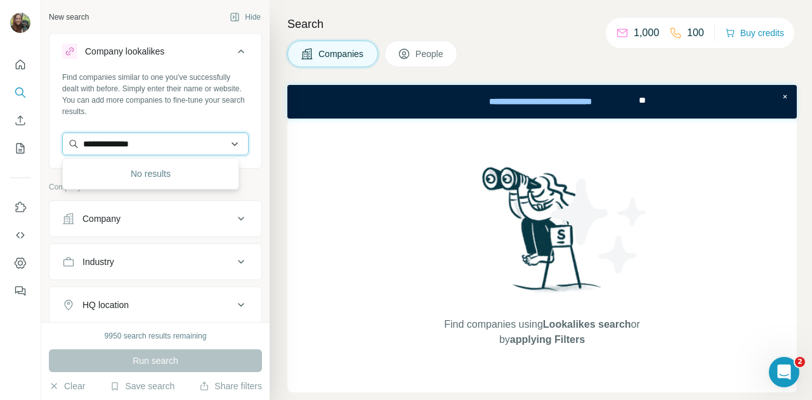
drag, startPoint x: 166, startPoint y: 140, endPoint x: 63, endPoint y: 141, distance: 102.7
click at [63, 141] on input "**********" at bounding box center [155, 144] width 186 height 23
paste input "**********"
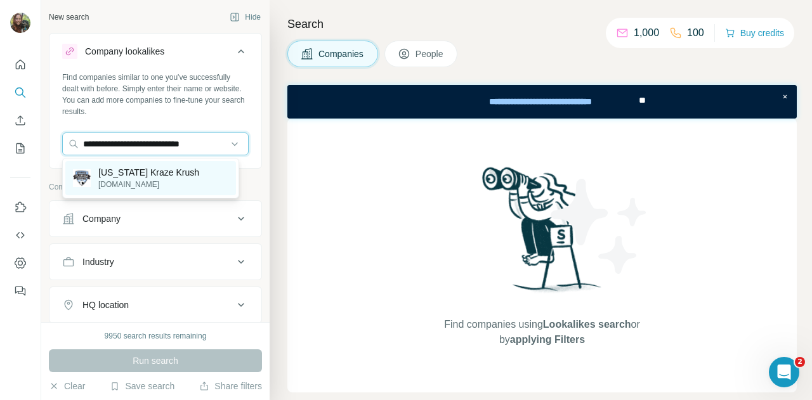
type input "**********"
click at [156, 178] on p "Florida Kraze Krush" at bounding box center [148, 172] width 101 height 13
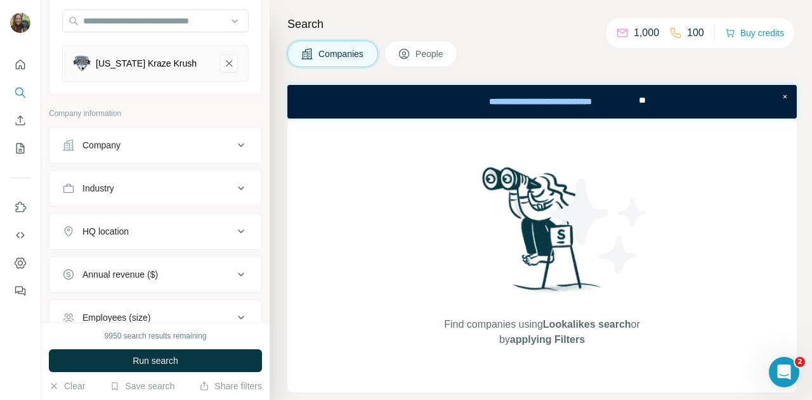
scroll to position [130, 0]
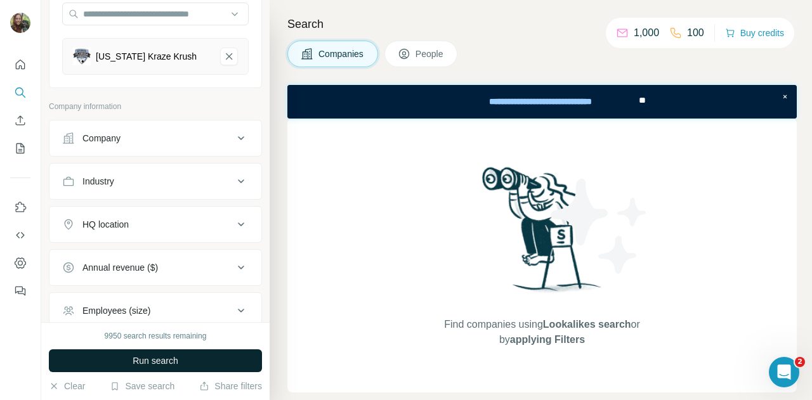
click at [218, 353] on button "Run search" at bounding box center [155, 360] width 213 height 23
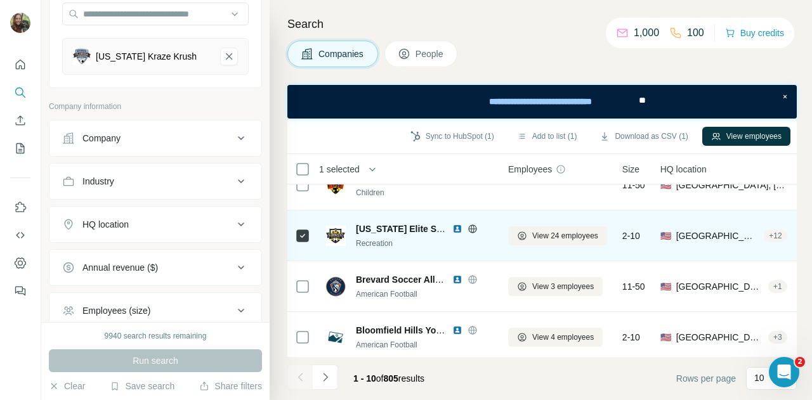
scroll to position [341, 0]
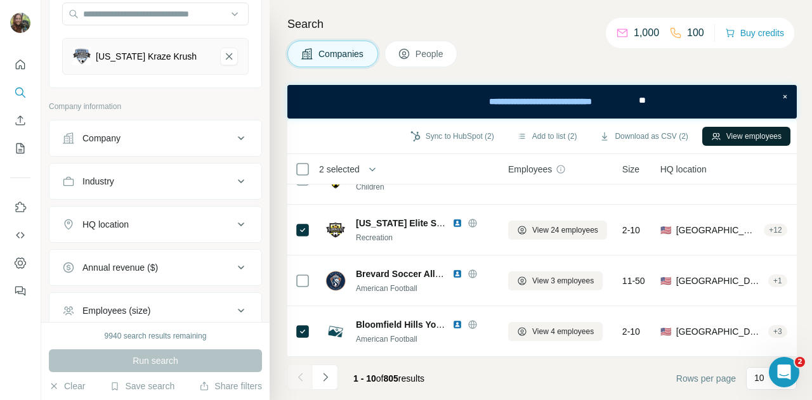
click at [734, 136] on button "View employees" at bounding box center [746, 136] width 88 height 19
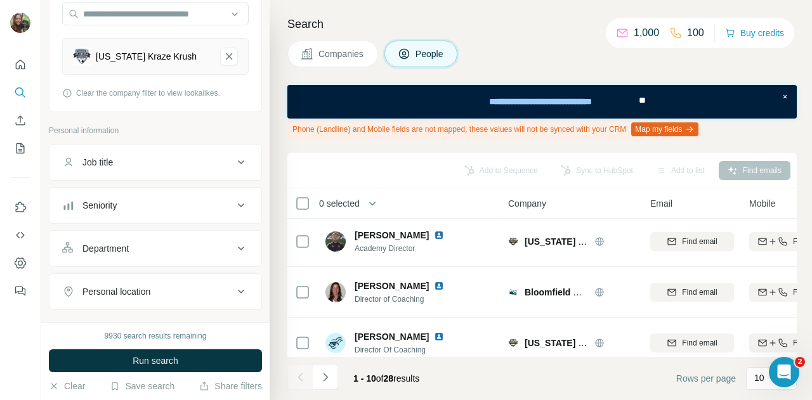
scroll to position [375, 0]
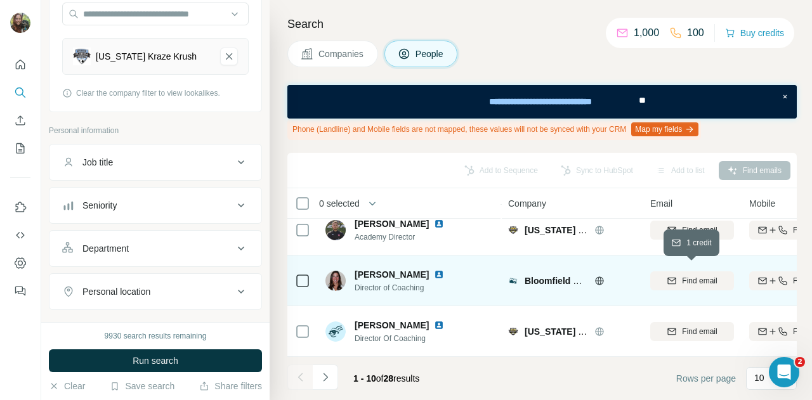
click at [719, 271] on button "Find email" at bounding box center [692, 280] width 84 height 19
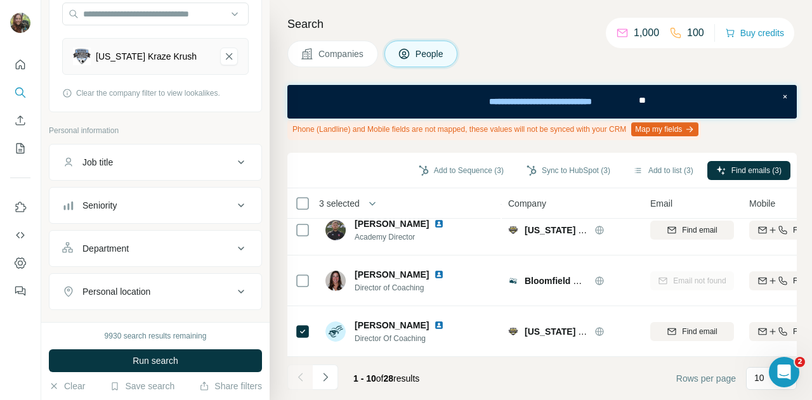
click at [730, 159] on div "Add to Sequence (3) Sync to HubSpot (3) Add to list (3) Find emails (3)" at bounding box center [541, 171] width 509 height 36
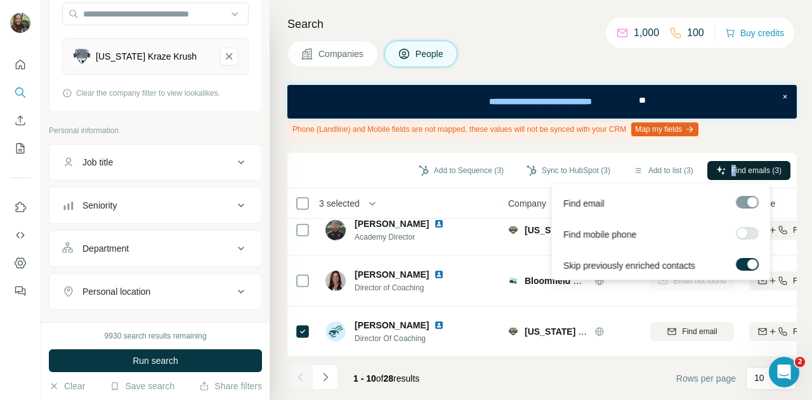
click at [735, 167] on span "Find emails (3)" at bounding box center [756, 170] width 50 height 11
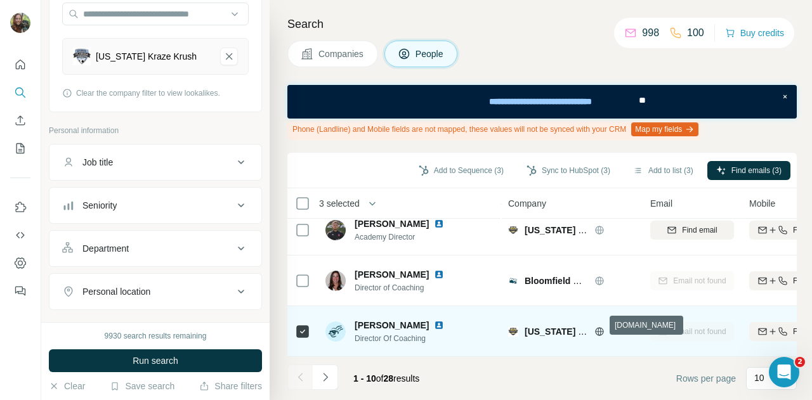
click at [597, 327] on icon at bounding box center [599, 332] width 10 height 10
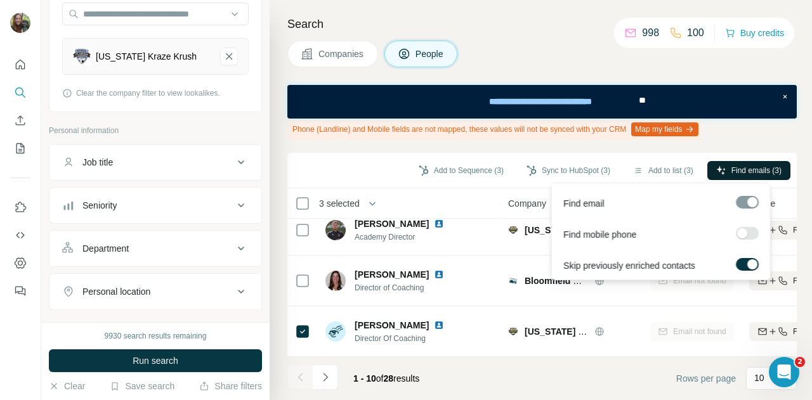
click at [737, 171] on span "Find emails (3)" at bounding box center [756, 170] width 50 height 11
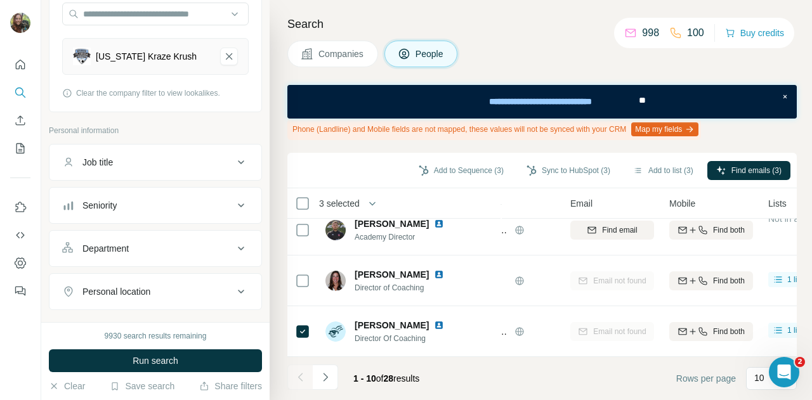
scroll to position [375, 33]
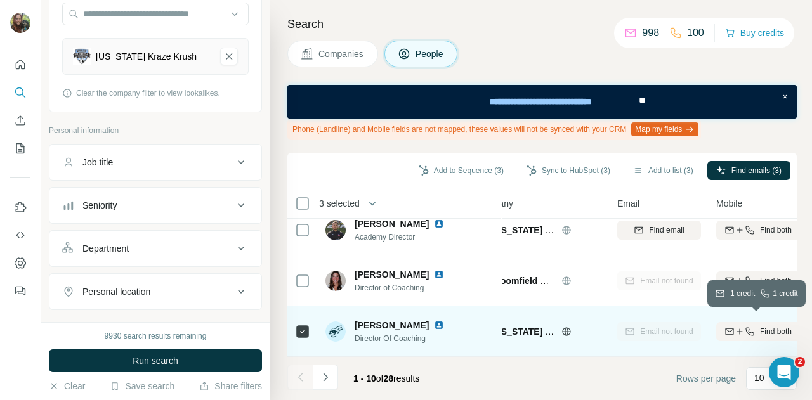
click at [762, 322] on button "Find both" at bounding box center [758, 331] width 84 height 19
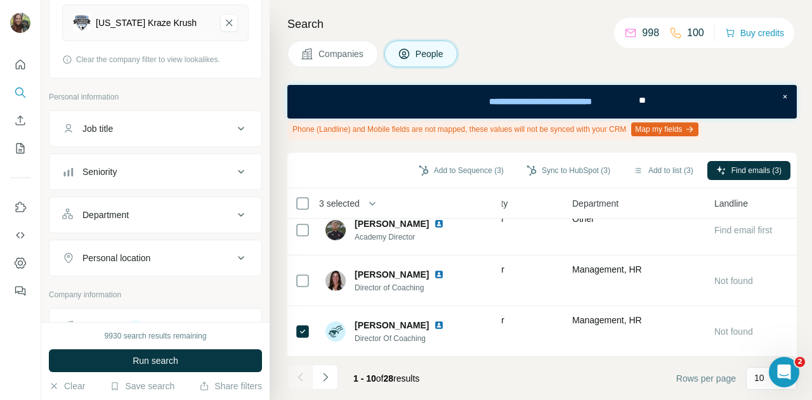
scroll to position [193, 0]
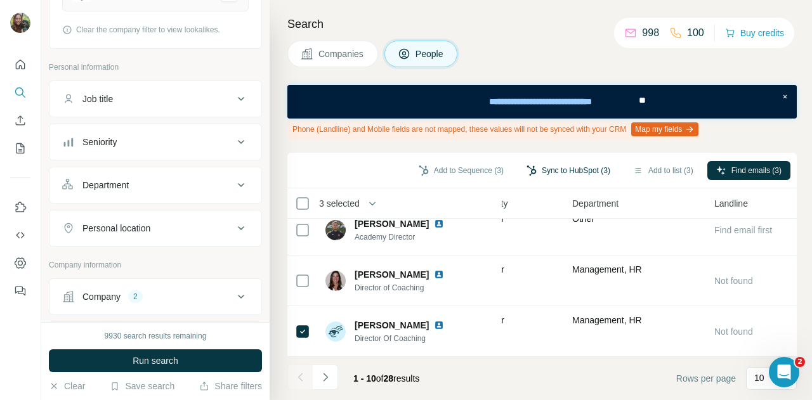
click at [528, 173] on button "Sync to HubSpot (3)" at bounding box center [567, 170] width 101 height 19
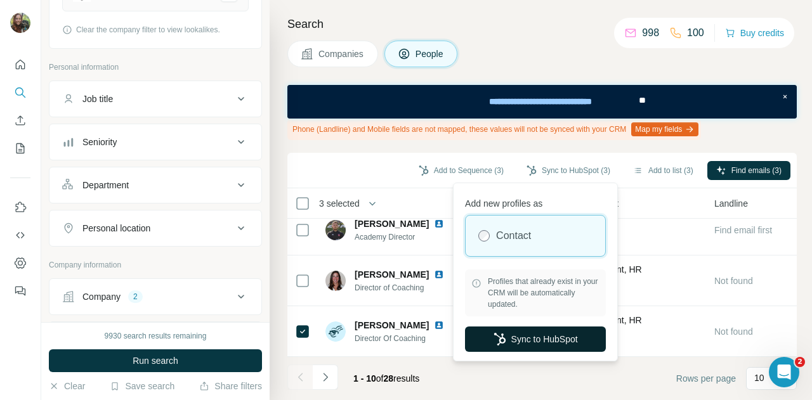
click at [551, 337] on button "Sync to HubSpot" at bounding box center [535, 339] width 141 height 25
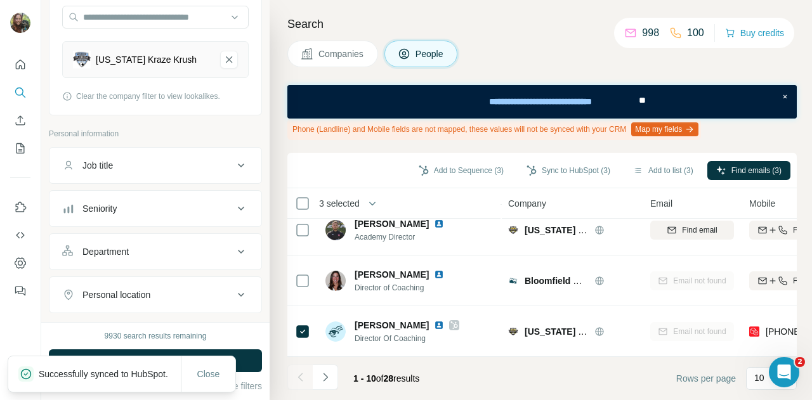
scroll to position [275, 0]
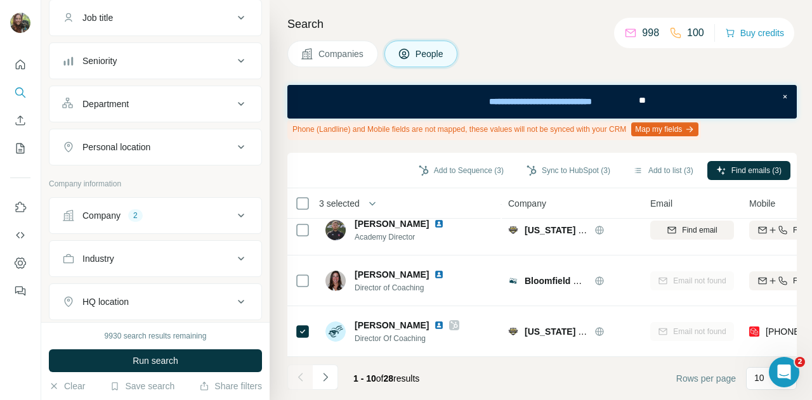
click at [200, 371] on button "Run search" at bounding box center [155, 360] width 213 height 23
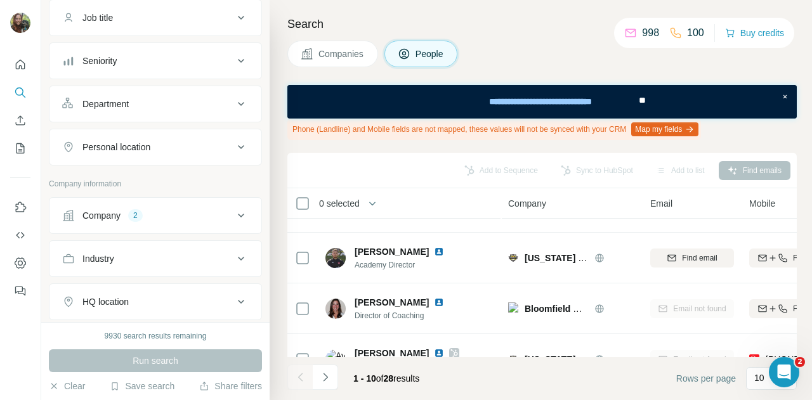
scroll to position [375, 0]
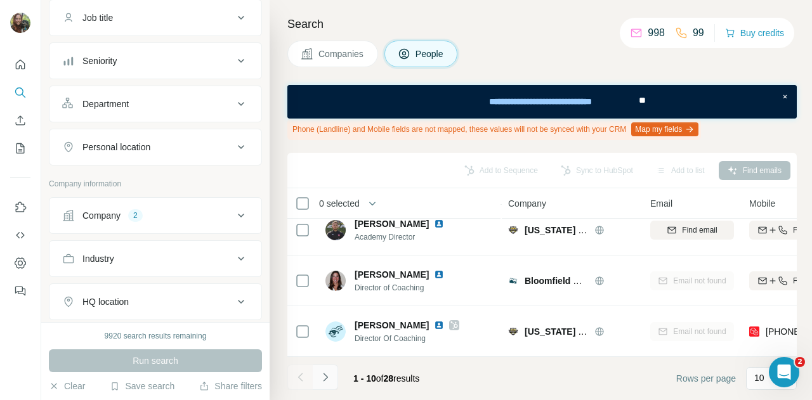
click at [332, 384] on button "Navigate to next page" at bounding box center [325, 377] width 25 height 25
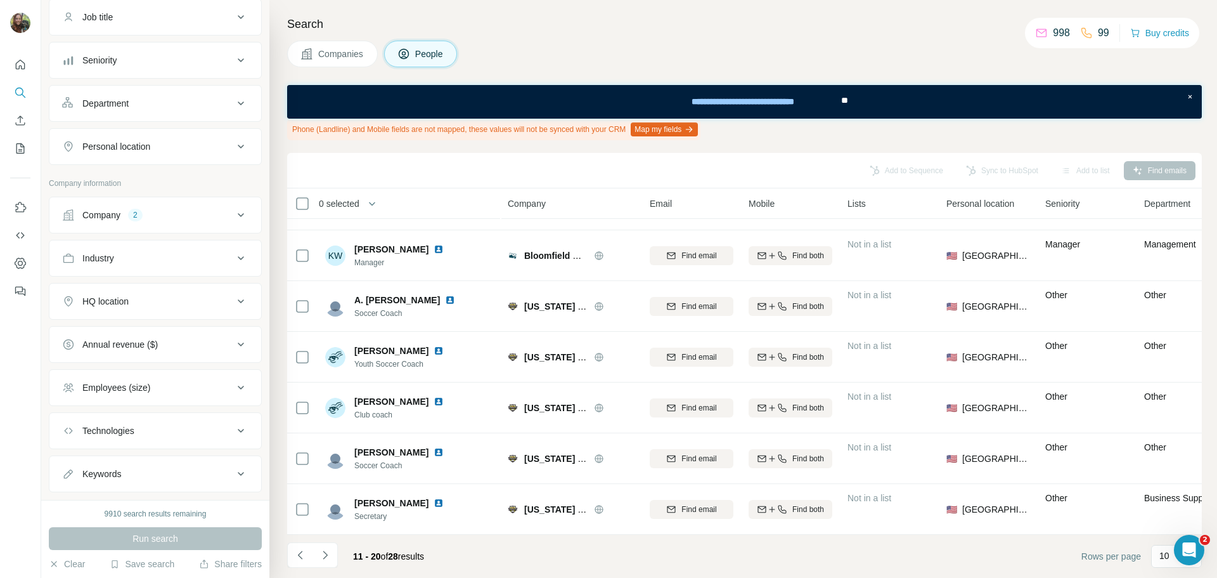
scroll to position [198, 0]
click at [323, 399] on icon "Navigate to next page" at bounding box center [325, 554] width 13 height 13
click at [323, 399] on div at bounding box center [325, 554] width 25 height 25
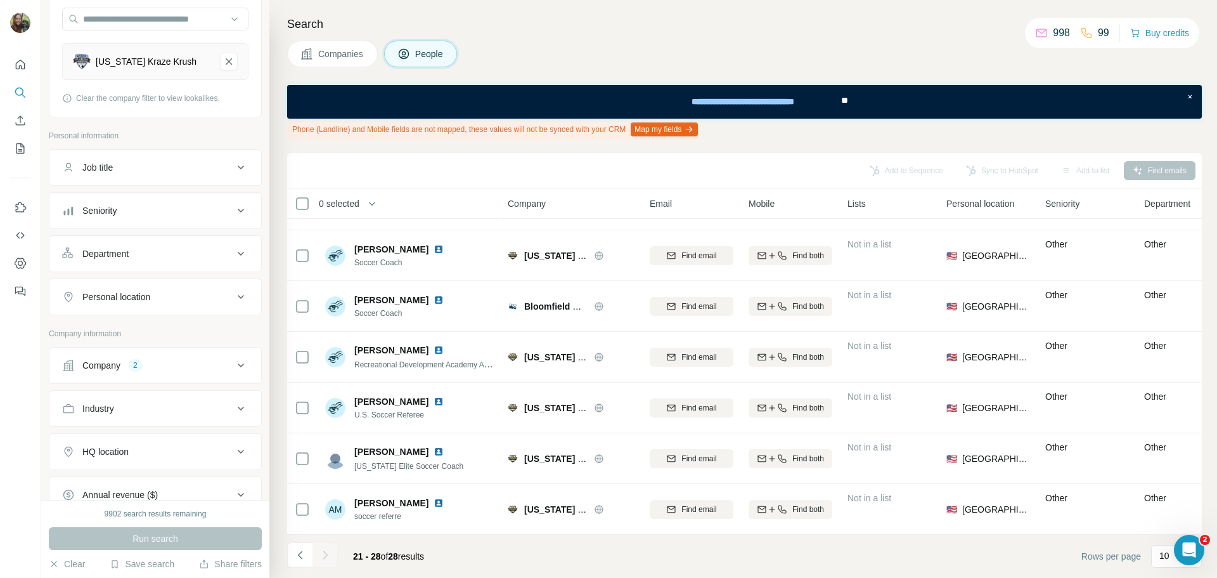
scroll to position [42, 0]
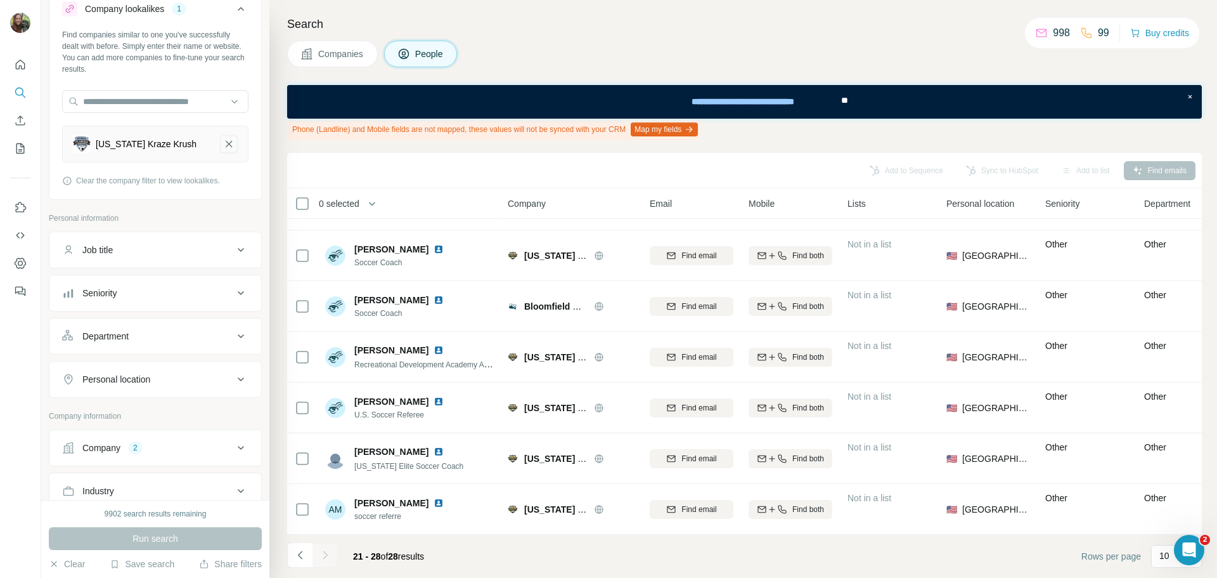
click at [223, 145] on icon "Florida Kraze Krush-remove-button" at bounding box center [228, 144] width 11 height 13
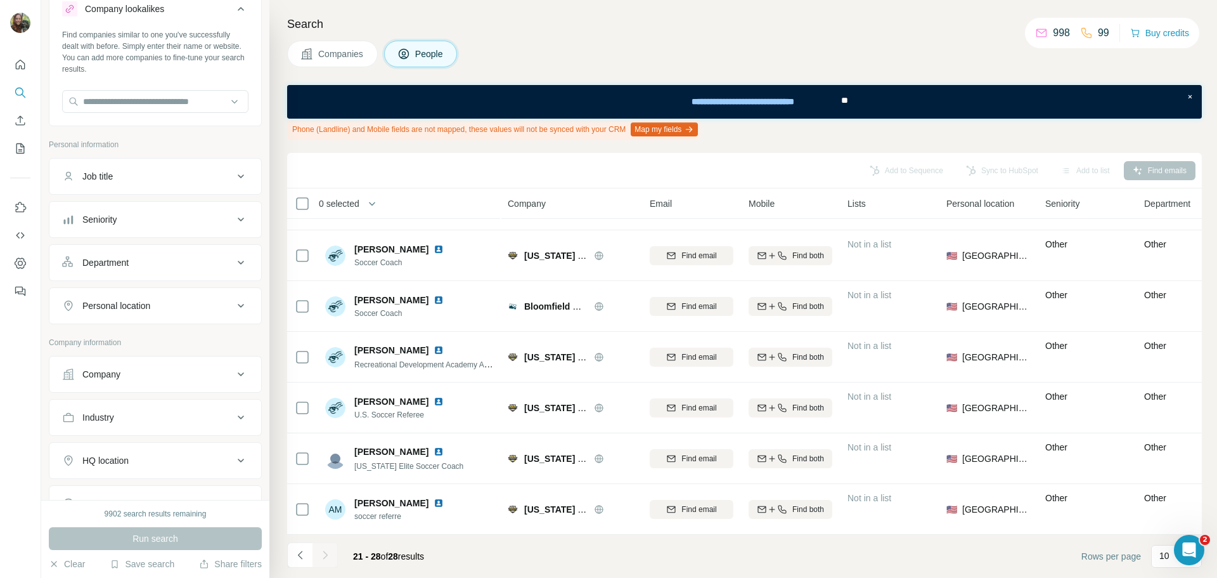
click at [166, 376] on div "Company" at bounding box center [147, 374] width 171 height 13
click at [140, 399] on input "text" at bounding box center [155, 430] width 186 height 23
